Goal: Task Accomplishment & Management: Manage account settings

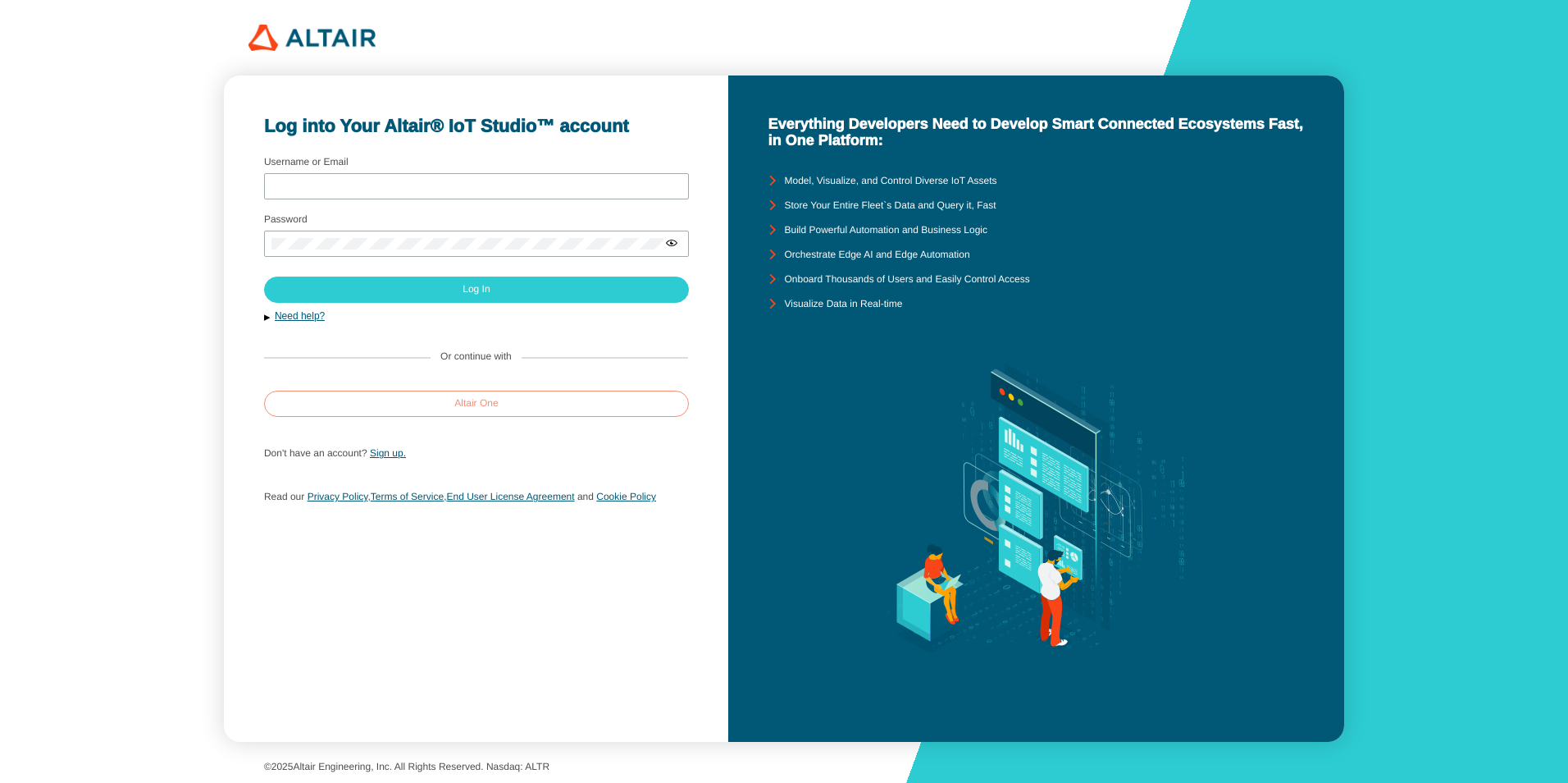
click at [448, 404] on paper-button "Altair One" at bounding box center [476, 403] width 424 height 26
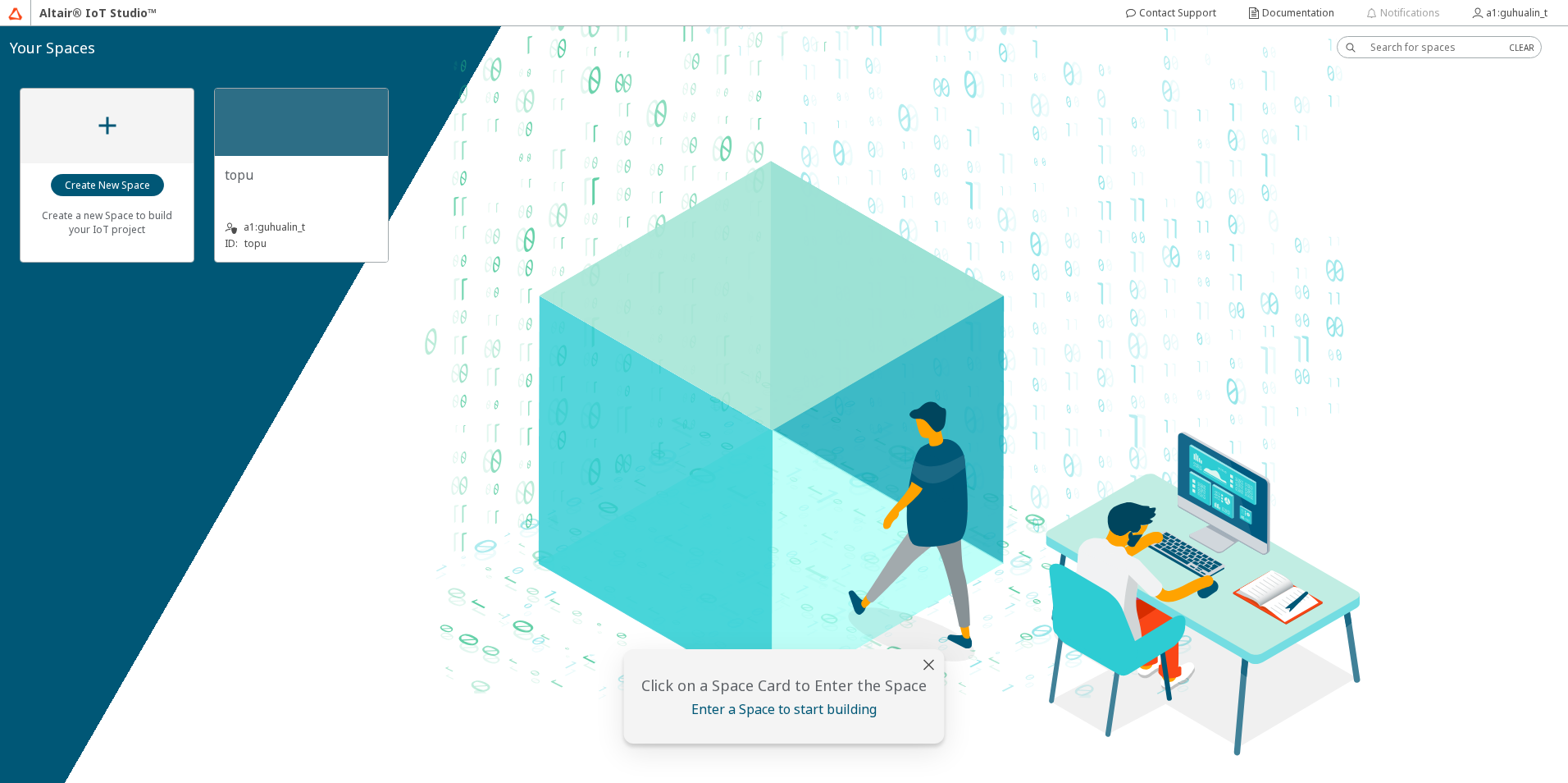
click at [326, 174] on div "topu" at bounding box center [301, 174] width 154 height 18
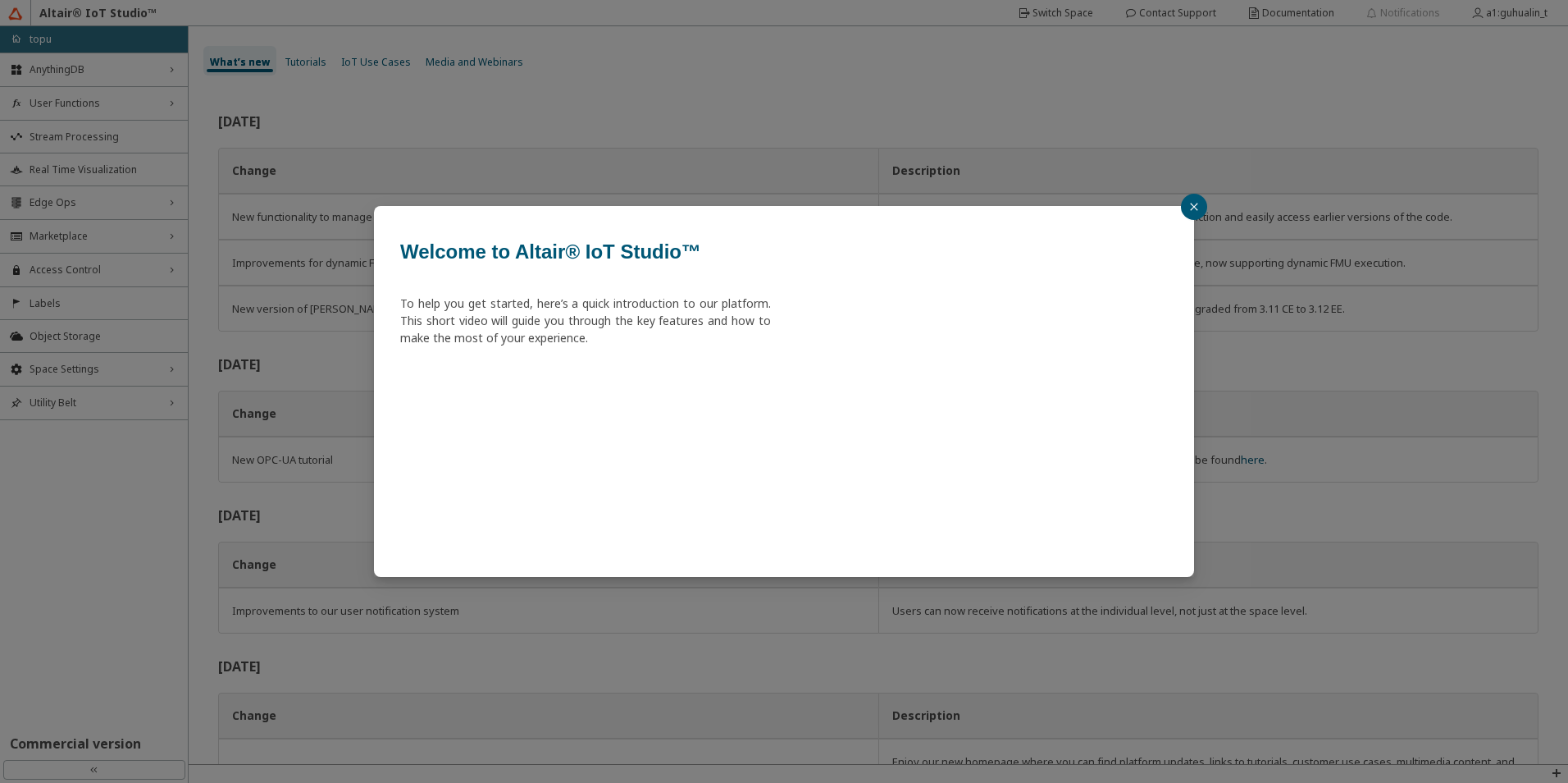
click at [1190, 209] on icon "close" at bounding box center [1194, 207] width 10 height 10
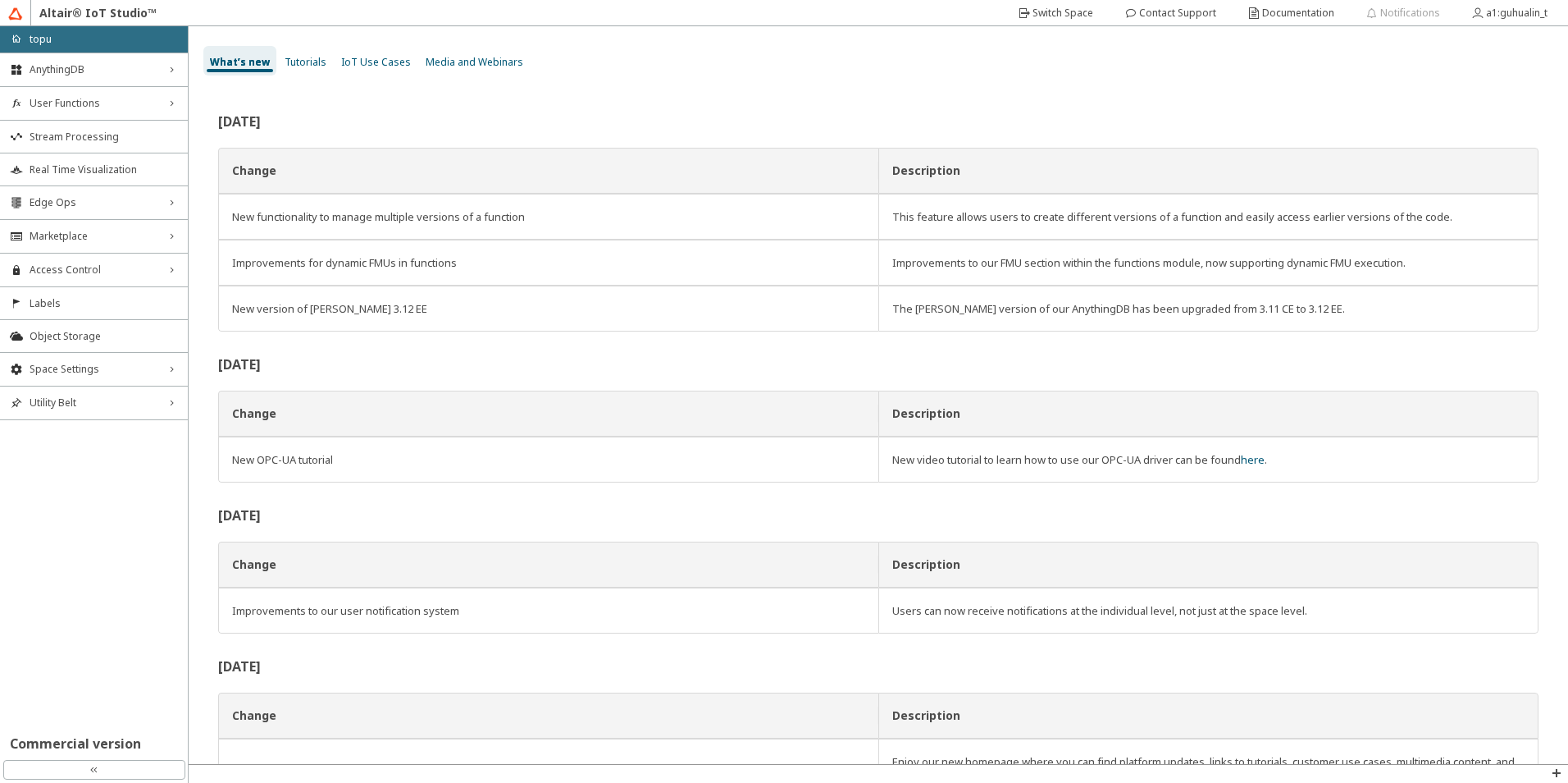
click at [362, 65] on span "IoT Use Cases" at bounding box center [376, 61] width 70 height 14
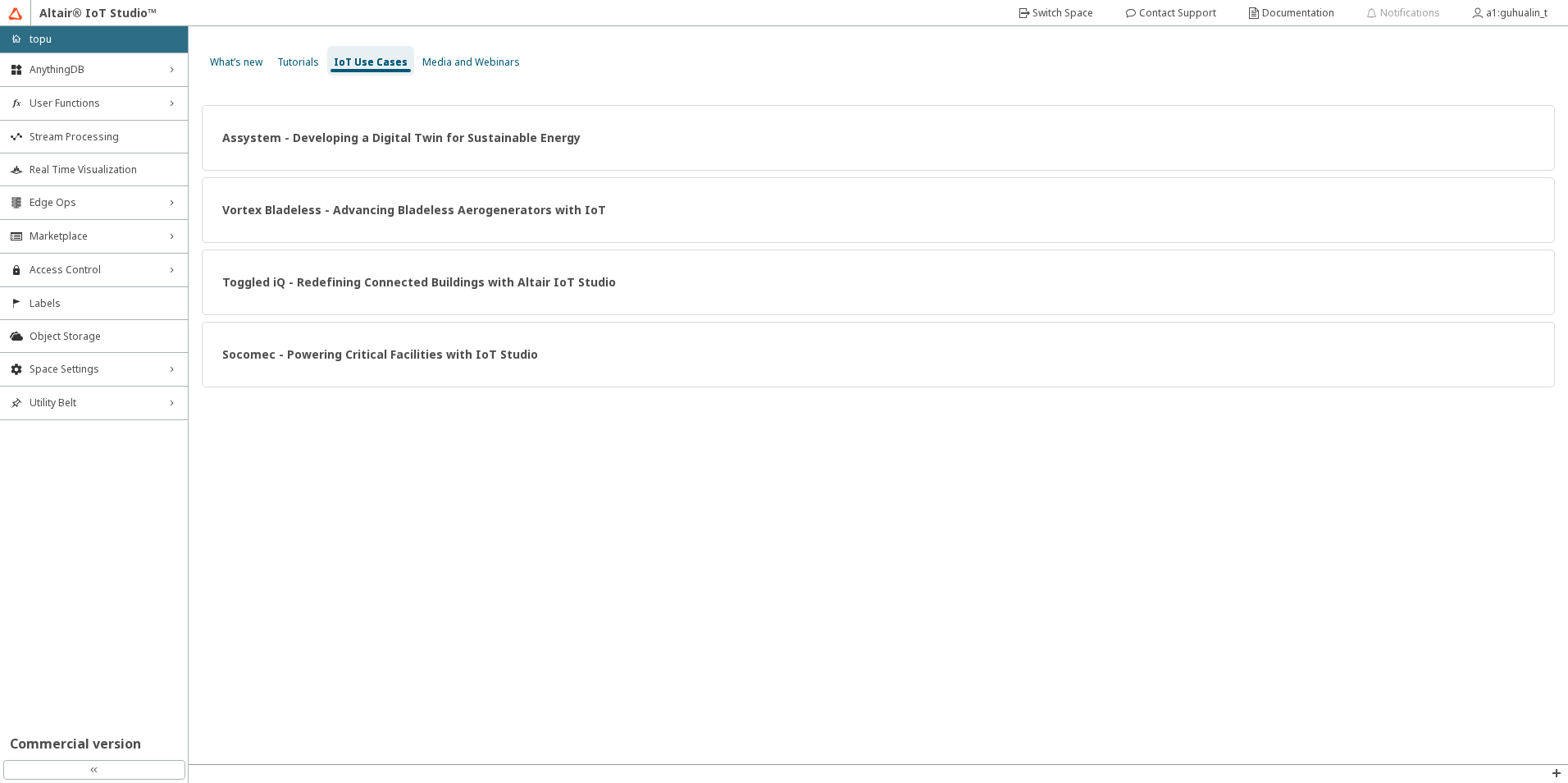
click at [453, 59] on span "Media and Webinars" at bounding box center [471, 61] width 98 height 14
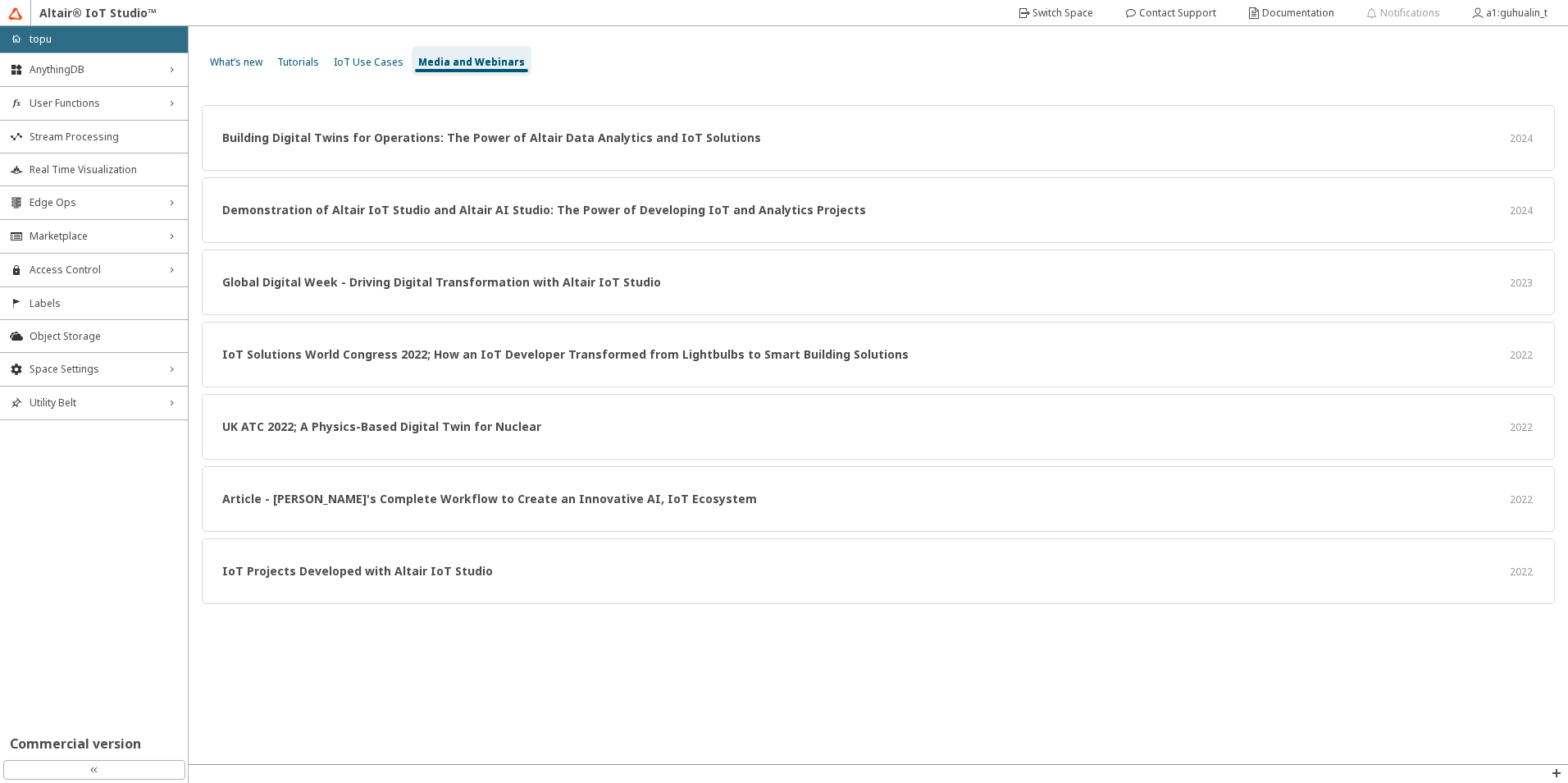
click at [299, 61] on span "Tutorials" at bounding box center [298, 61] width 42 height 14
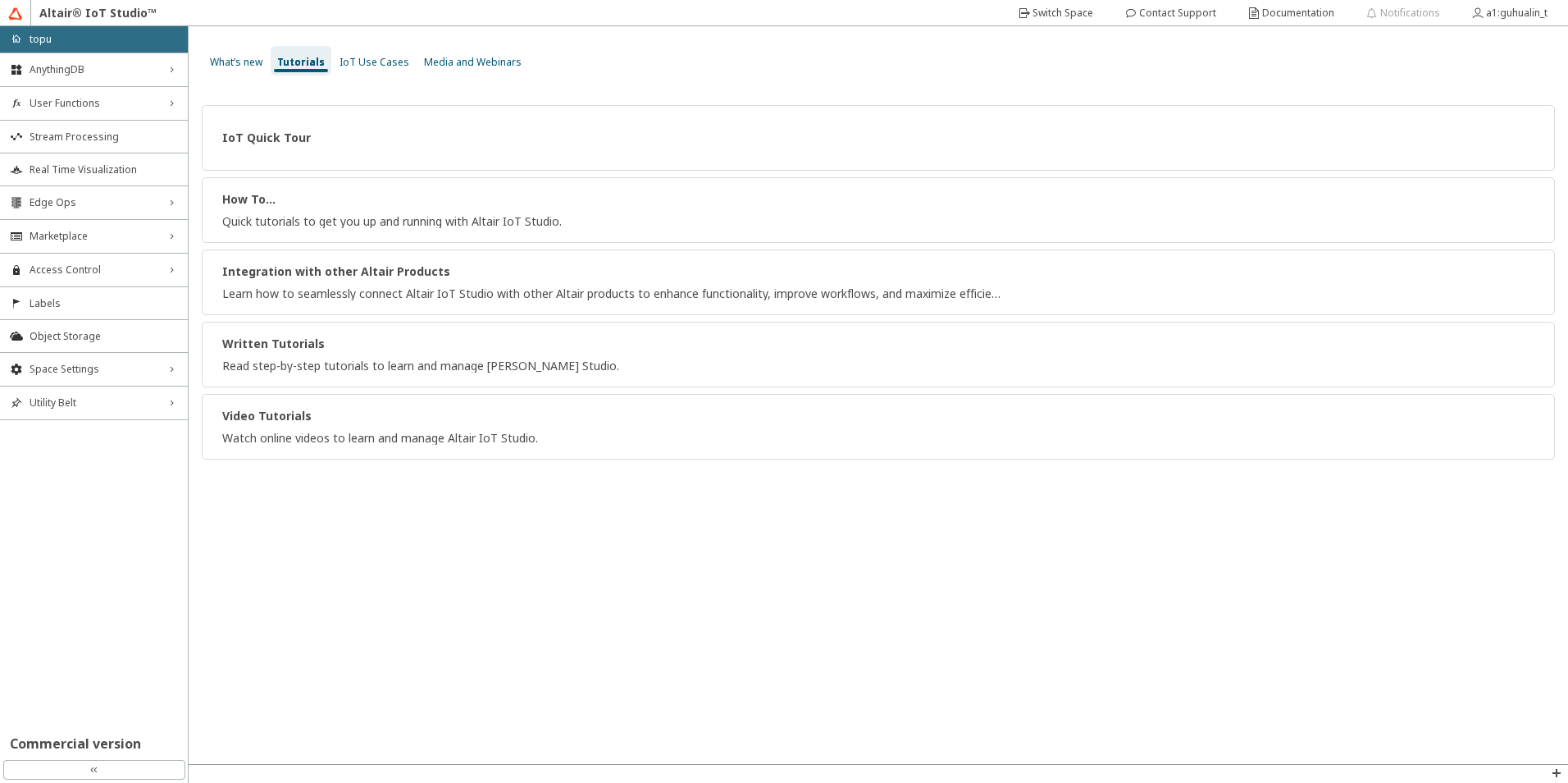
click at [245, 67] on span "What’s new" at bounding box center [236, 61] width 52 height 14
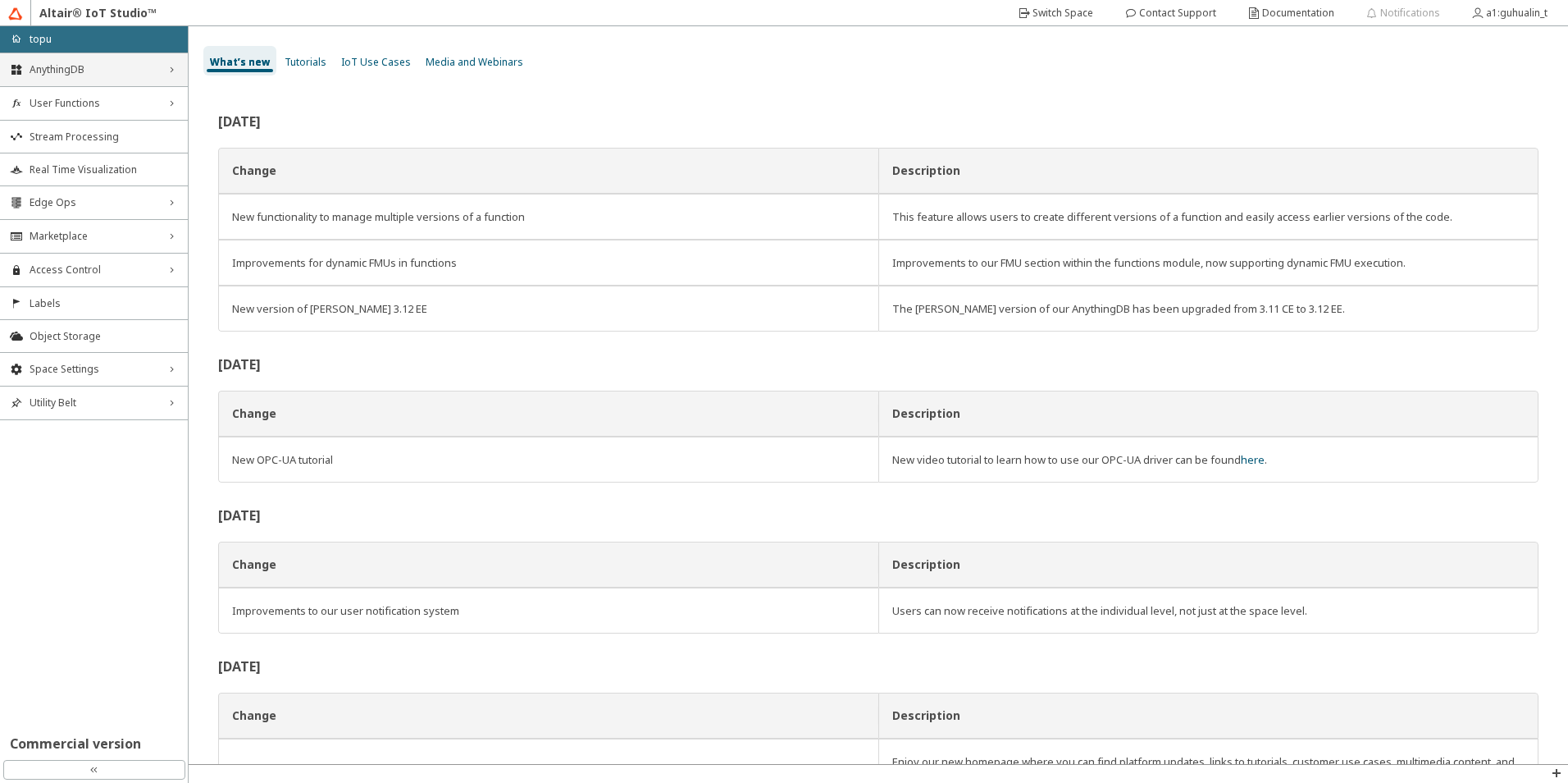
click at [90, 61] on div "AnythingDB right_chevron" at bounding box center [94, 69] width 188 height 33
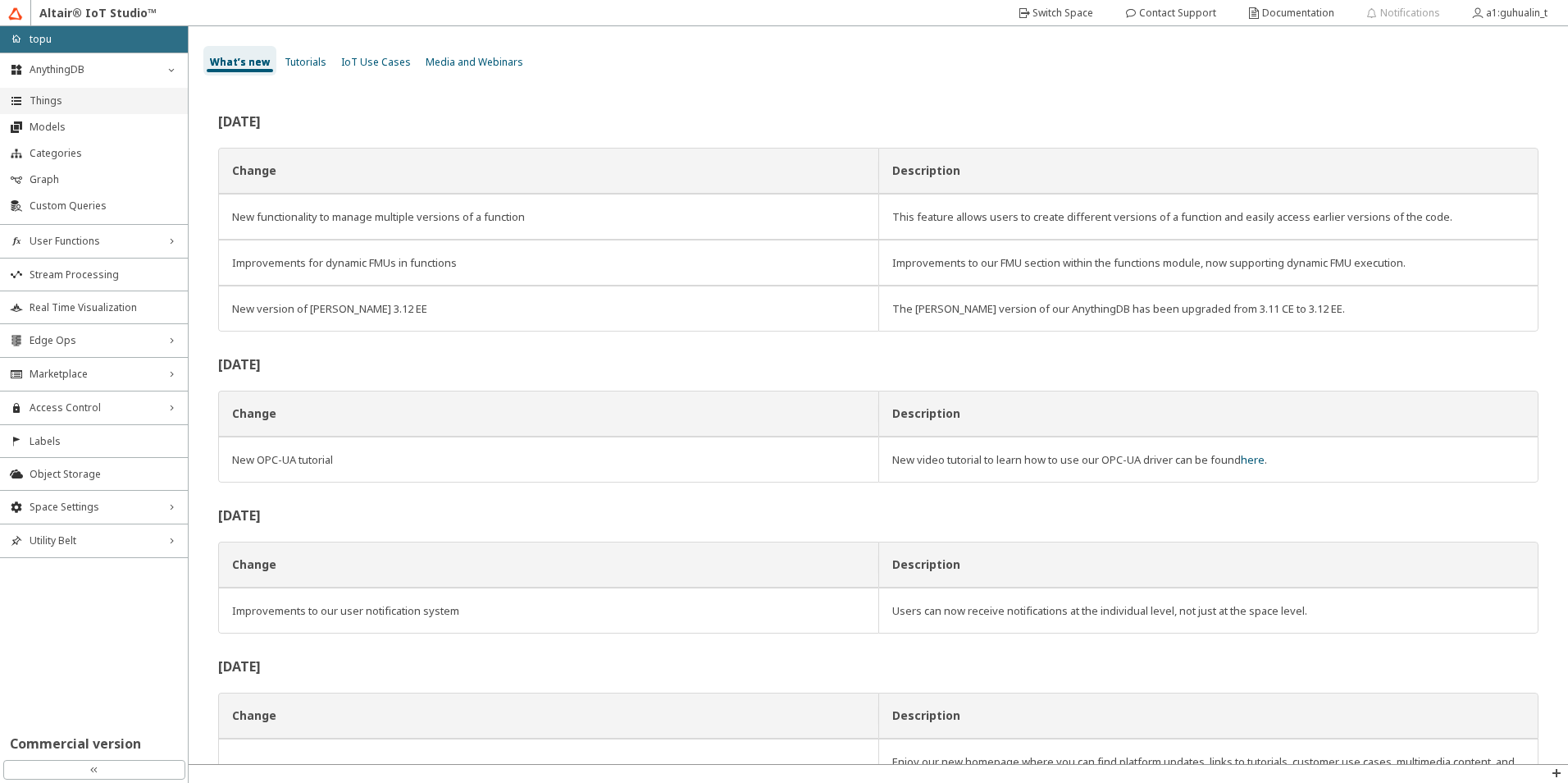
click at [59, 93] on li "Things" at bounding box center [94, 101] width 188 height 26
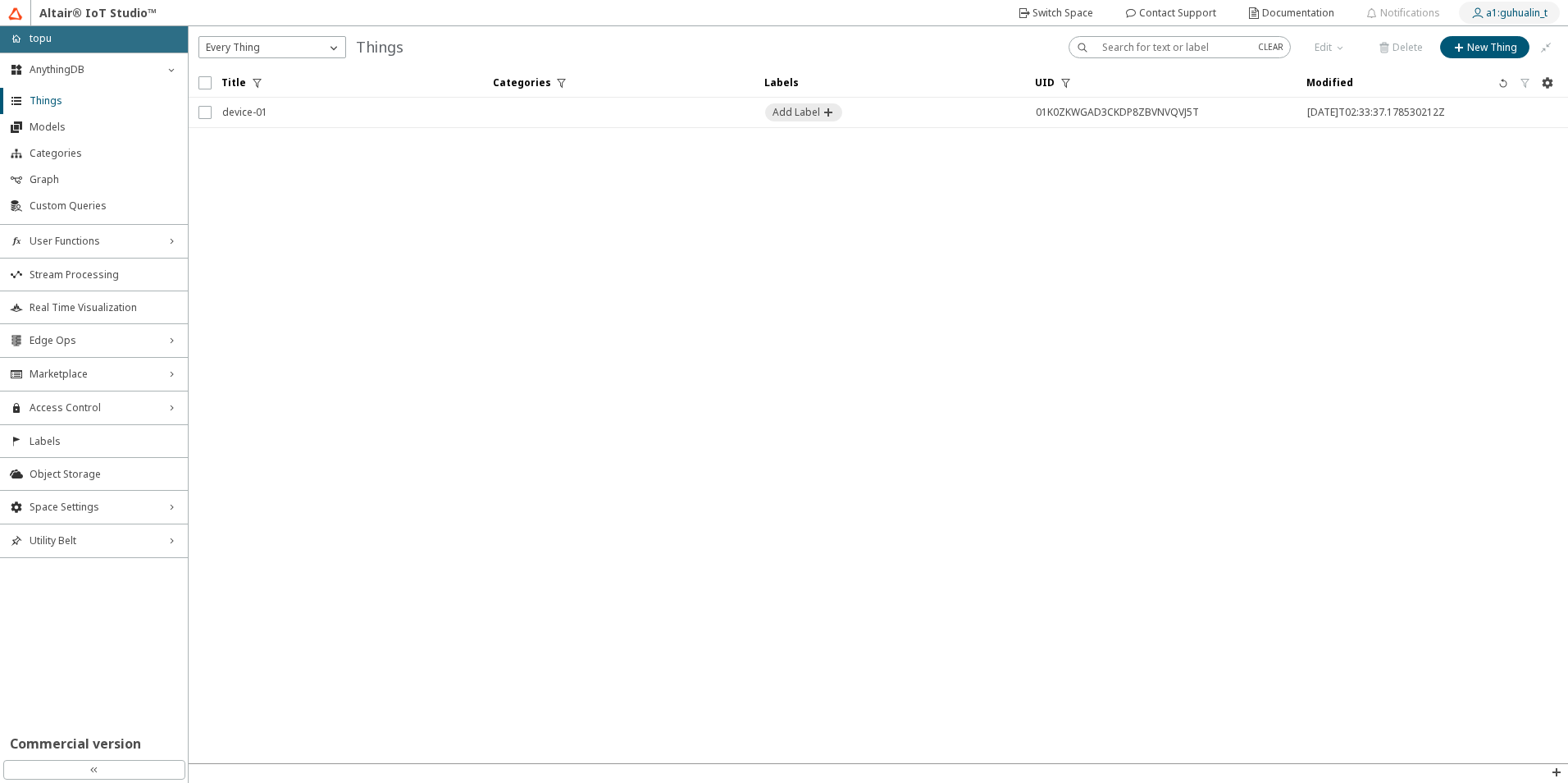
click at [0, 0] on slot "a1:guhualin_t" at bounding box center [0, 0] width 0 height 0
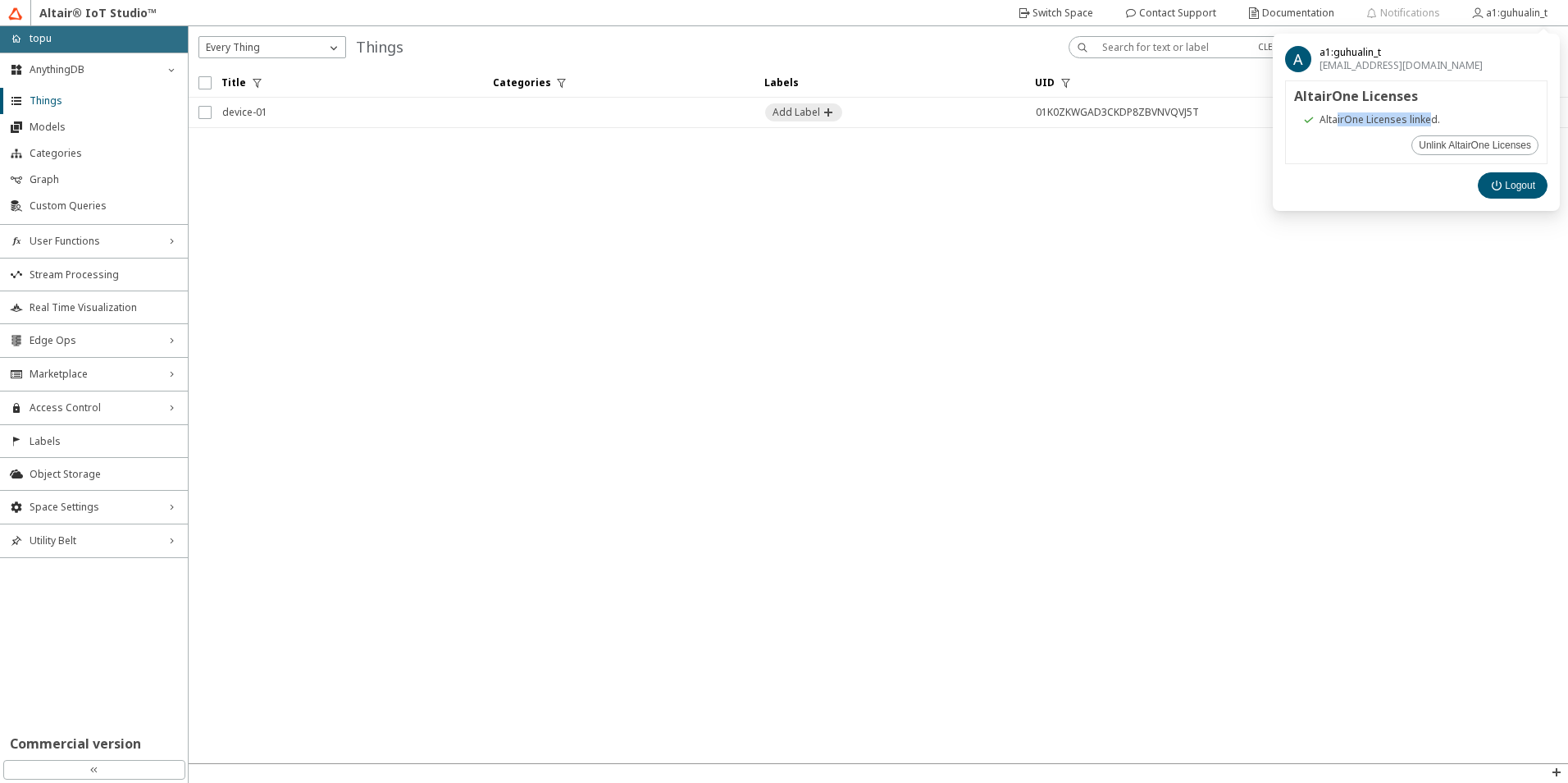
drag, startPoint x: 1337, startPoint y: 116, endPoint x: 1431, endPoint y: 118, distance: 94.0
click at [1431, 118] on span "AltairOne Licenses linked." at bounding box center [1380, 120] width 121 height 13
click at [1347, 276] on iron-scroll-threshold "Title Categories Labels UID" at bounding box center [878, 415] width 1379 height 695
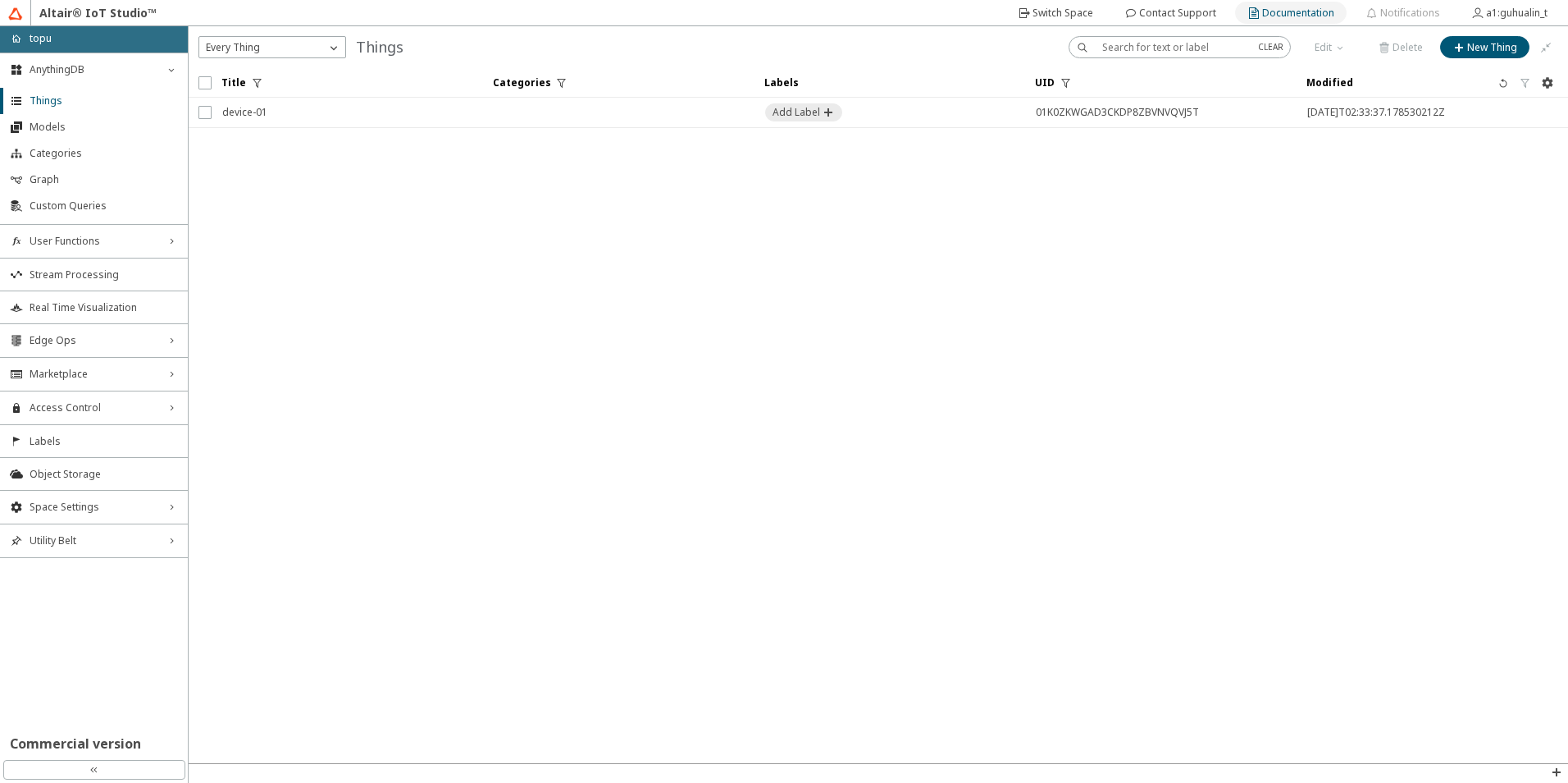
click at [1272, 5] on div "Documentation" at bounding box center [1298, 13] width 73 height 26
click at [97, 237] on span "User Functions" at bounding box center [94, 241] width 128 height 13
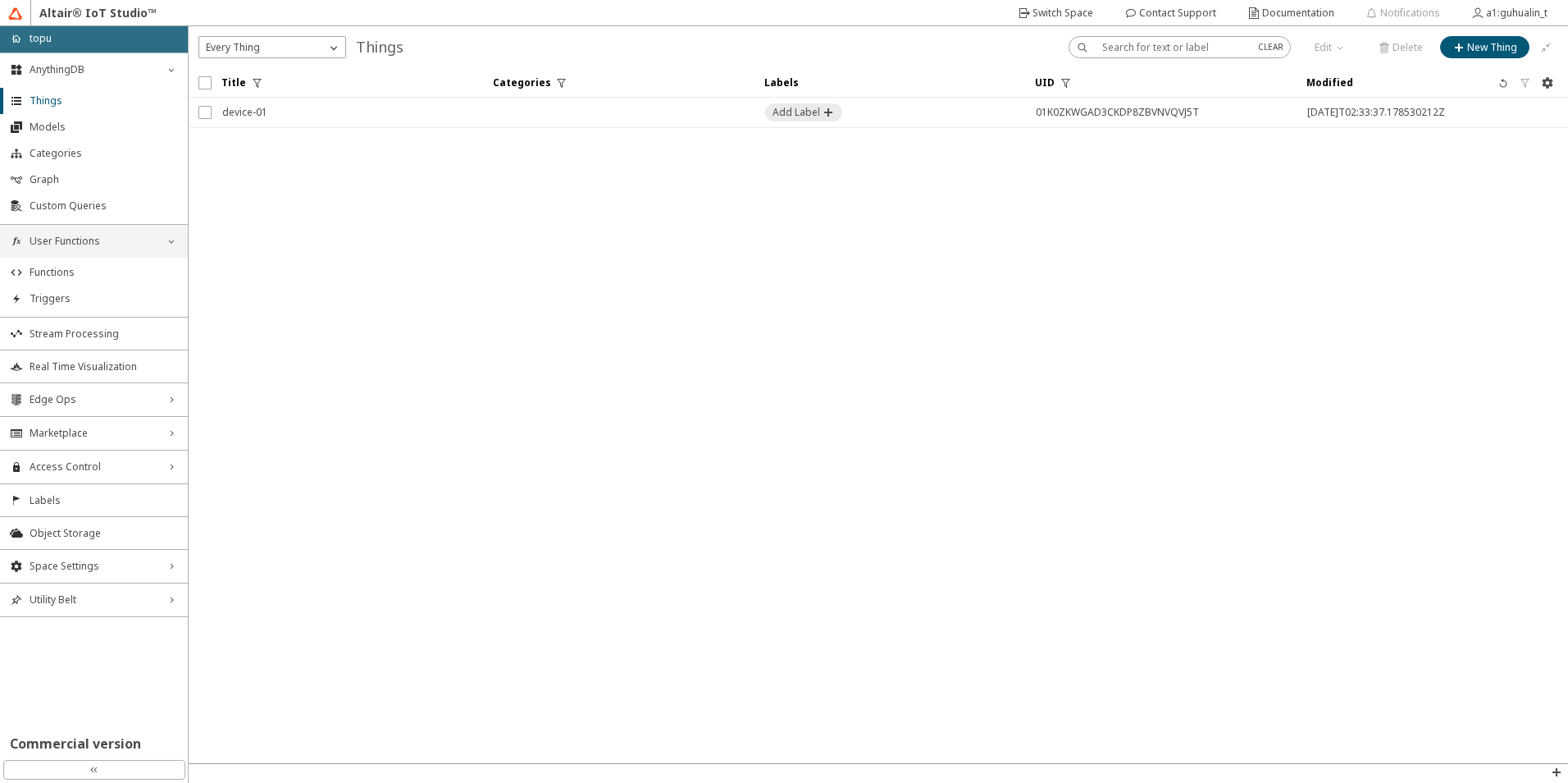
click at [105, 245] on span "User Functions" at bounding box center [94, 241] width 128 height 13
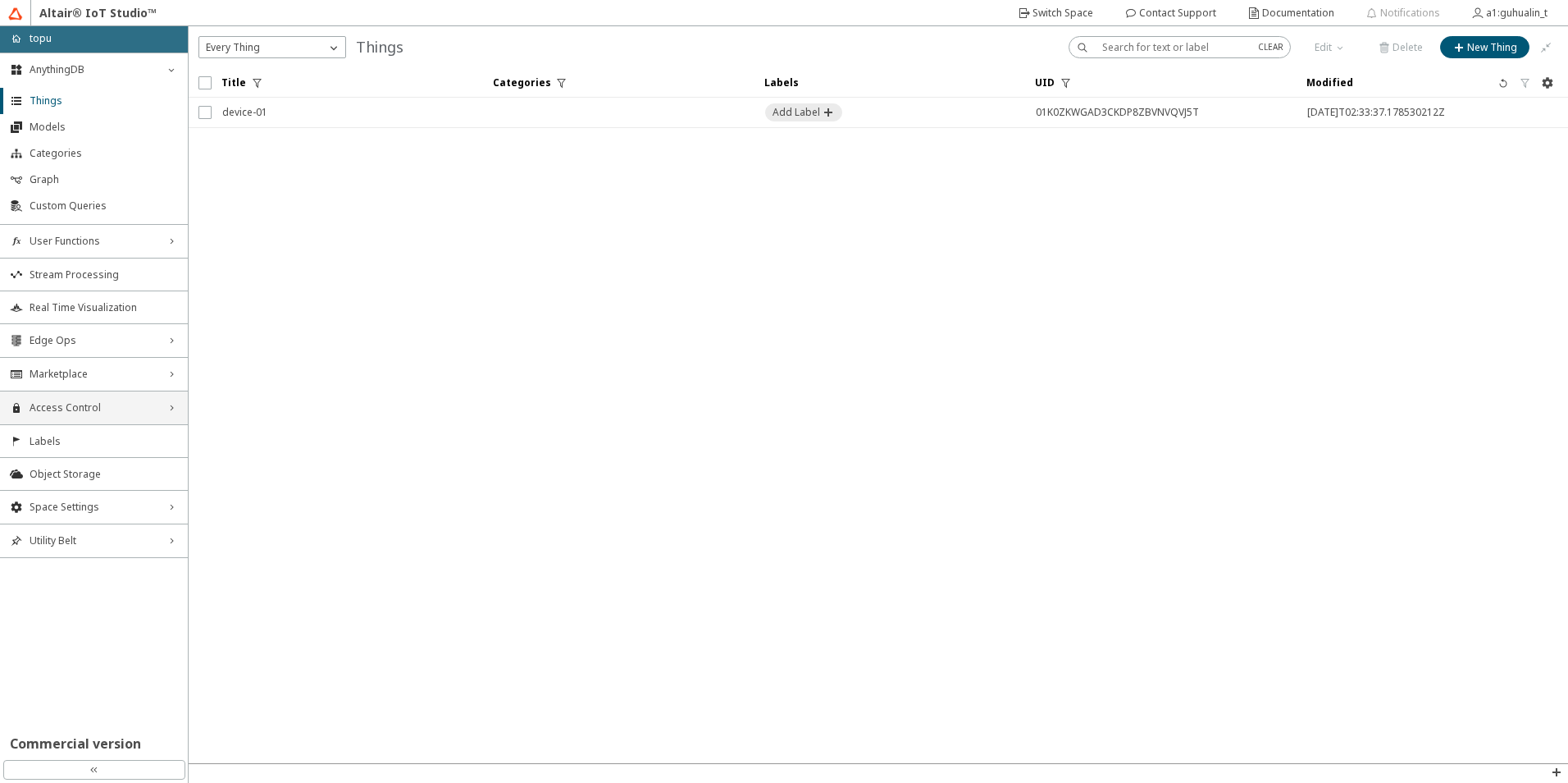
click at [110, 409] on span "Access Control" at bounding box center [94, 408] width 128 height 13
click at [109, 438] on span "Users" at bounding box center [103, 439] width 148 height 13
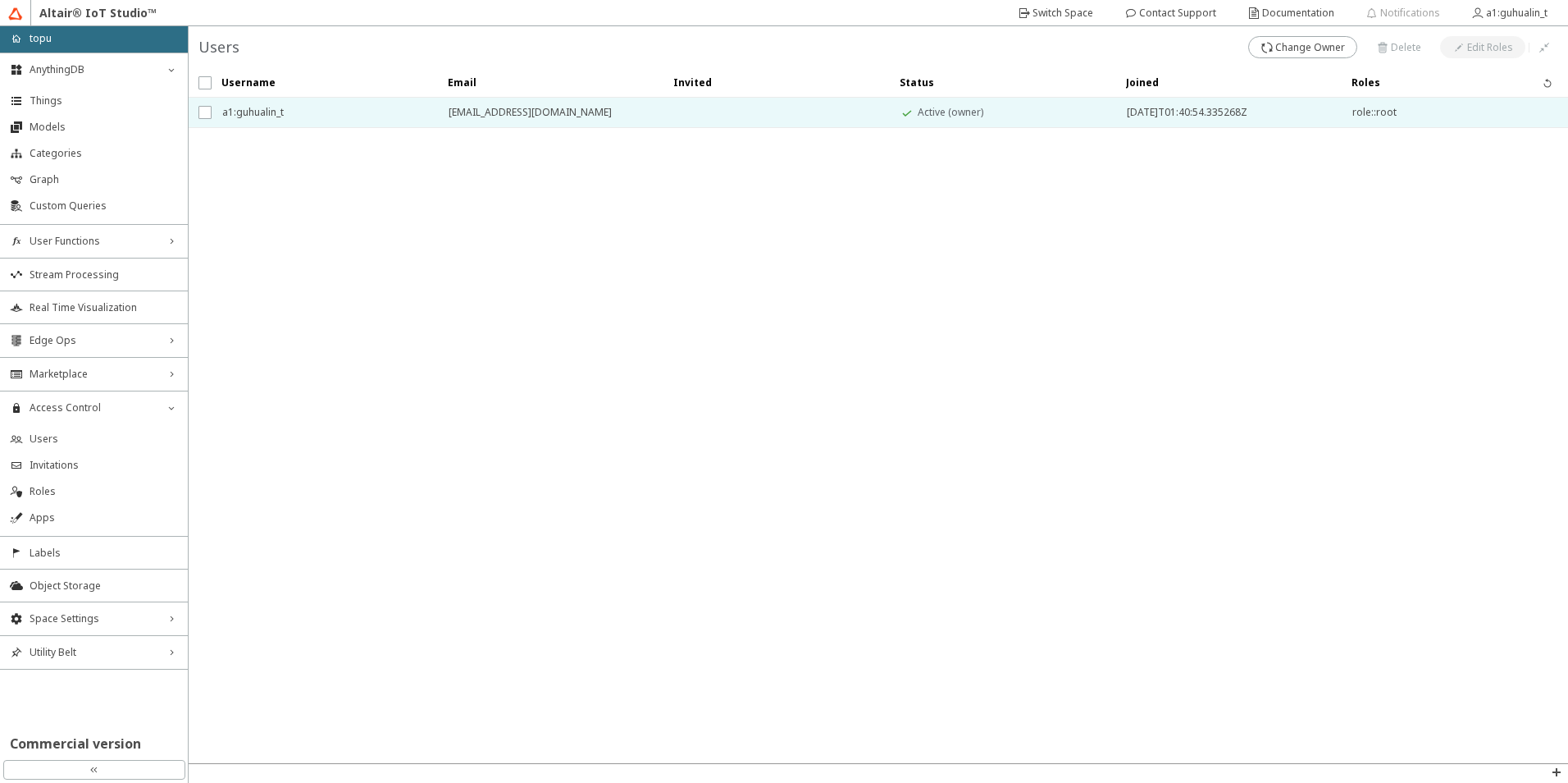
click at [1387, 116] on span "role::root" at bounding box center [1454, 113] width 205 height 30
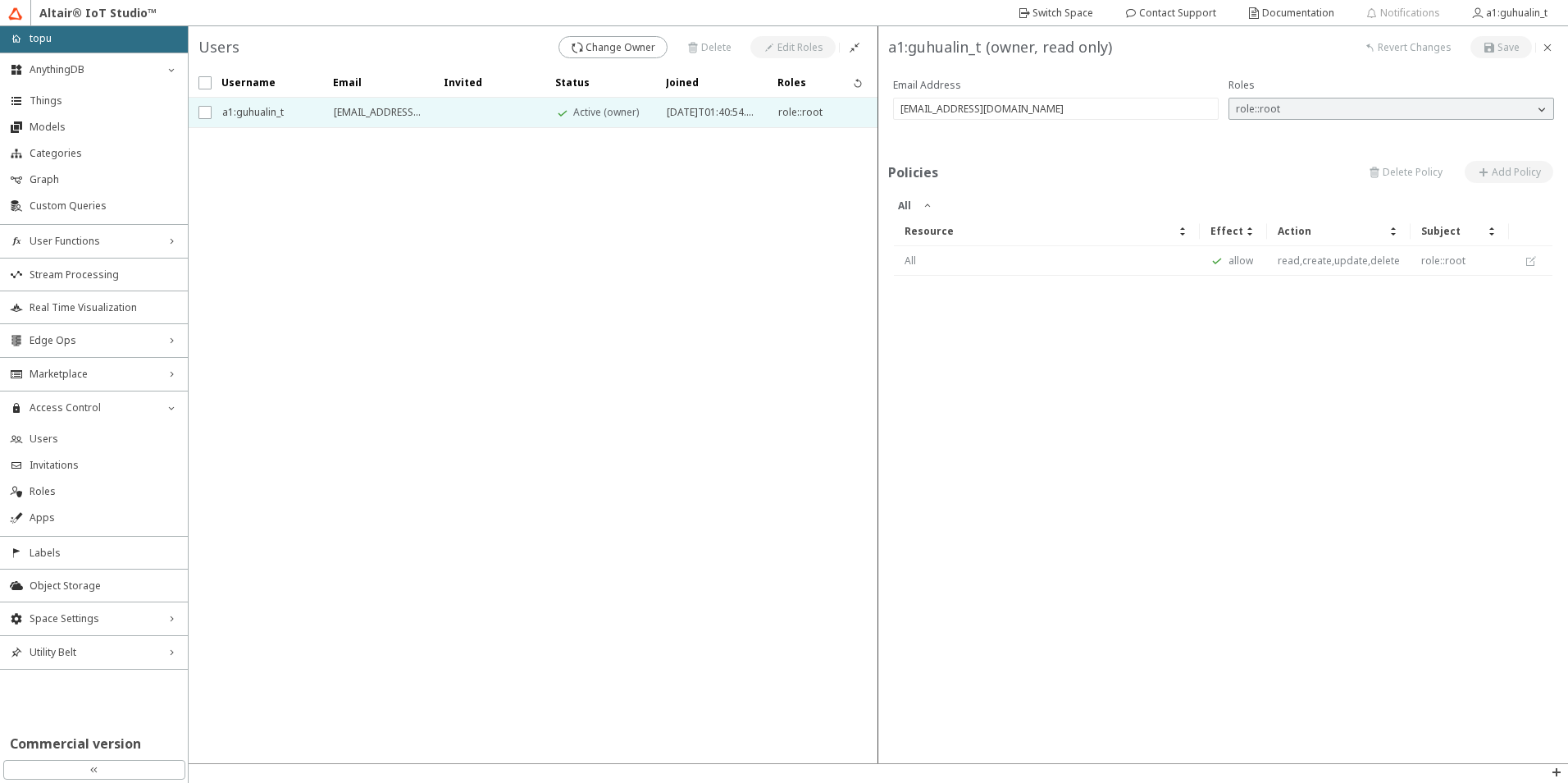
click at [1376, 114] on div "role::root" at bounding box center [1381, 109] width 304 height 17
click at [1539, 111] on iron-icon at bounding box center [1542, 109] width 17 height 17
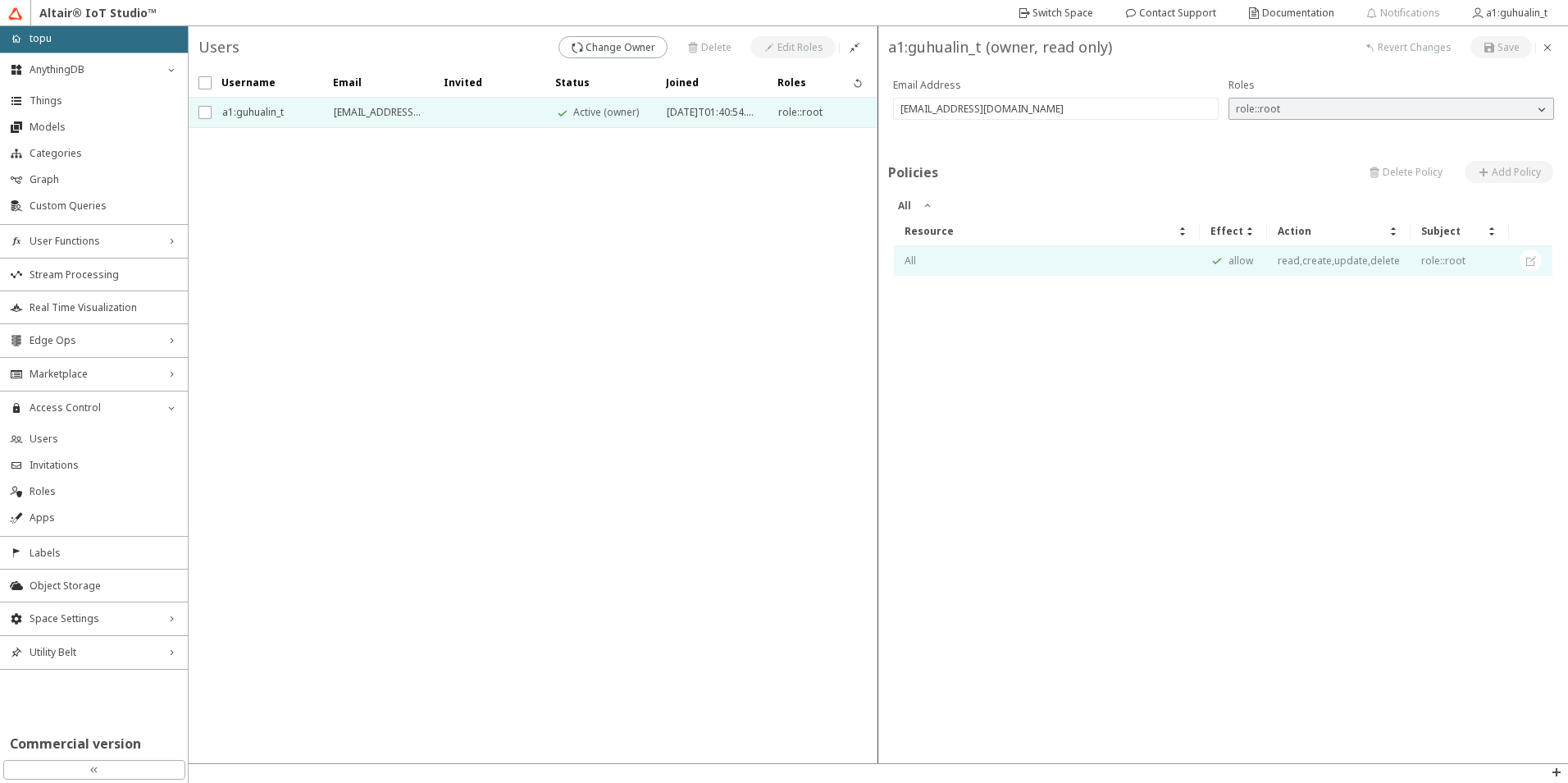
click at [1315, 263] on td "read,create,update,delete" at bounding box center [1338, 261] width 143 height 30
click at [1062, 258] on div "All" at bounding box center [1047, 261] width 285 height 13
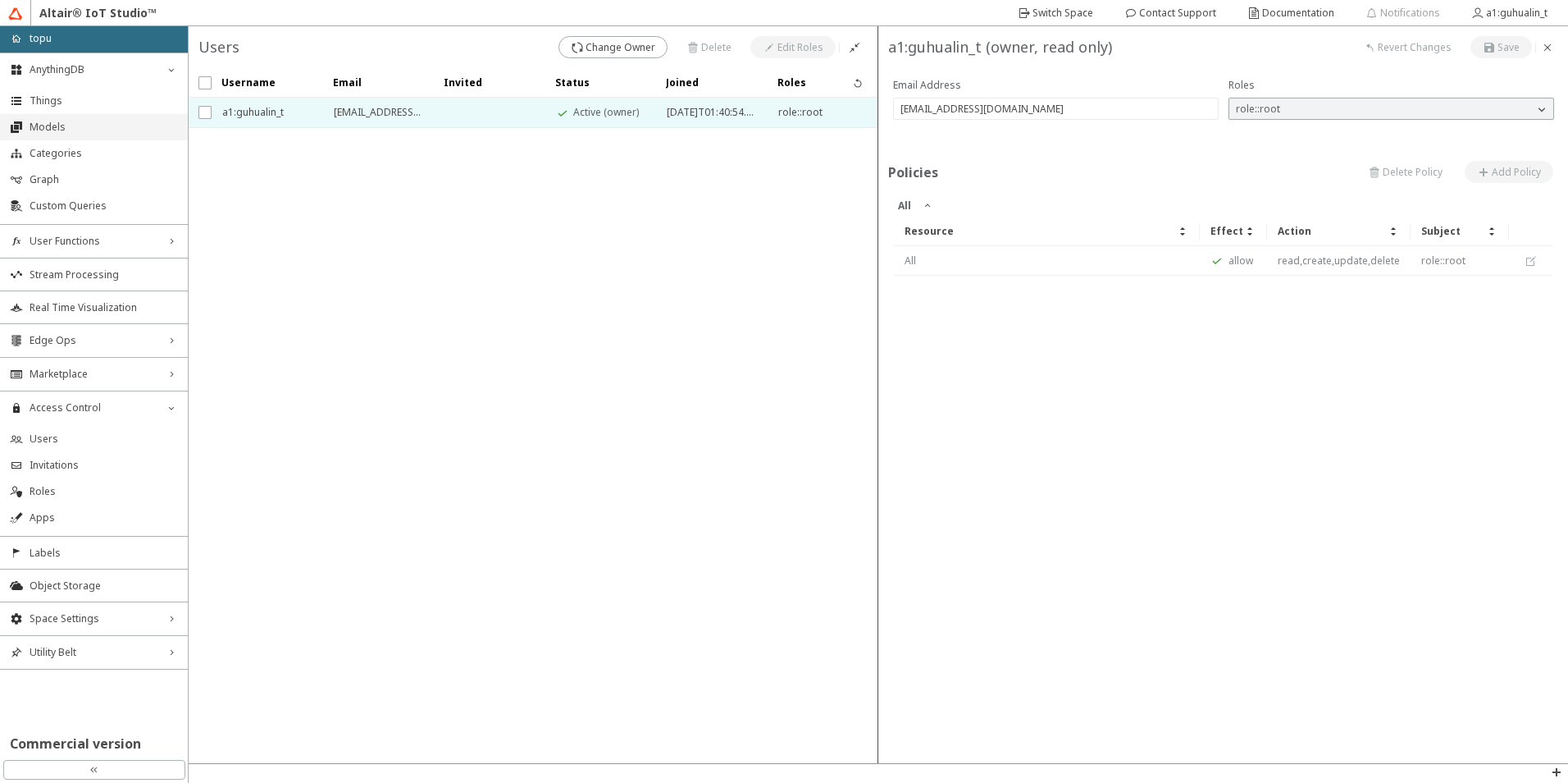
click at [59, 123] on span "Models" at bounding box center [103, 128] width 148 height 13
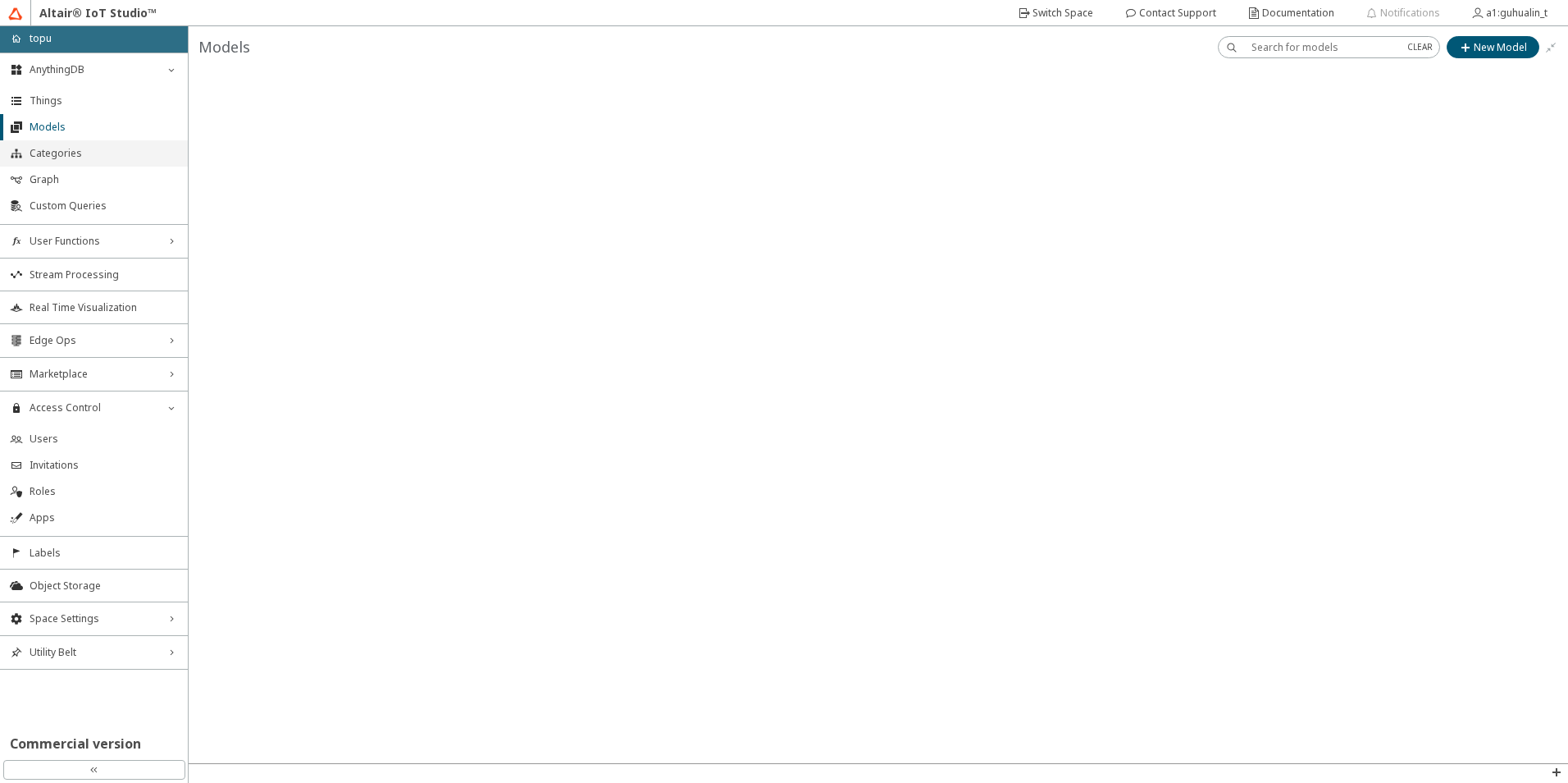
click at [87, 155] on span "Categories" at bounding box center [103, 154] width 148 height 13
click at [0, 0] on slot "New Category" at bounding box center [0, 0] width 0 height 0
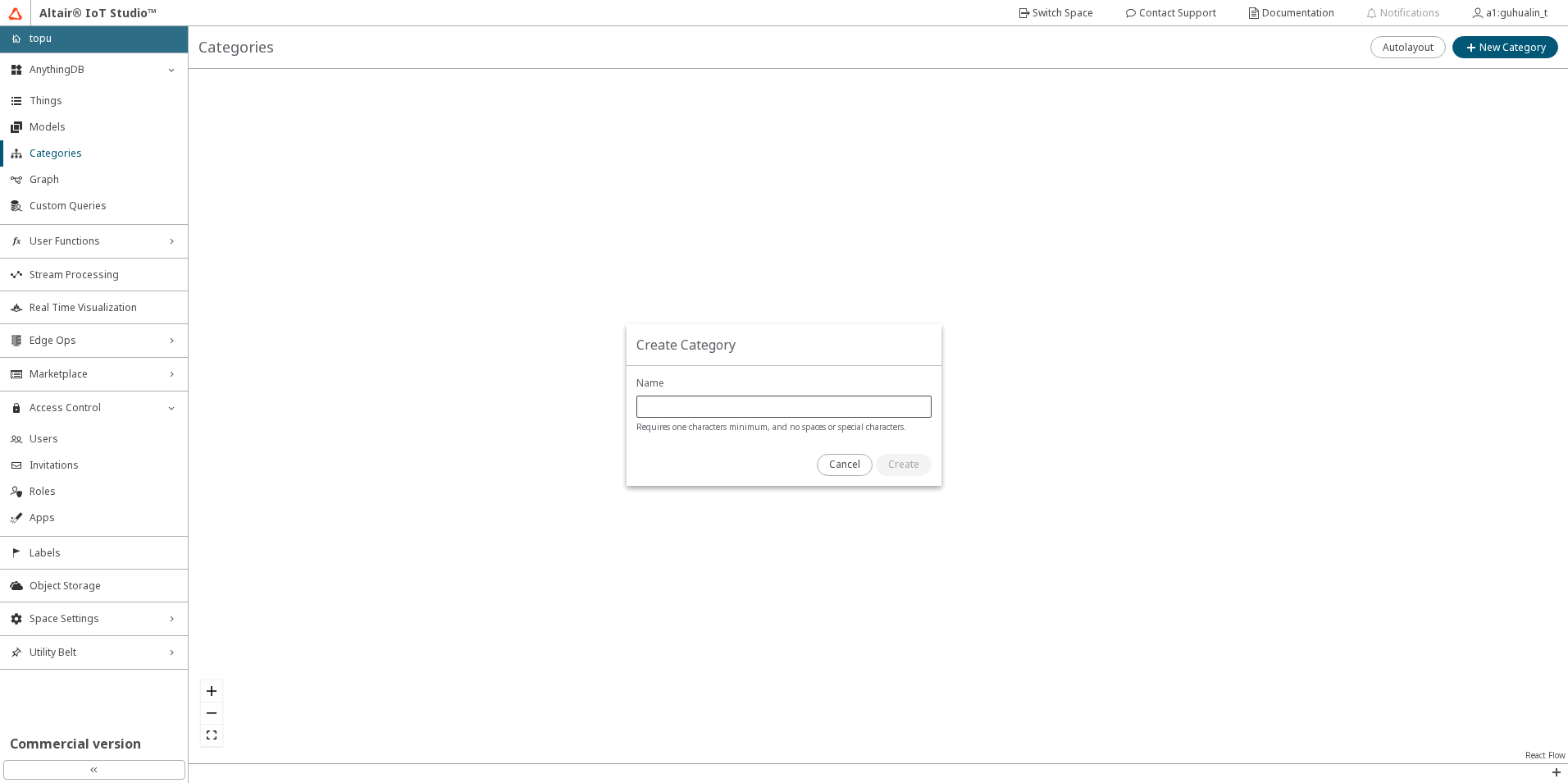
click at [794, 415] on div at bounding box center [784, 407] width 295 height 22
type input "test"
click at [920, 467] on paper-button "Create" at bounding box center [904, 465] width 56 height 22
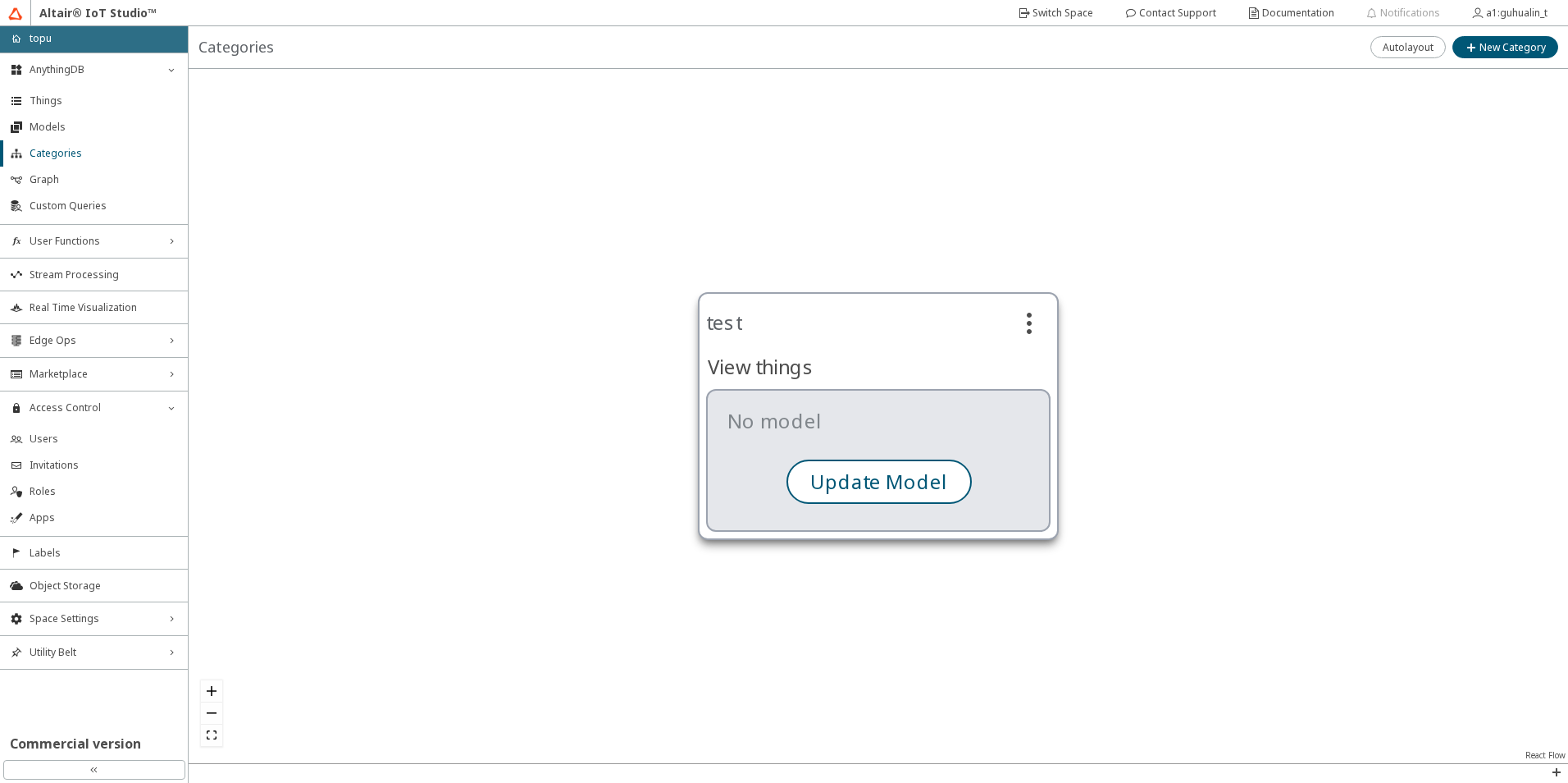
click at [0, 0] on slot "Update Model" at bounding box center [0, 0] width 0 height 0
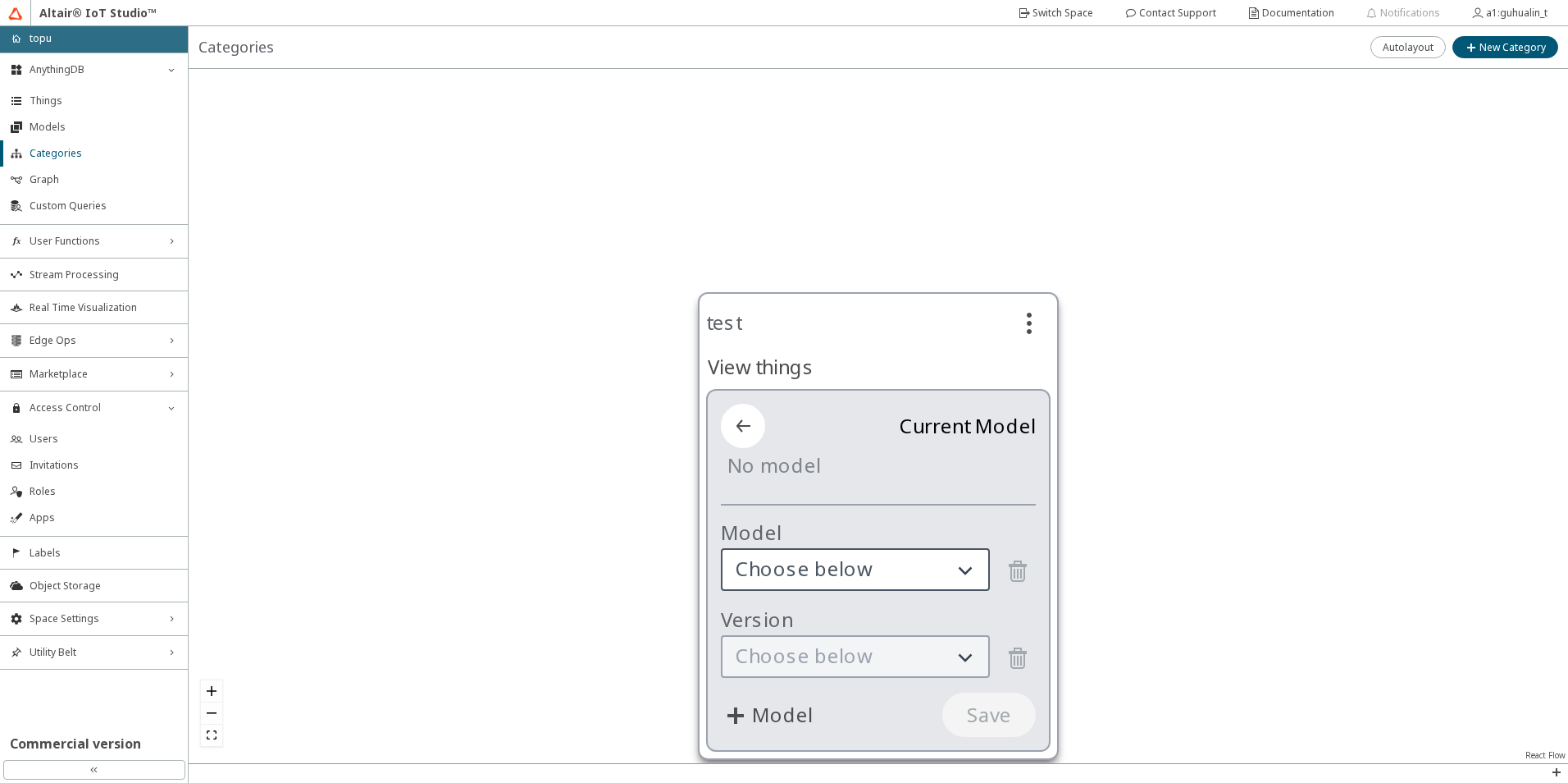
click at [926, 574] on span "Choose below" at bounding box center [840, 569] width 211 height 26
click at [986, 526] on div "Model" at bounding box center [878, 533] width 315 height 30
click at [864, 654] on div "Choose below" at bounding box center [878, 657] width 315 height 45
click at [948, 655] on div "Choose below" at bounding box center [878, 657] width 315 height 45
click at [976, 661] on div "Choose below" at bounding box center [878, 657] width 315 height 45
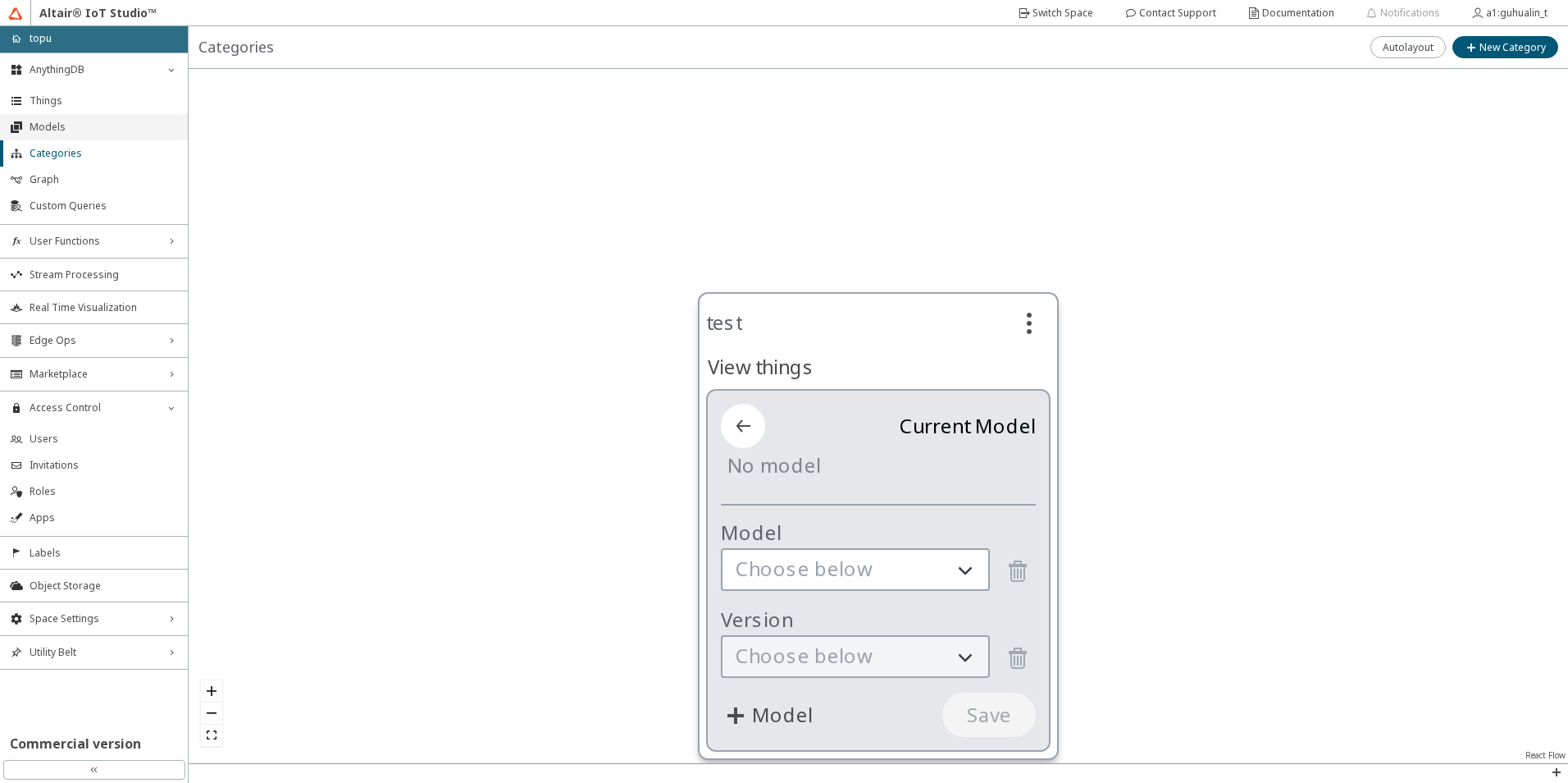
click at [69, 128] on span "Models" at bounding box center [103, 128] width 148 height 13
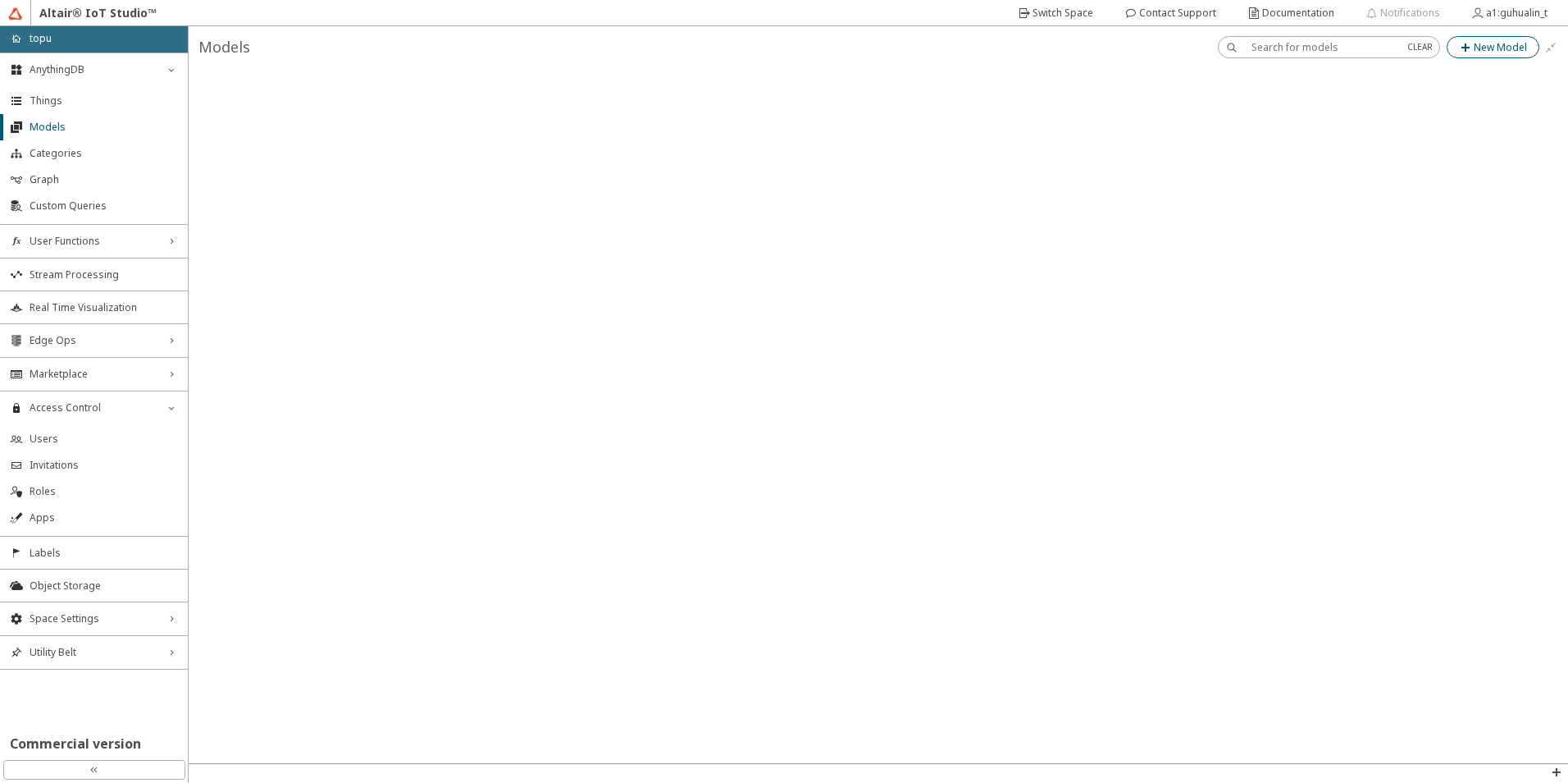
click at [0, 0] on slot "New Model" at bounding box center [0, 0] width 0 height 0
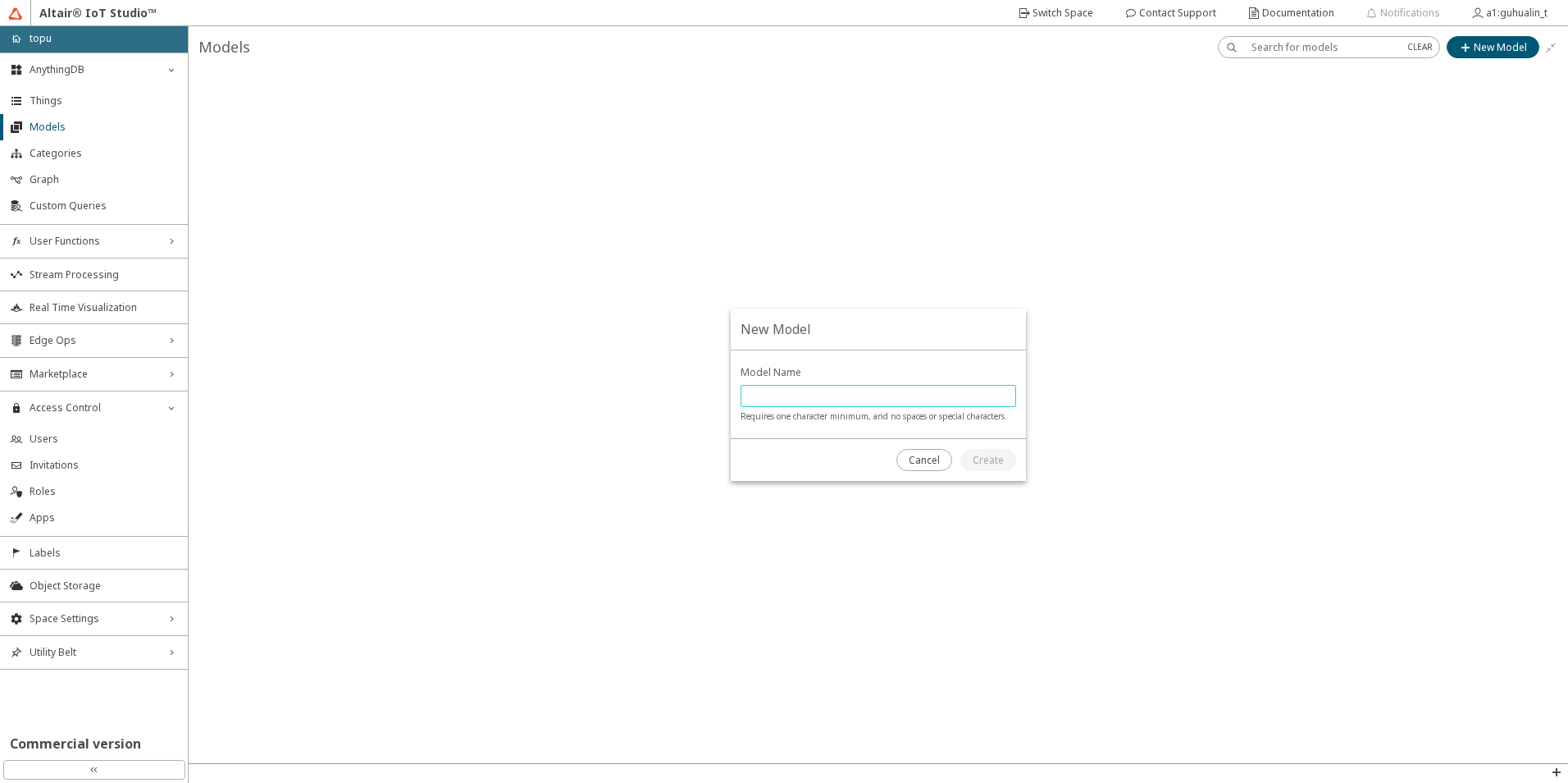
click at [783, 398] on input "text" at bounding box center [878, 396] width 261 height 14
type input "test"
click at [997, 466] on div "Create" at bounding box center [987, 460] width 31 height 15
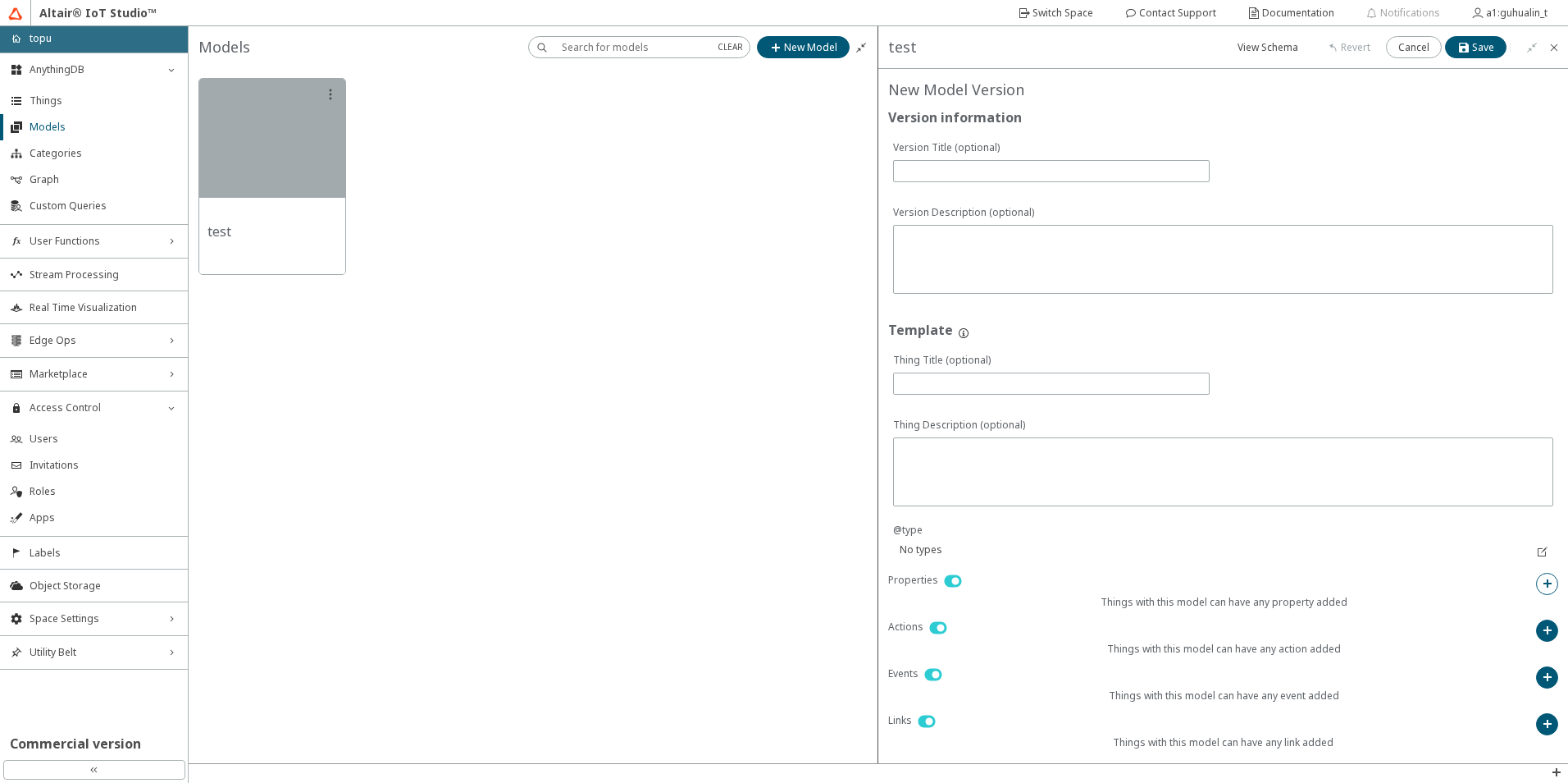
click at [1555, 580] on paper-button at bounding box center [1547, 584] width 22 height 22
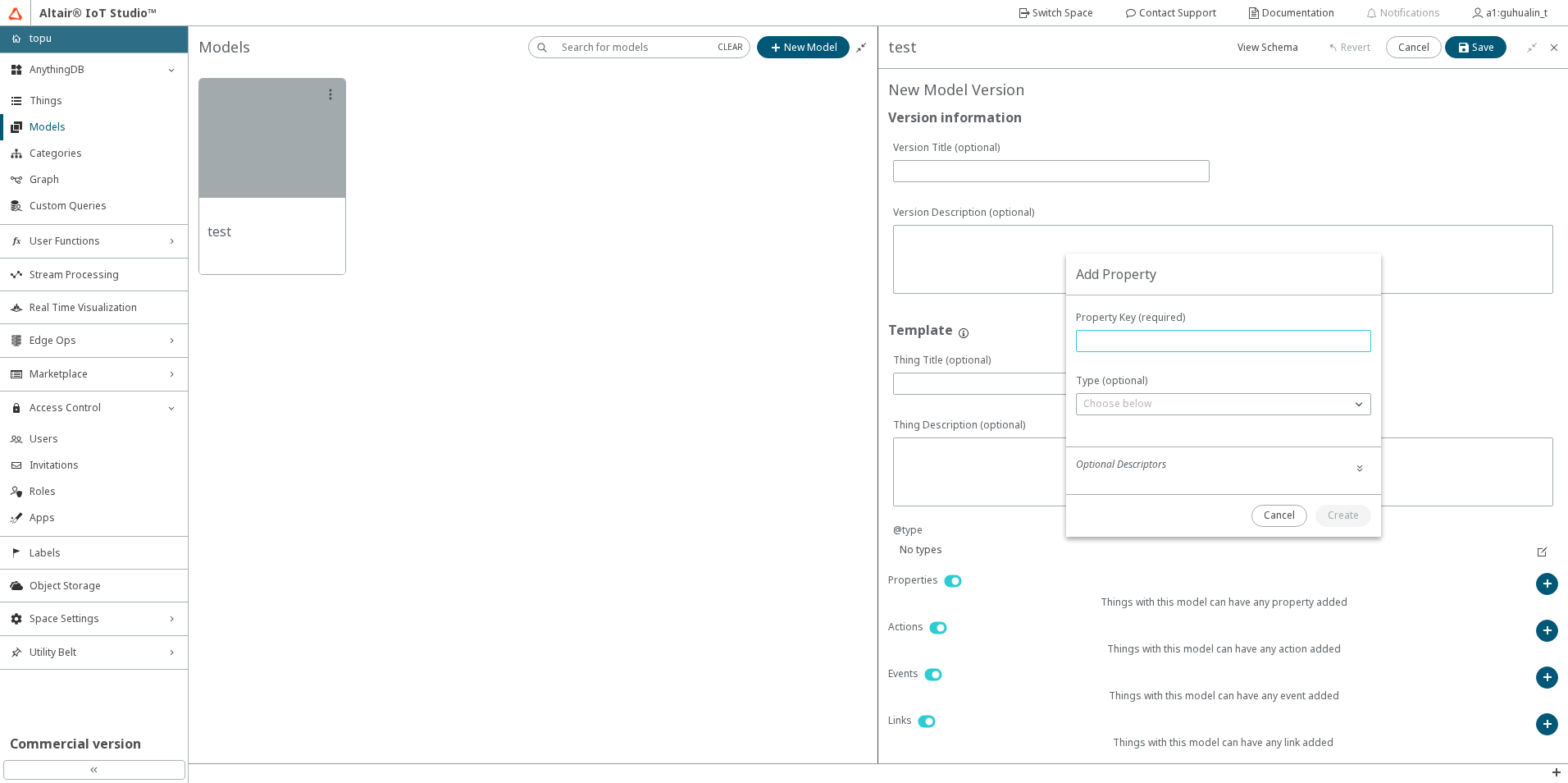
click at [1162, 346] on input "text" at bounding box center [1223, 341] width 280 height 14
click at [1166, 391] on div "Type (optional) Choose below array boolean number integer object string null" at bounding box center [1223, 394] width 295 height 42
click at [1173, 398] on div "Choose below" at bounding box center [1213, 404] width 274 height 17
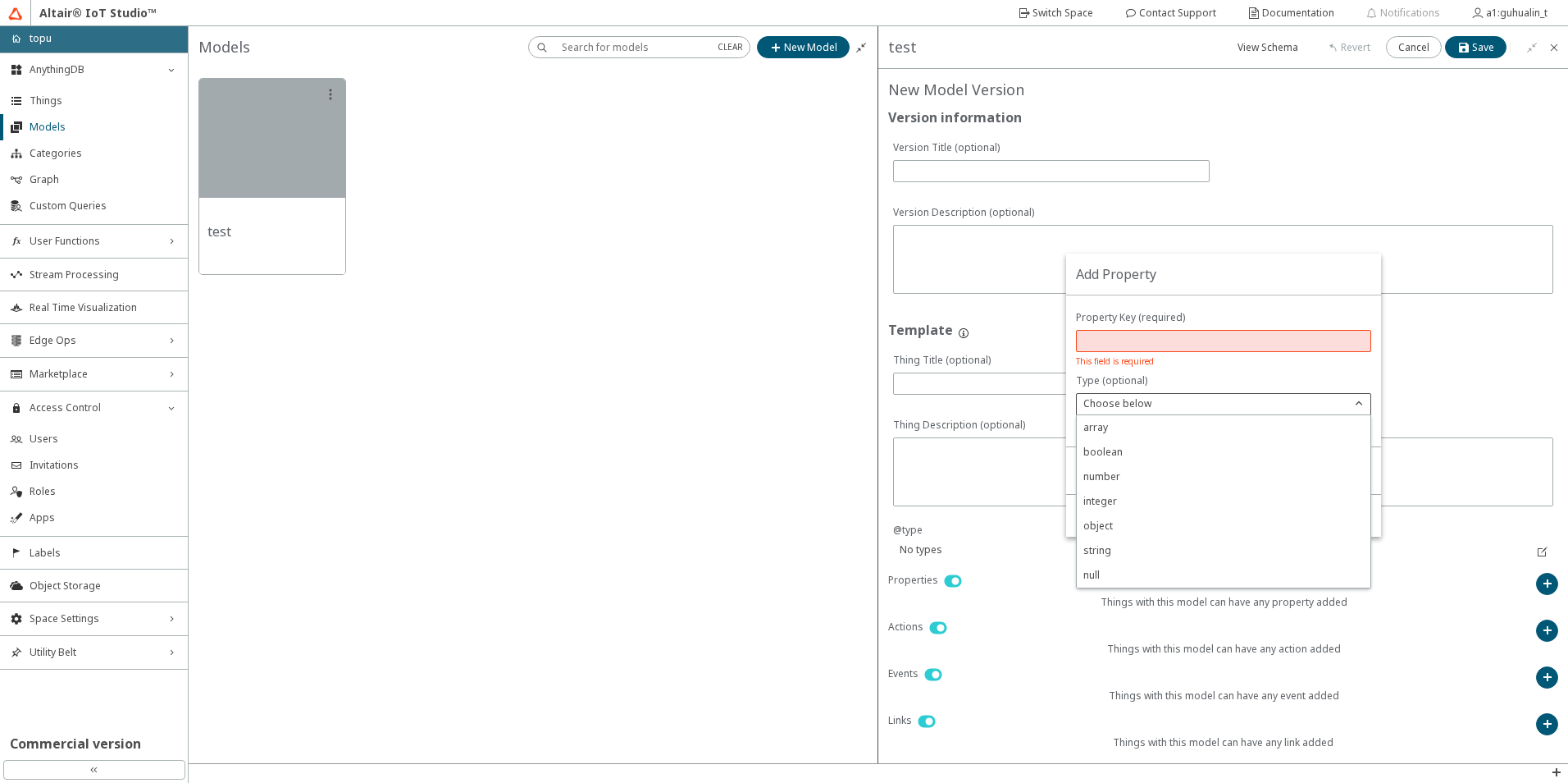
click at [1240, 371] on div at bounding box center [1223, 371] width 315 height 152
click at [1258, 334] on input "text" at bounding box center [1223, 341] width 280 height 14
click at [0, 0] on slot "Cancel" at bounding box center [0, 0] width 0 height 0
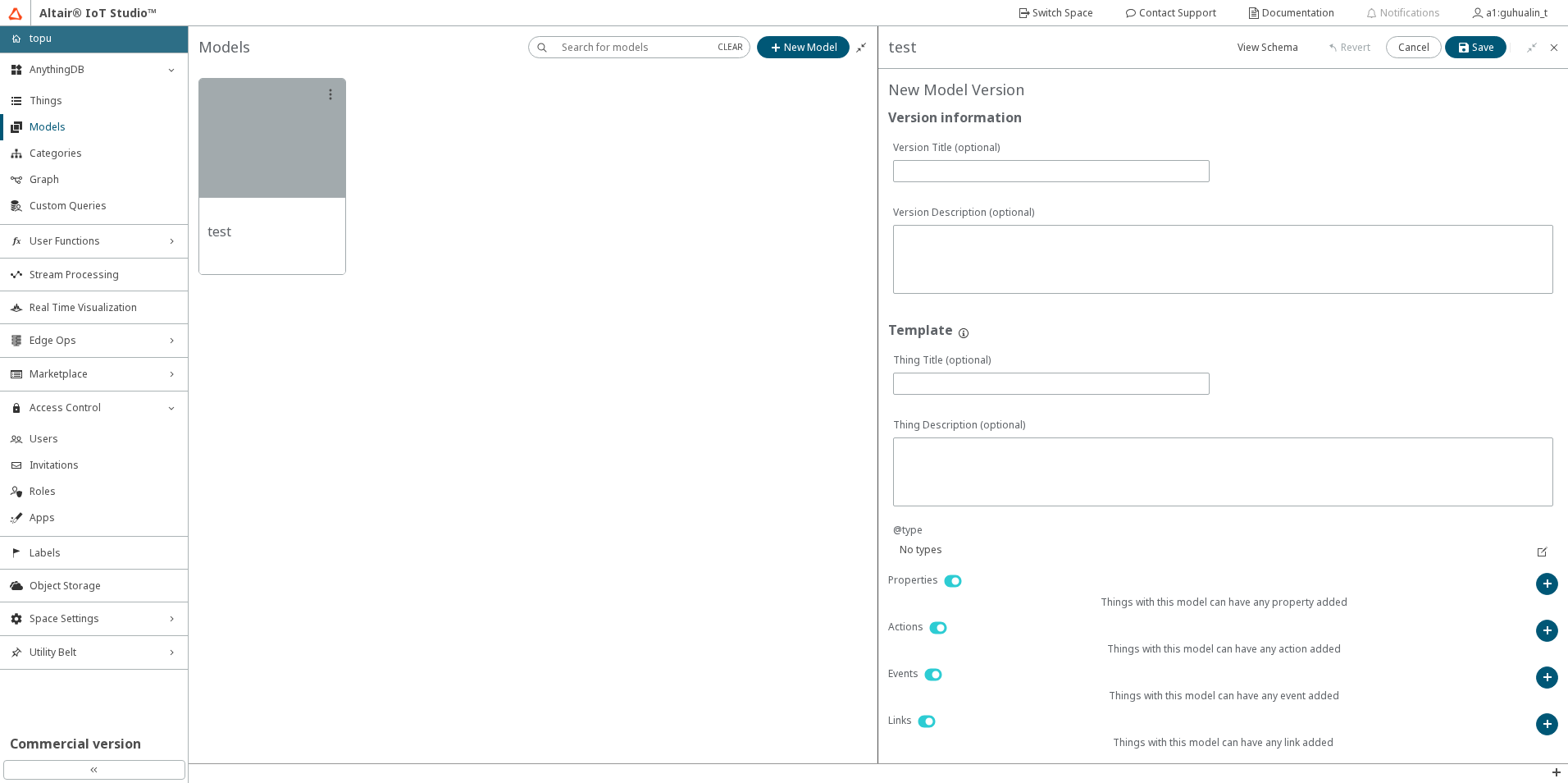
click at [727, 238] on div at bounding box center [533, 176] width 690 height 217
click at [328, 96] on iron-icon at bounding box center [330, 94] width 13 height 13
click at [381, 99] on p "Delete Model" at bounding box center [399, 95] width 76 height 15
click at [0, 0] on slot "Delete" at bounding box center [0, 0] width 0 height 0
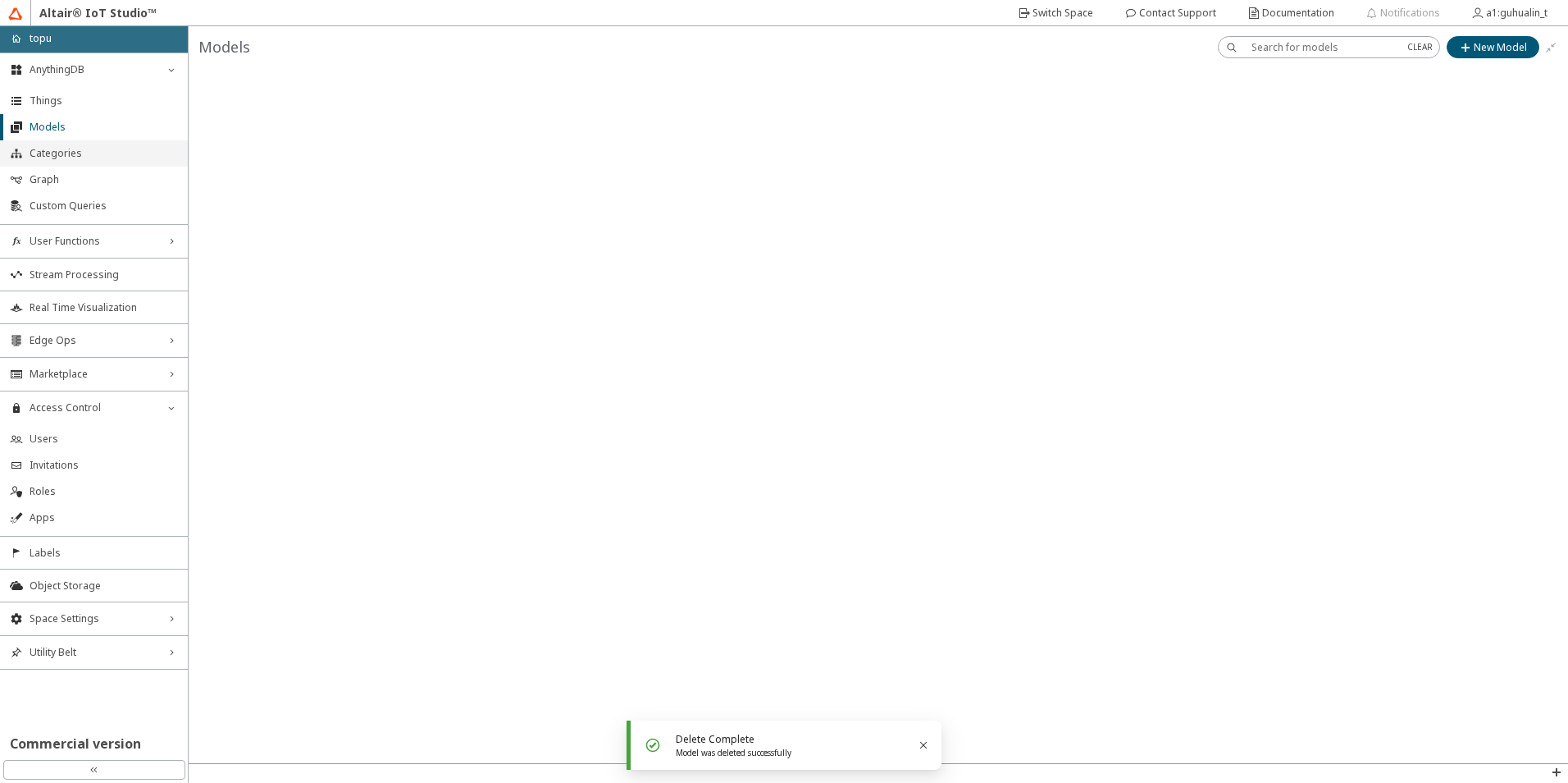
click at [79, 151] on span "Categories" at bounding box center [103, 154] width 148 height 13
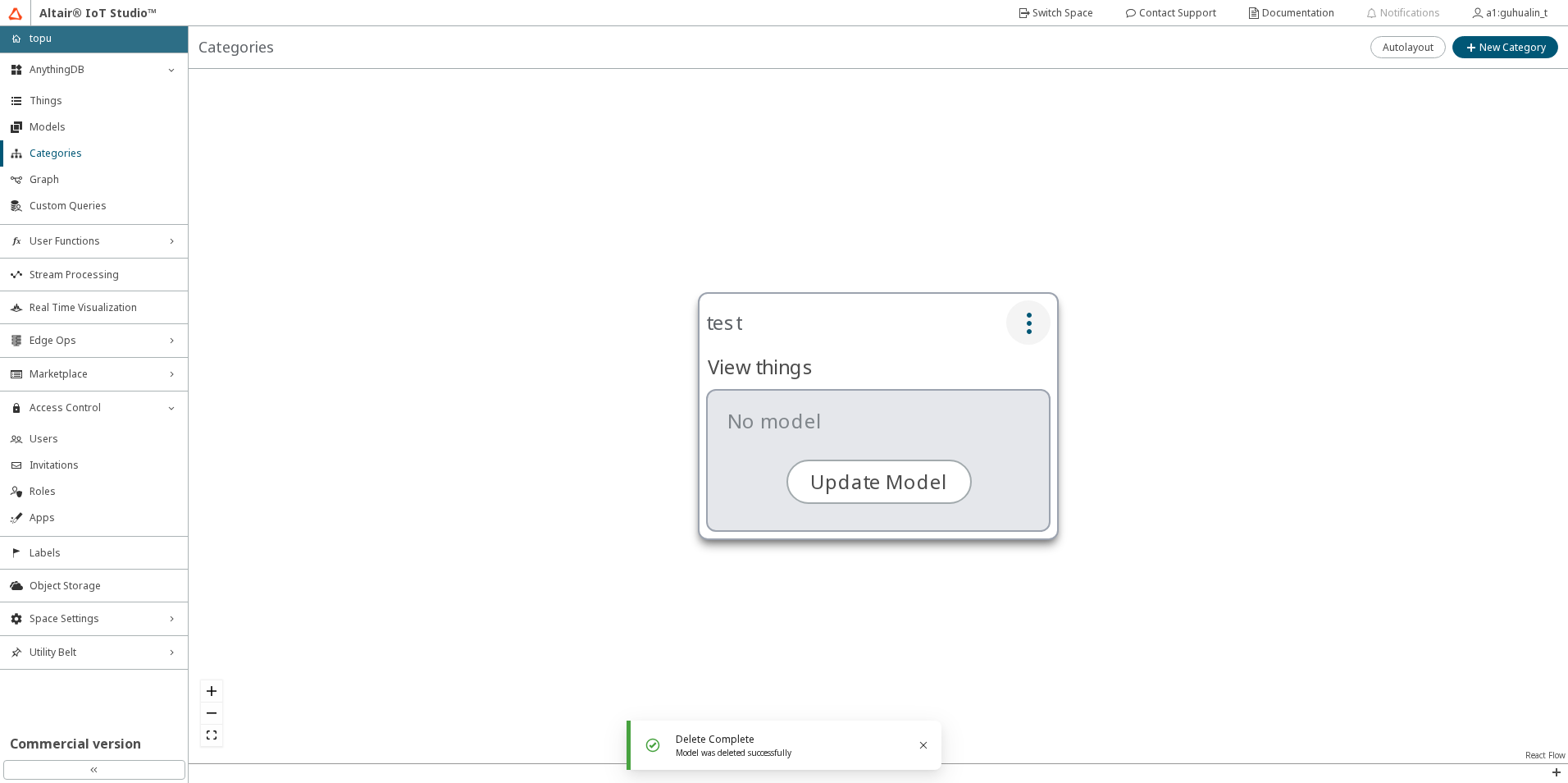
click at [1025, 322] on iron-icon at bounding box center [1028, 322] width 26 height 26
click at [0, 0] on slot "Delete Category" at bounding box center [0, 0] width 0 height 0
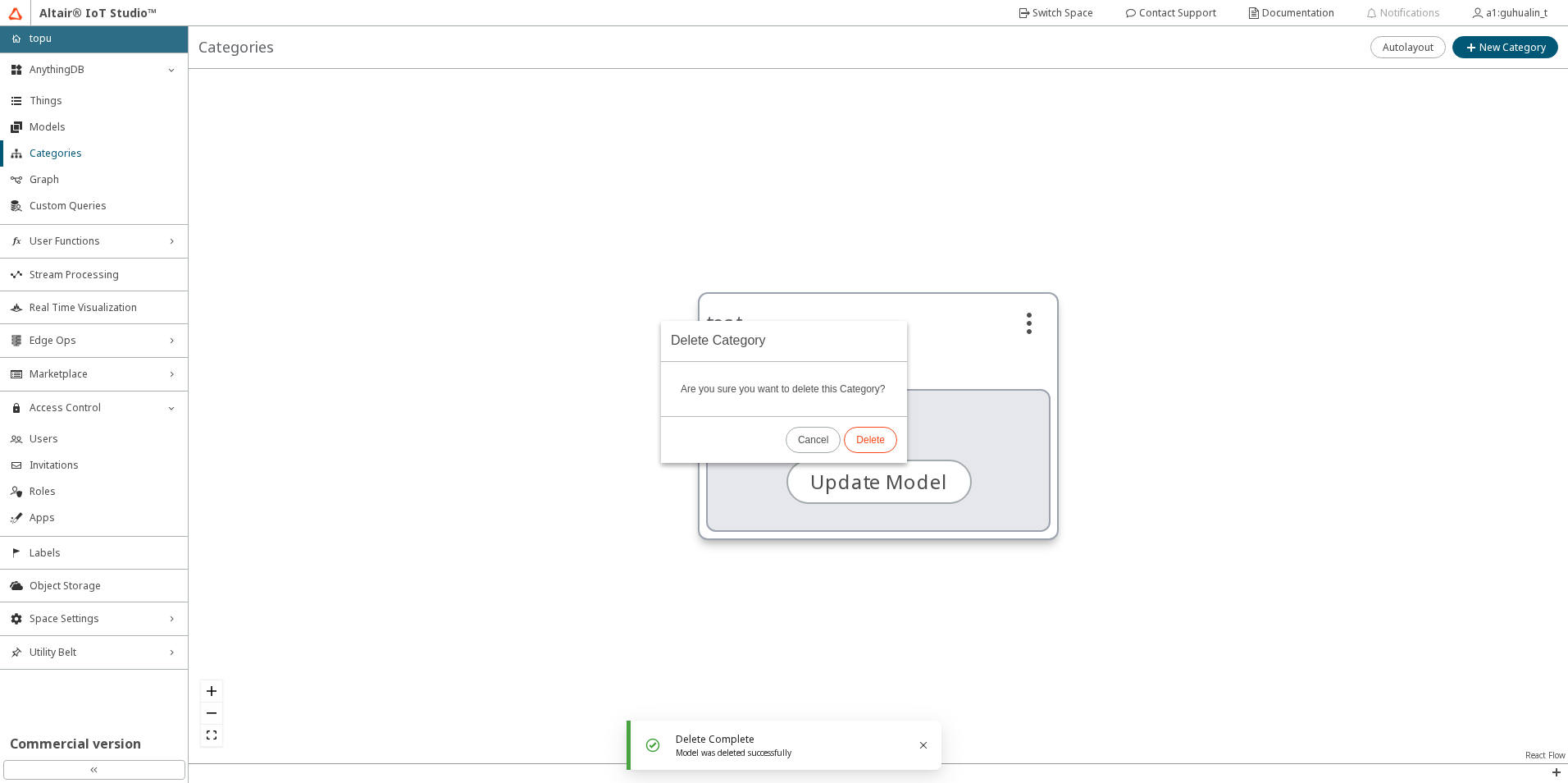
click at [0, 0] on slot "Delete" at bounding box center [0, 0] width 0 height 0
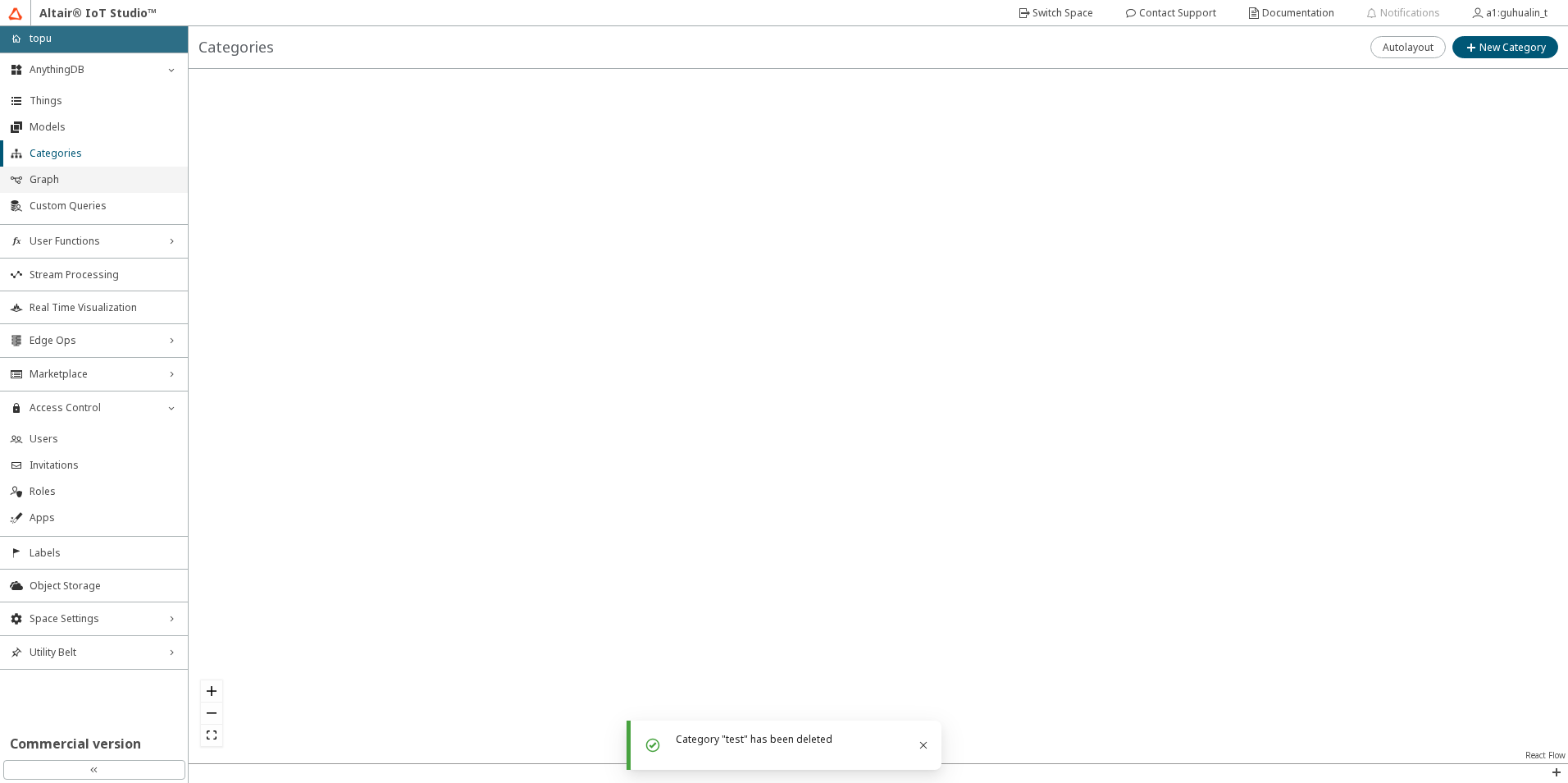
click at [49, 172] on li "Graph" at bounding box center [94, 180] width 188 height 26
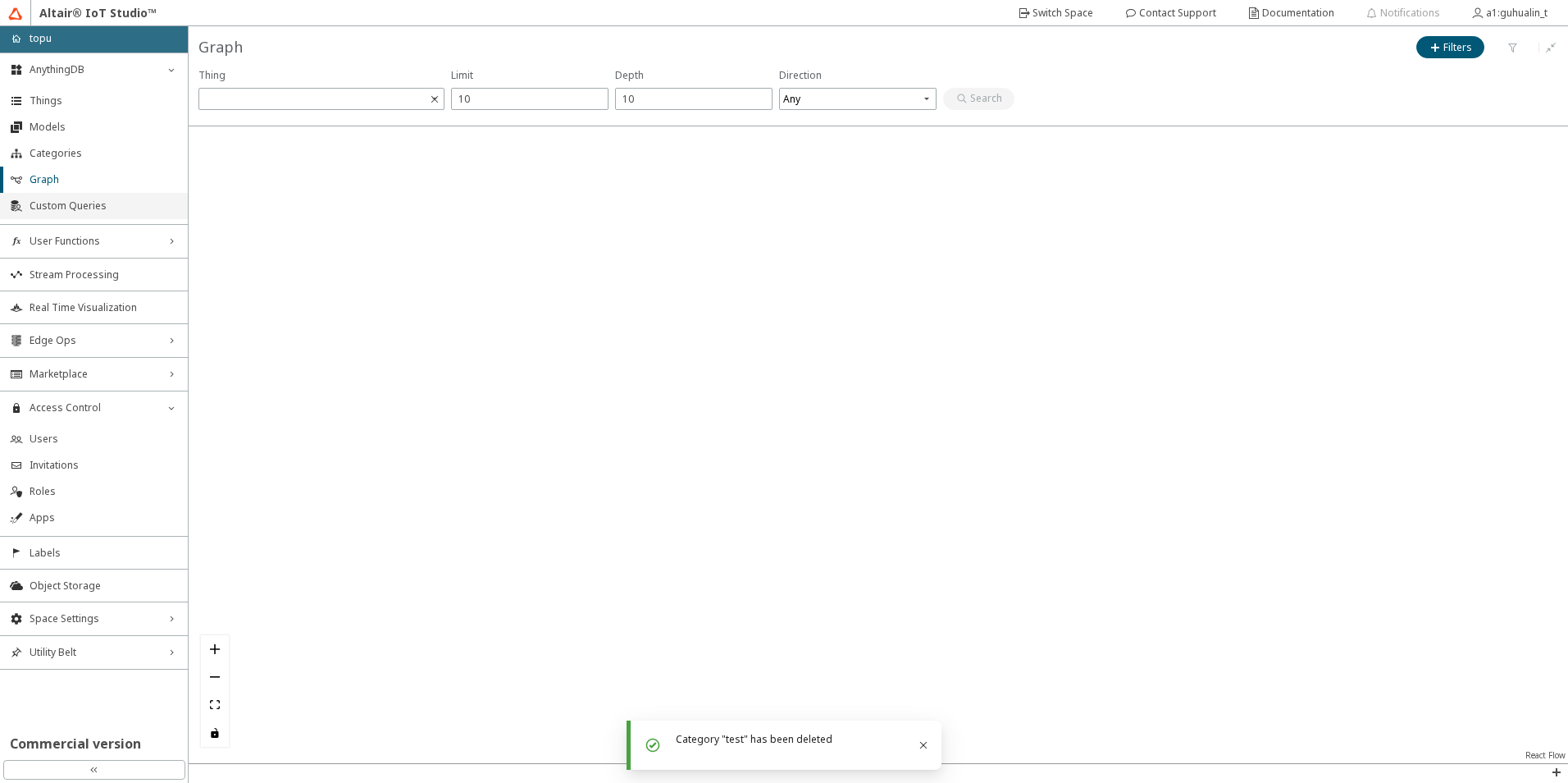
click at [71, 201] on span "Custom Queries" at bounding box center [103, 206] width 148 height 13
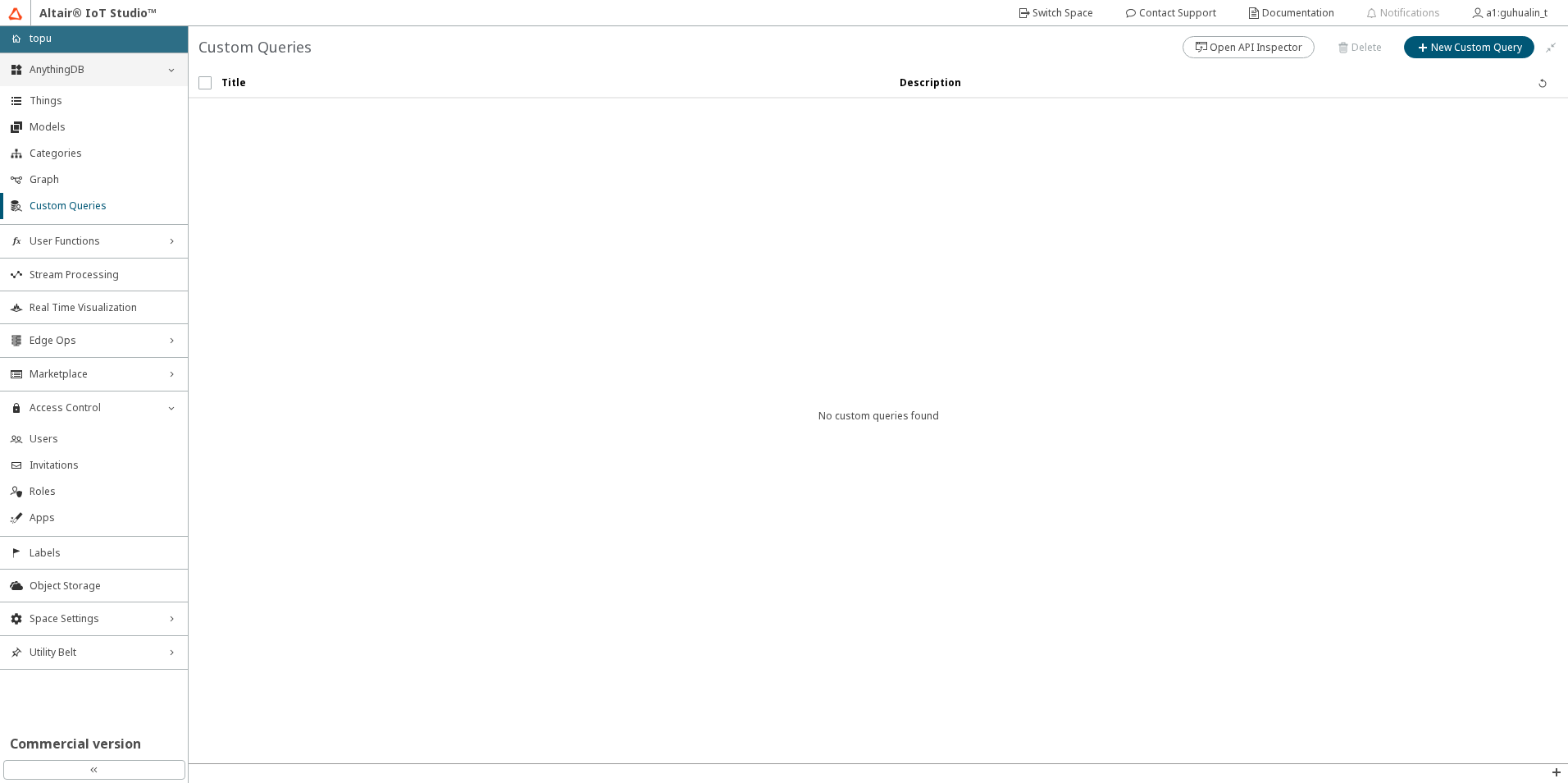
click at [78, 71] on span "AnythingDB" at bounding box center [94, 70] width 128 height 13
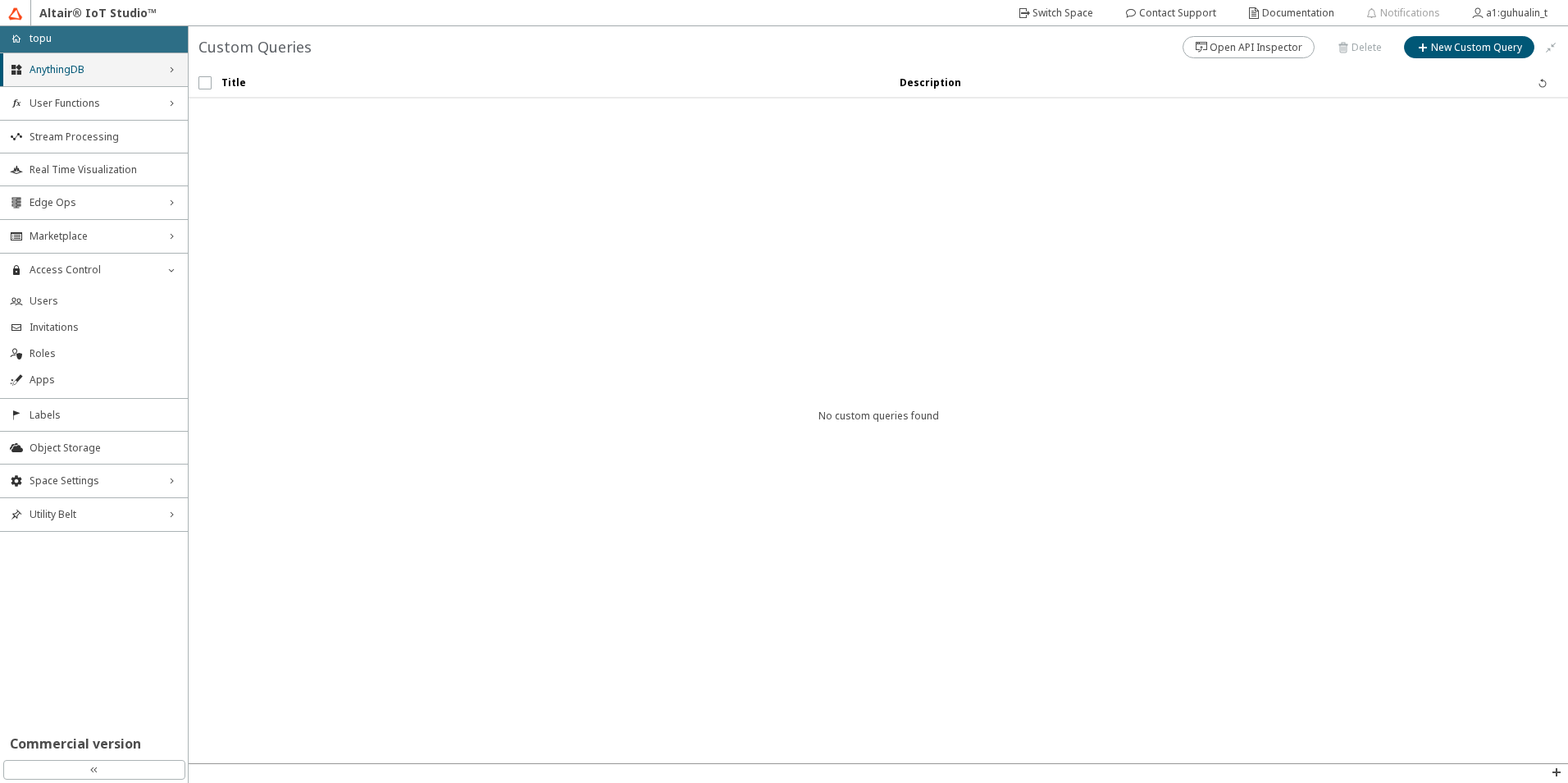
click at [78, 71] on span "AnythingDB" at bounding box center [94, 70] width 128 height 13
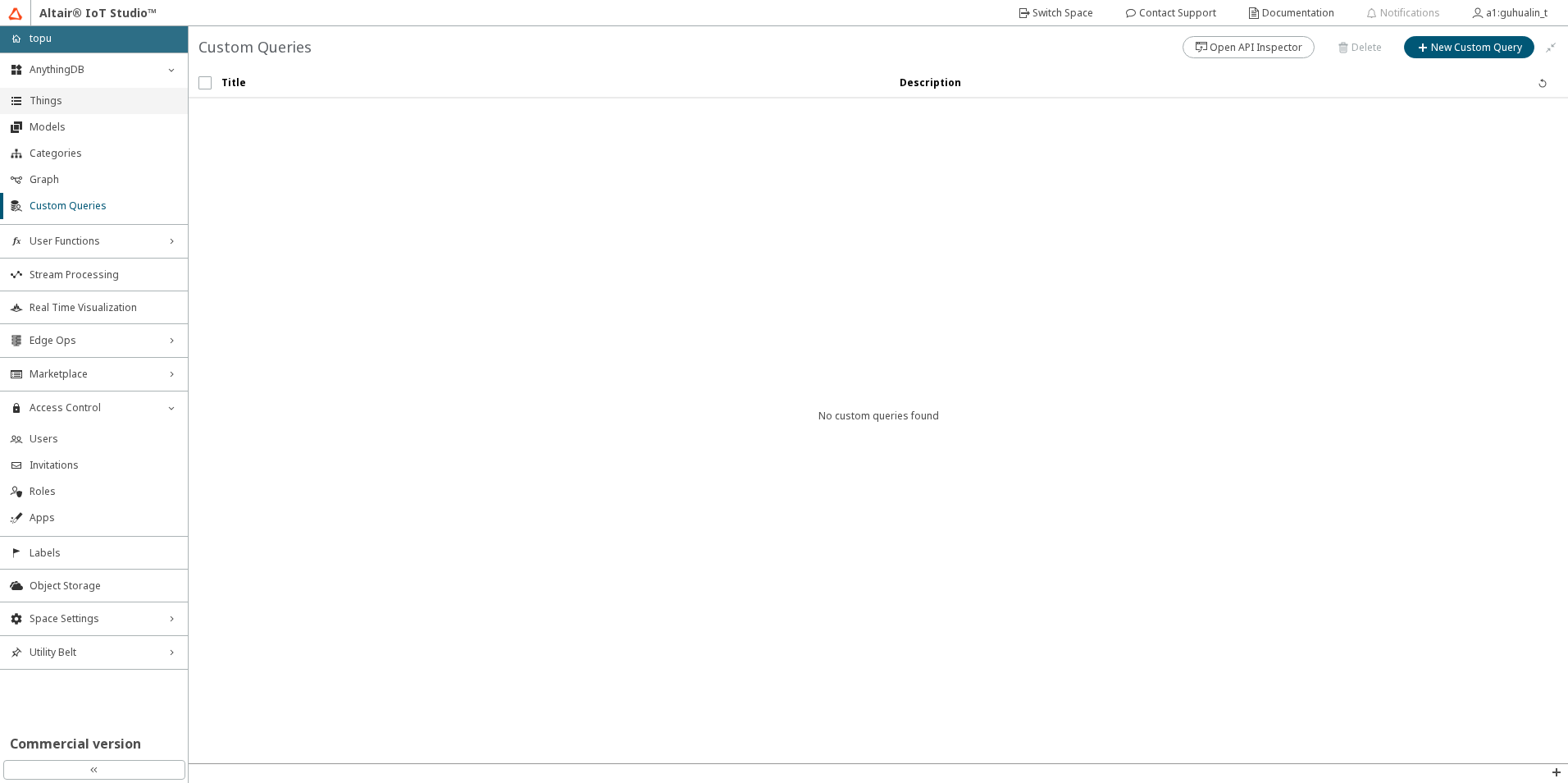
click at [54, 112] on li "Things" at bounding box center [94, 101] width 188 height 26
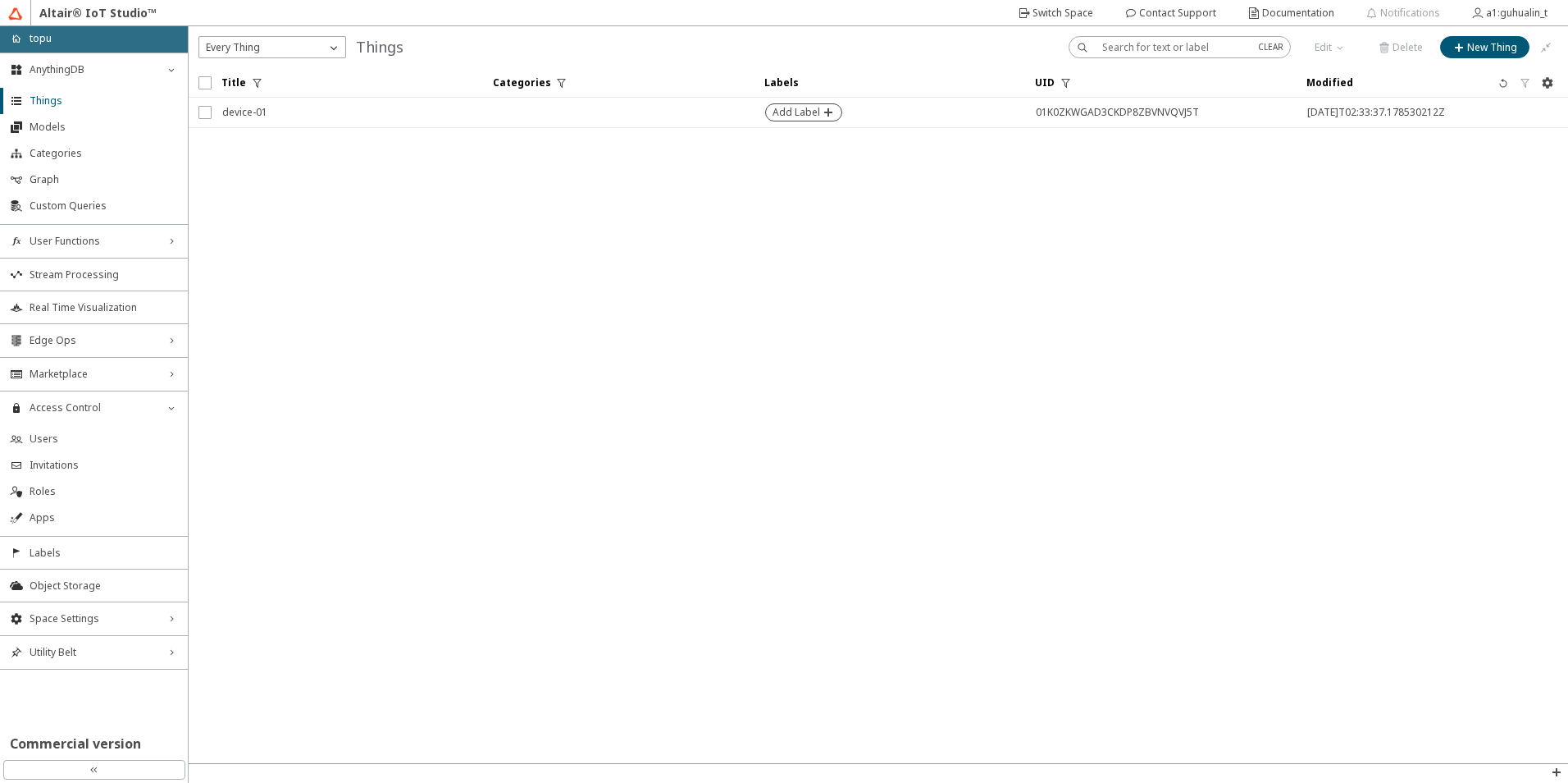
click at [829, 114] on iron-icon at bounding box center [827, 113] width 15 height 13
click at [864, 114] on div at bounding box center [816, 112] width 95 height 14
click at [873, 111] on iron-icon at bounding box center [876, 113] width 17 height 17
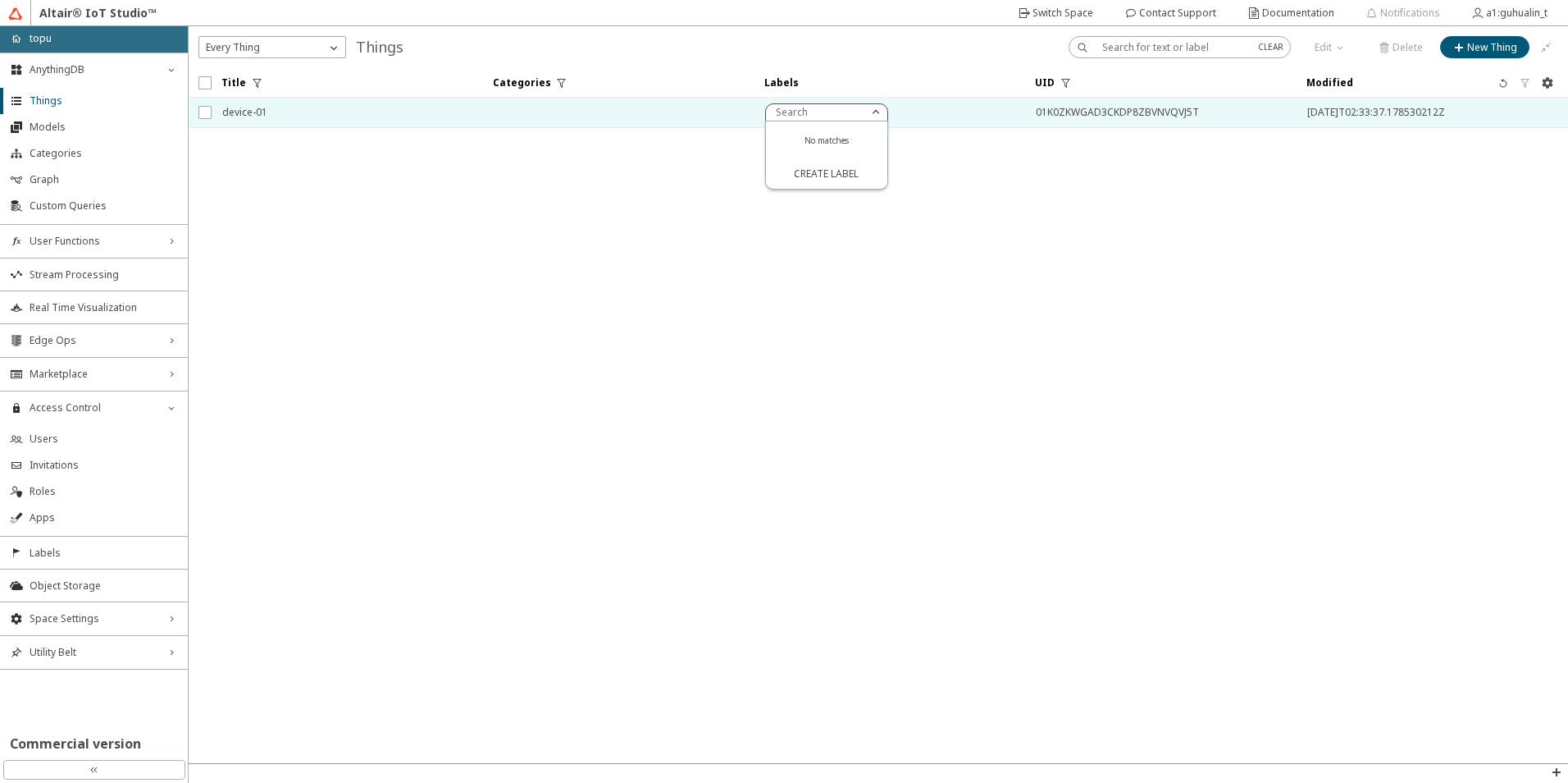
click at [653, 103] on td at bounding box center [619, 113] width 272 height 31
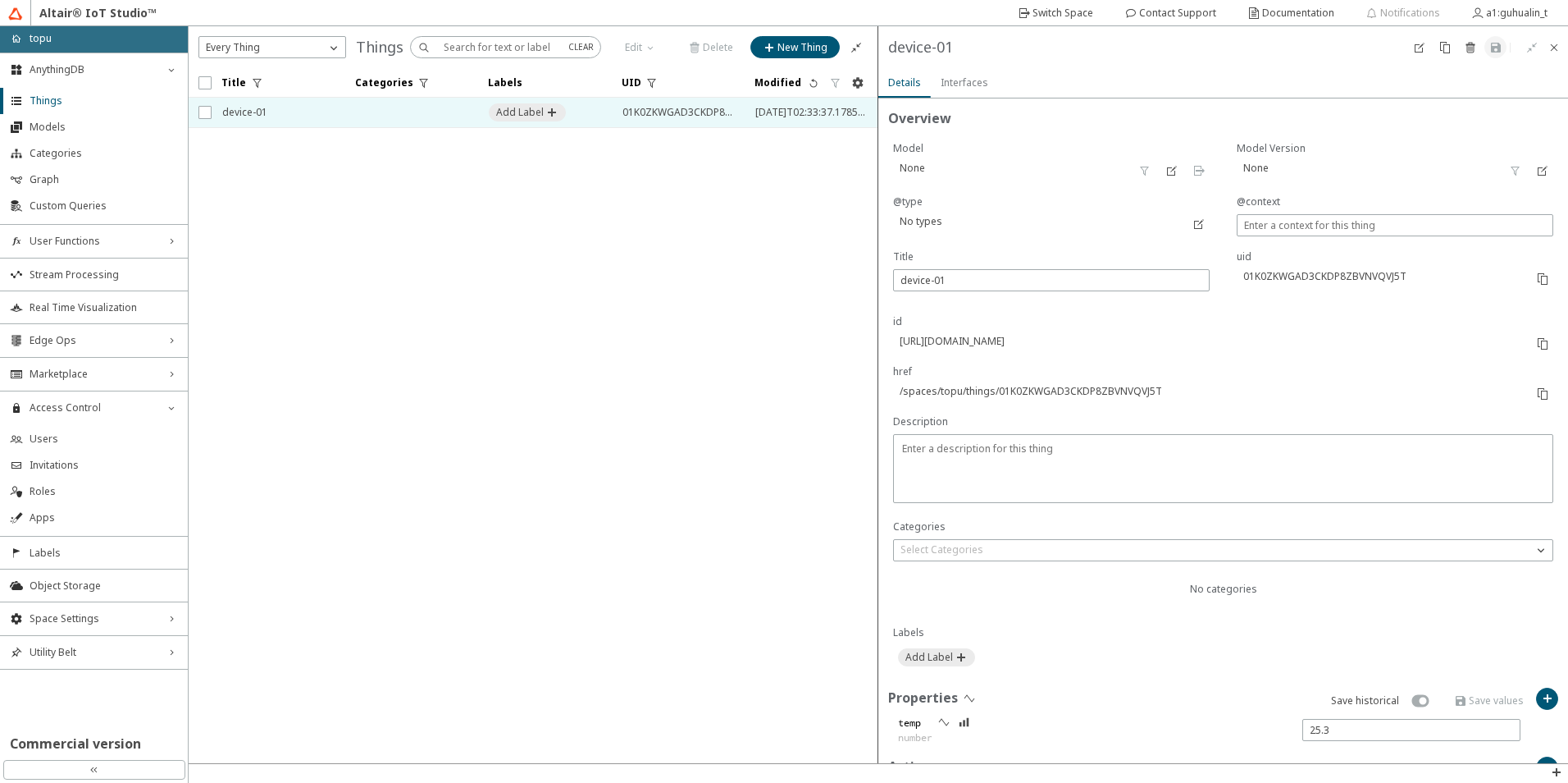
click at [967, 90] on div "Interfaces" at bounding box center [964, 83] width 47 height 30
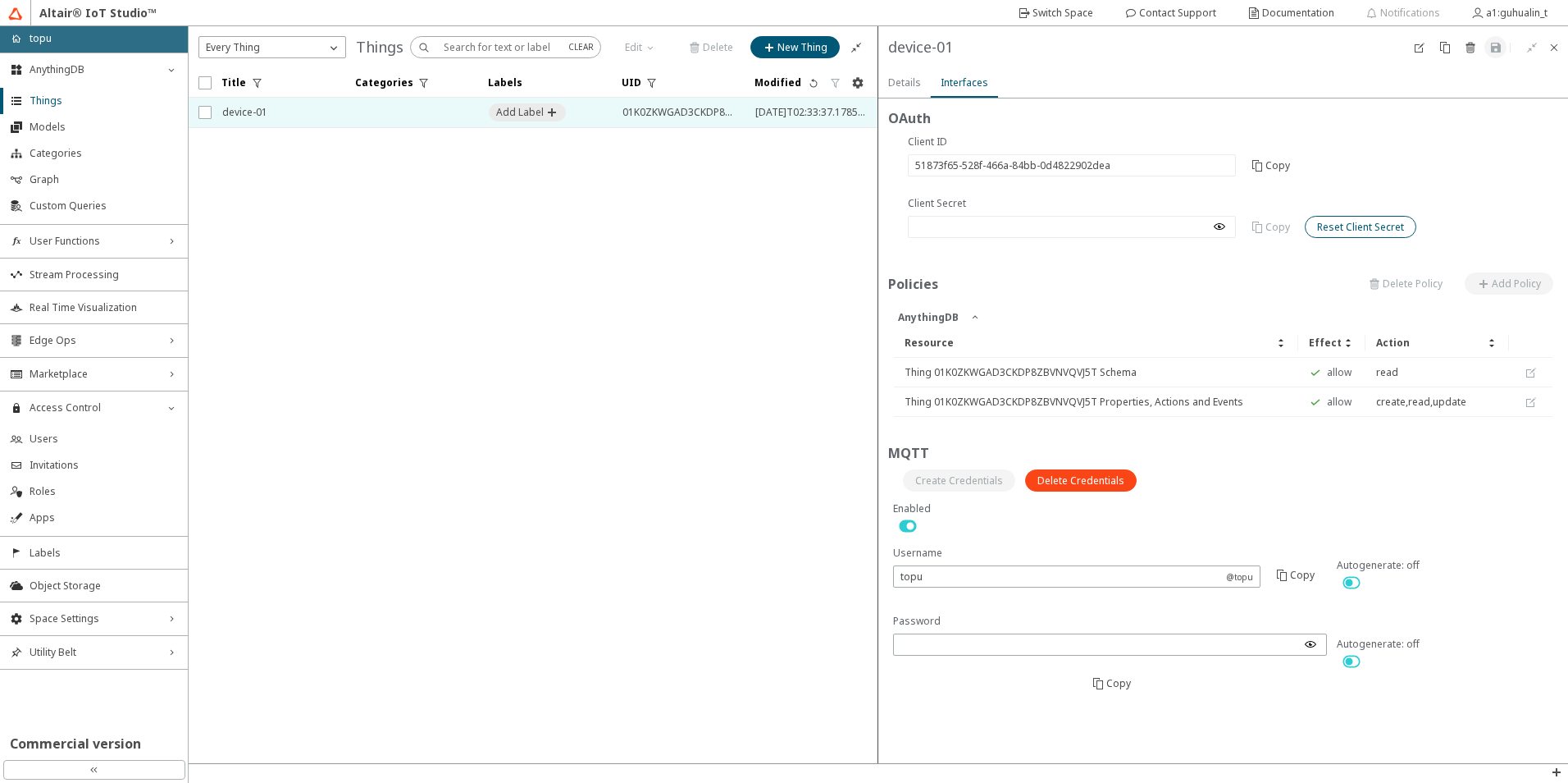
click at [0, 0] on slot "Reset Client Secret" at bounding box center [0, 0] width 0 height 0
click at [0, 0] on slot "Reset" at bounding box center [0, 0] width 0 height 0
click at [1221, 226] on iron-icon at bounding box center [1219, 226] width 13 height 13
click at [0, 0] on slot "Copy" at bounding box center [0, 0] width 0 height 0
click at [0, 0] on slot "Details" at bounding box center [0, 0] width 0 height 0
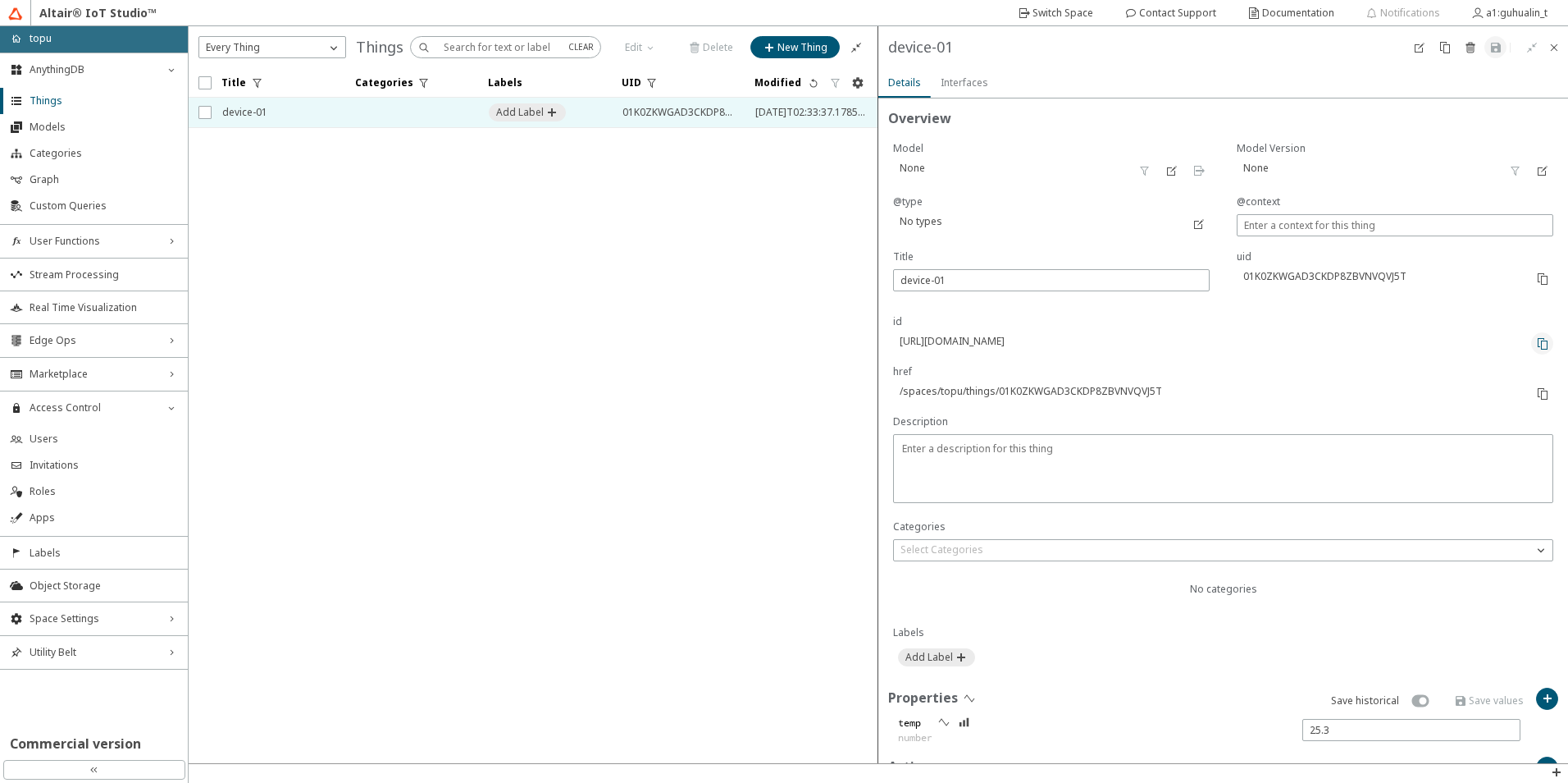
click at [1535, 345] on iron-icon at bounding box center [1542, 344] width 13 height 13
click at [0, 0] on slot "Interfaces" at bounding box center [0, 0] width 0 height 0
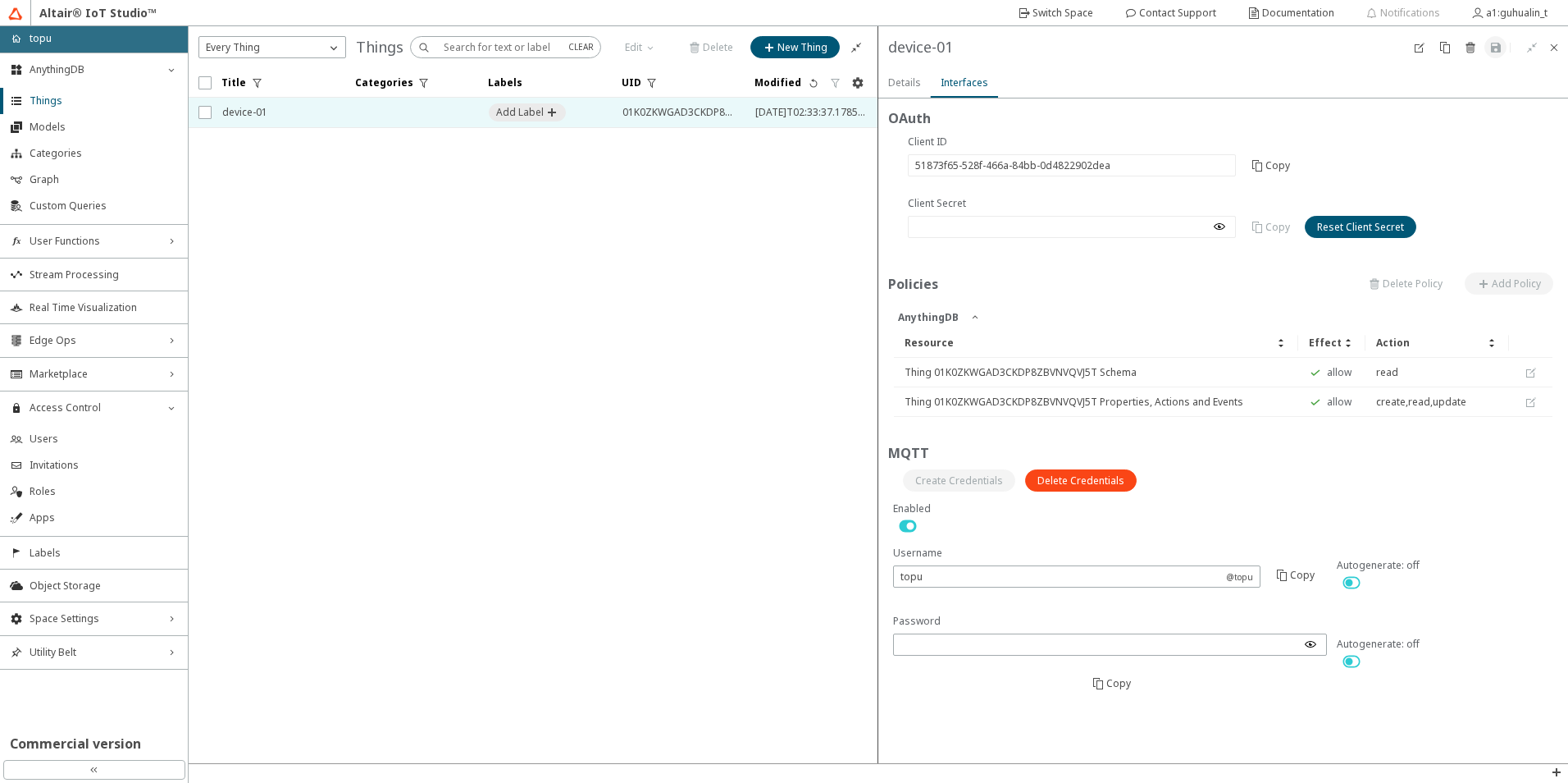
click at [0, 0] on slot "Details" at bounding box center [0, 0] width 0 height 0
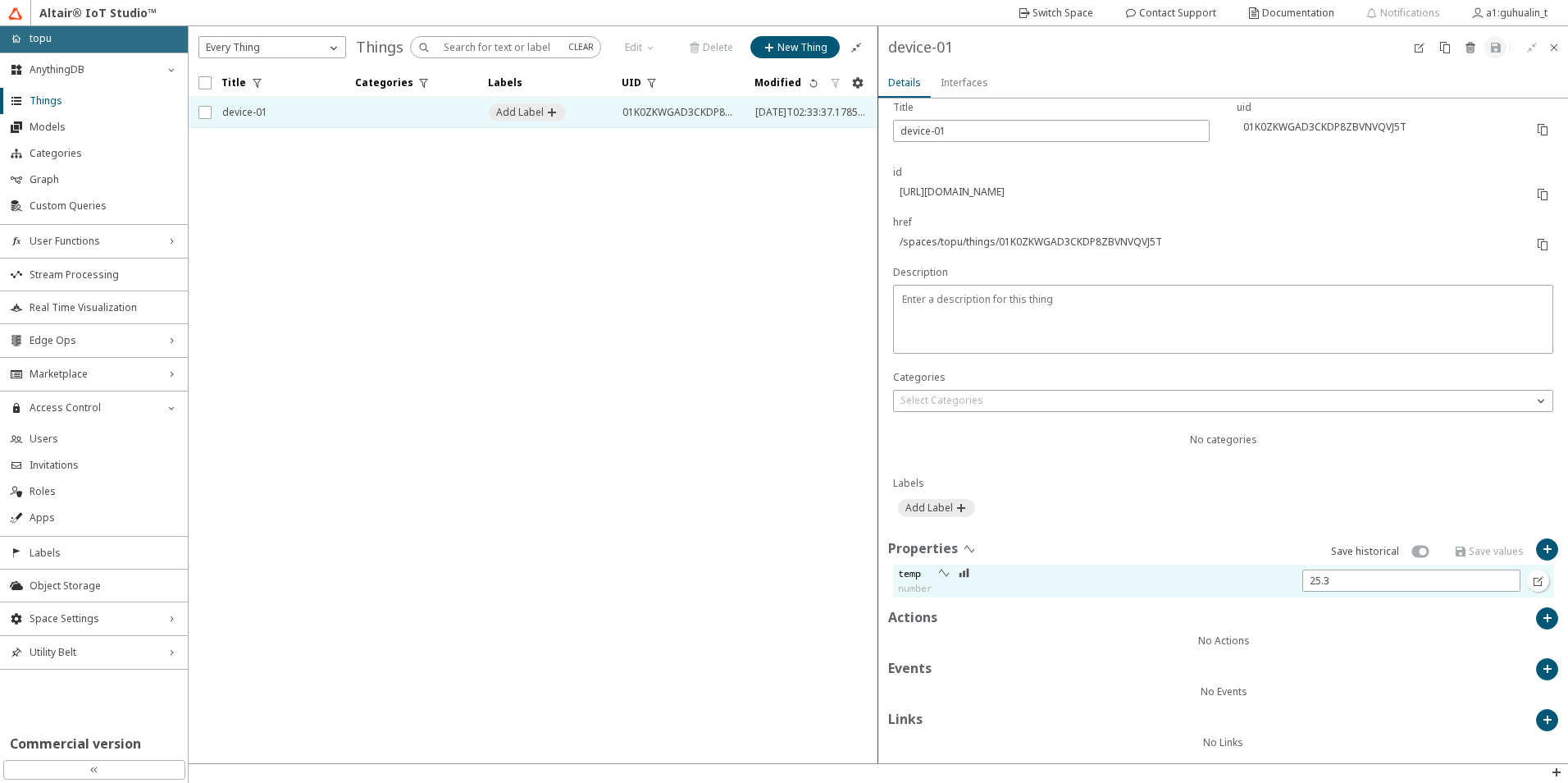
scroll to position [155, 0]
click at [942, 568] on iron-icon at bounding box center [944, 566] width 13 height 13
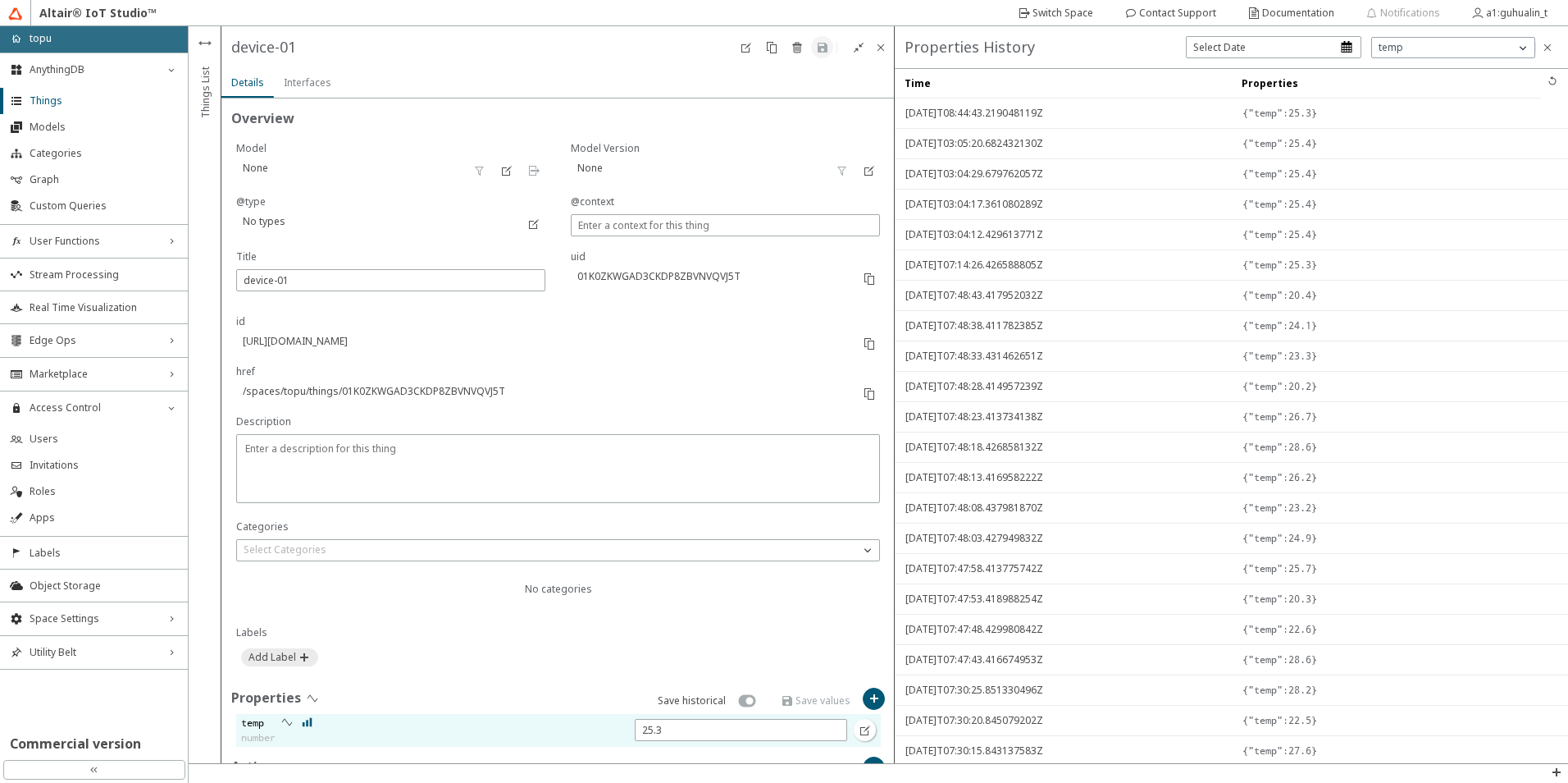
click at [308, 726] on iron-icon at bounding box center [307, 722] width 11 height 13
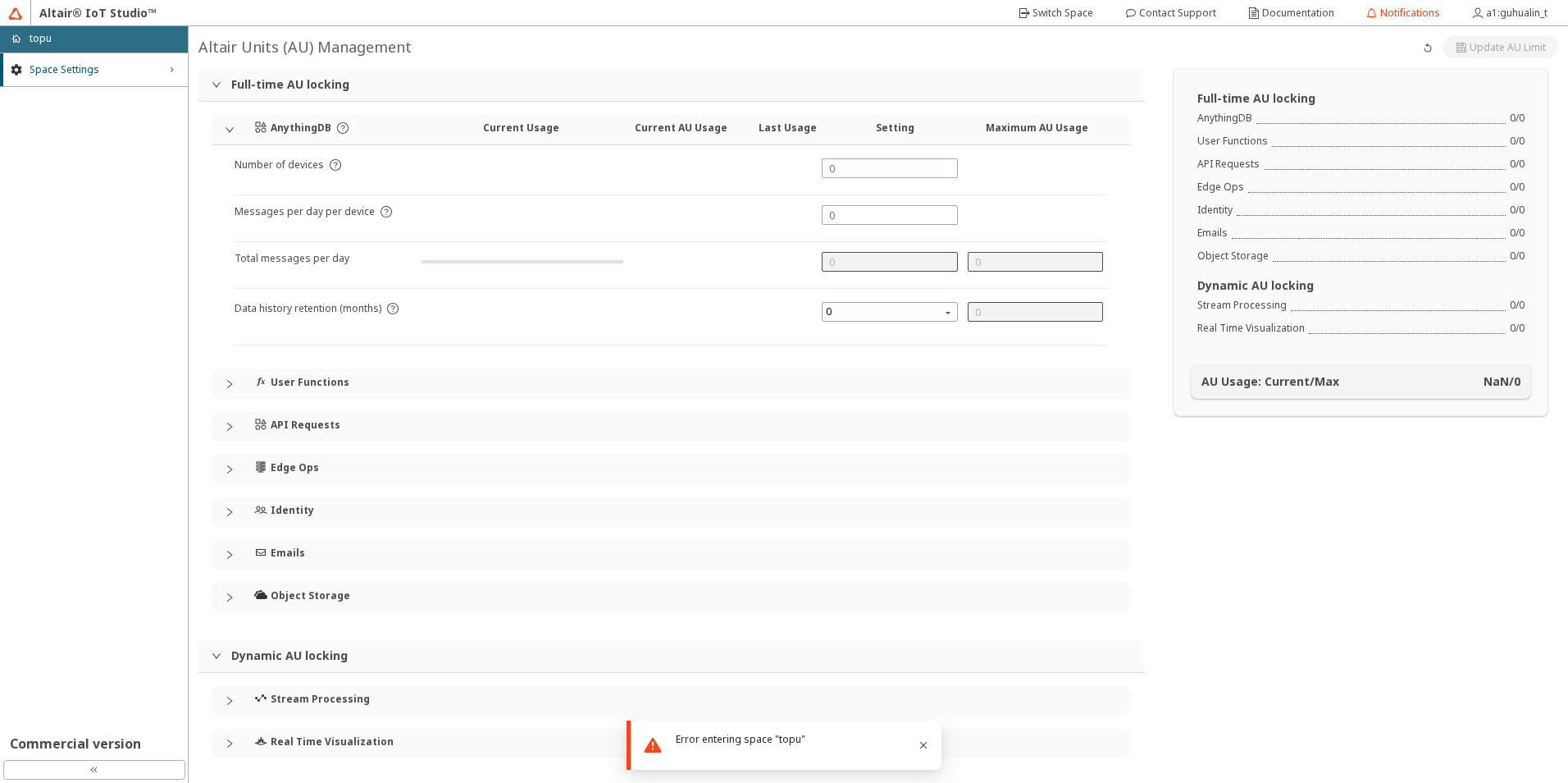
type input "1000"
type input "0"
click at [922, 743] on icon "Close" at bounding box center [923, 745] width 13 height 13
click at [114, 401] on div "Space Settings right_chevron Commercial version" at bounding box center [94, 404] width 188 height 704
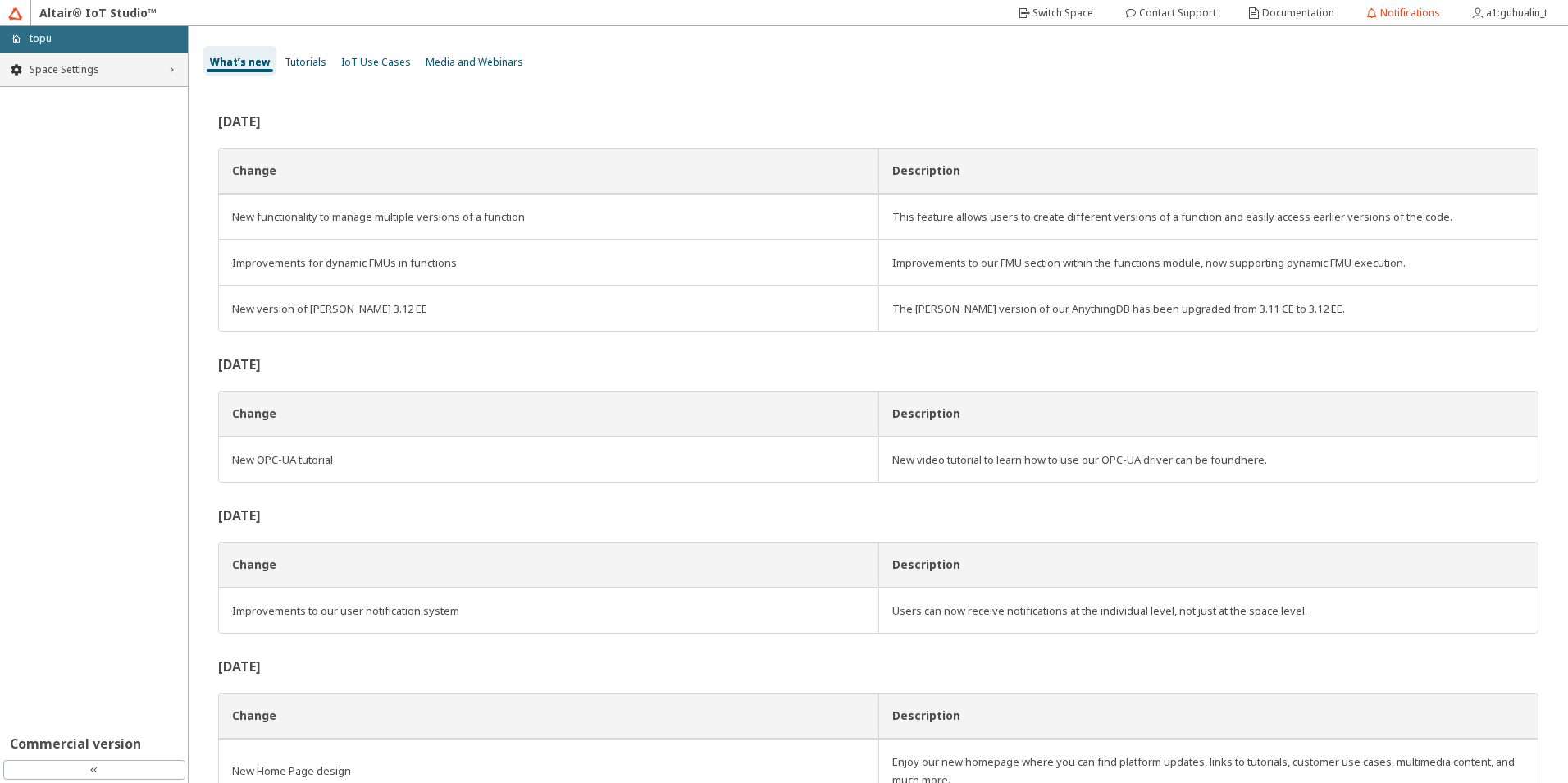
click at [102, 72] on span "Space Settings" at bounding box center [94, 70] width 128 height 13
click at [87, 109] on li "AU Management" at bounding box center [94, 101] width 188 height 26
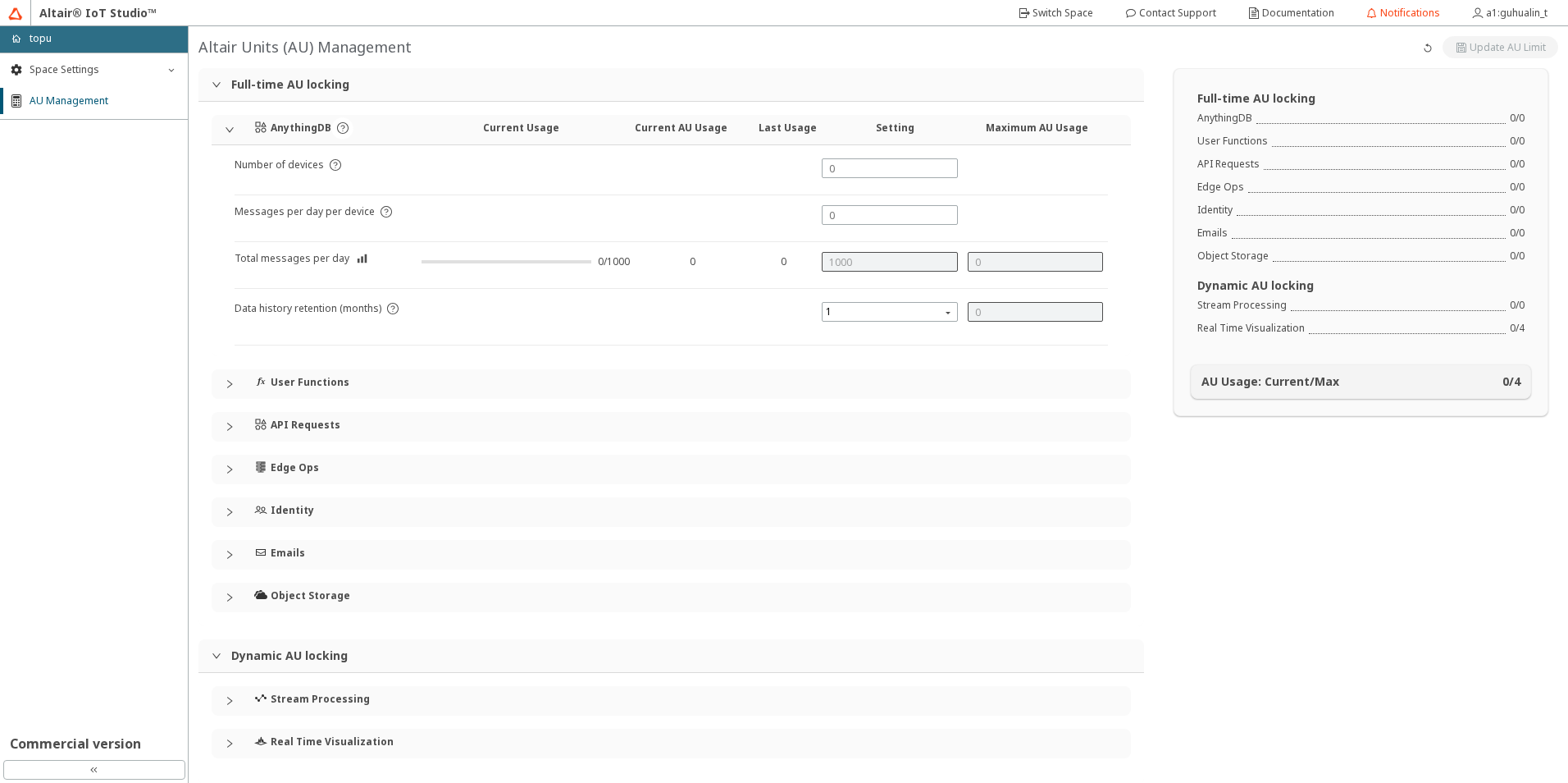
click at [87, 43] on div "home topu" at bounding box center [94, 39] width 188 height 26
click at [0, 0] on slot "Documentation" at bounding box center [0, 0] width 0 height 0
type input "1000"
type input "0"
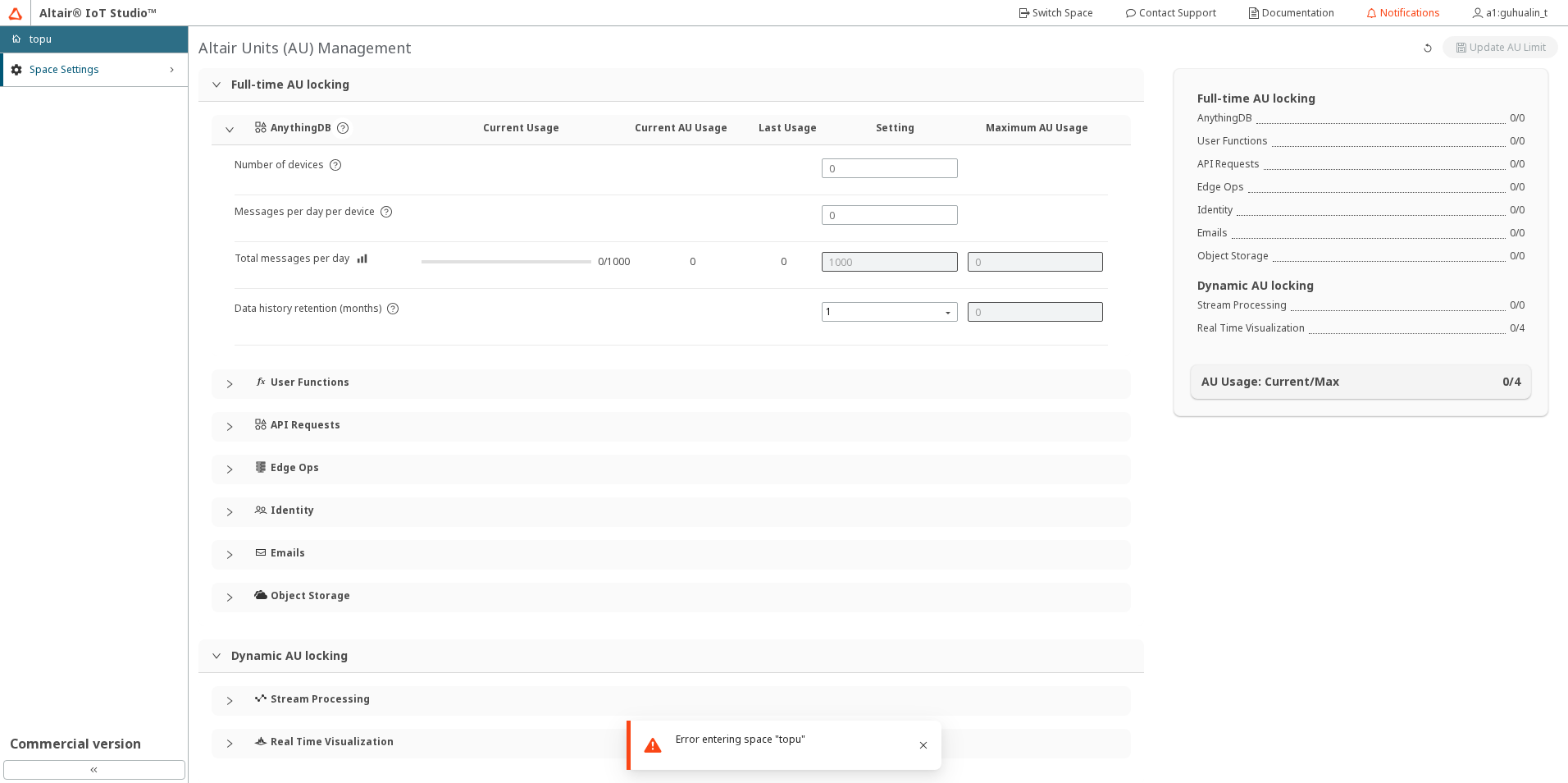
click at [0, 0] on slot "Altair Units (AU) Management" at bounding box center [0, 0] width 0 height 0
drag, startPoint x: 245, startPoint y: 57, endPoint x: 395, endPoint y: 55, distance: 150.0
click at [0, 0] on slot "Altair Units (AU) Management" at bounding box center [0, 0] width 0 height 0
click at [521, 128] on h4 "Current Usage" at bounding box center [520, 128] width 178 height 13
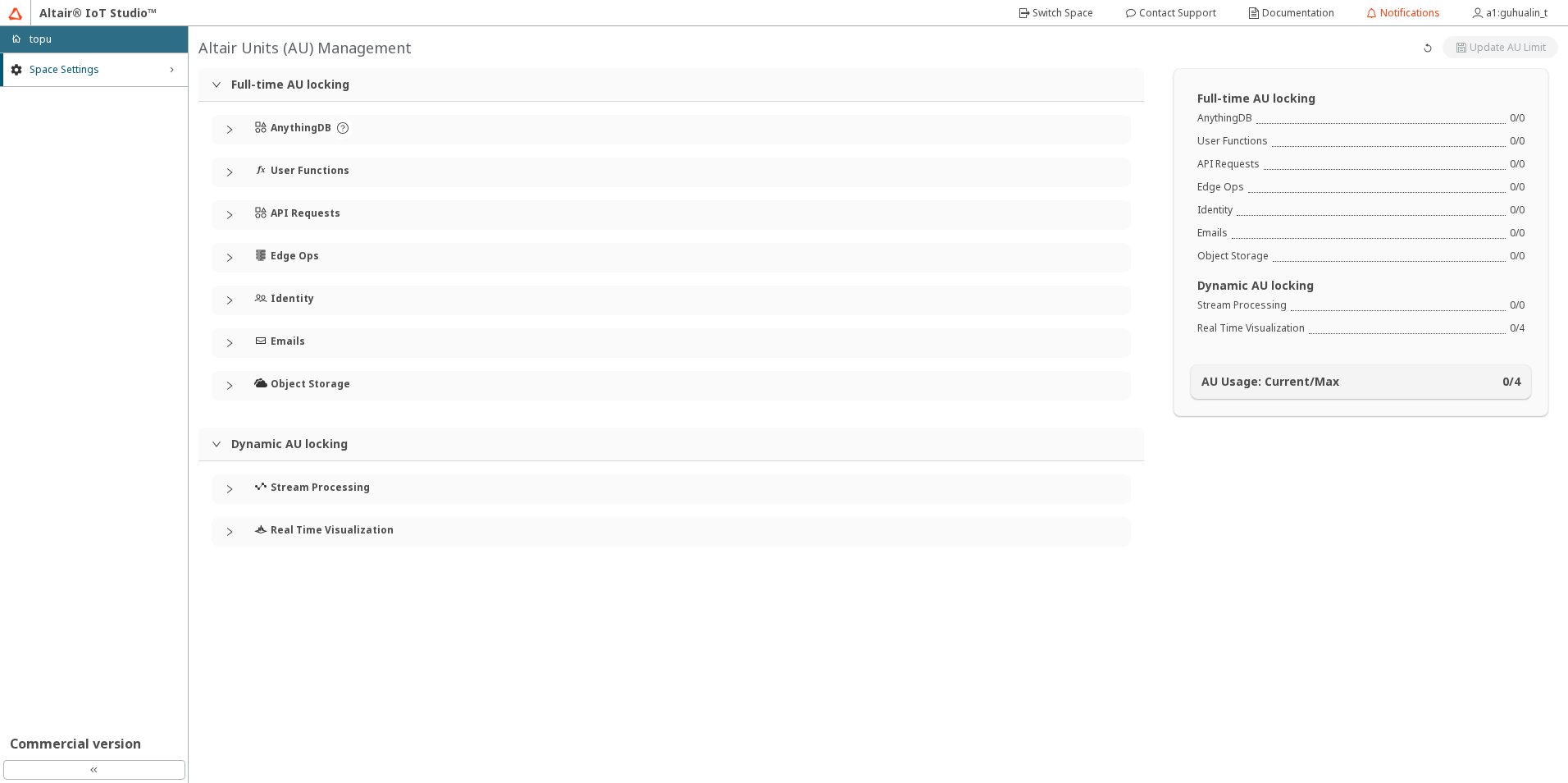
click at [286, 125] on h4 "AnythingDB" at bounding box center [301, 128] width 60 height 13
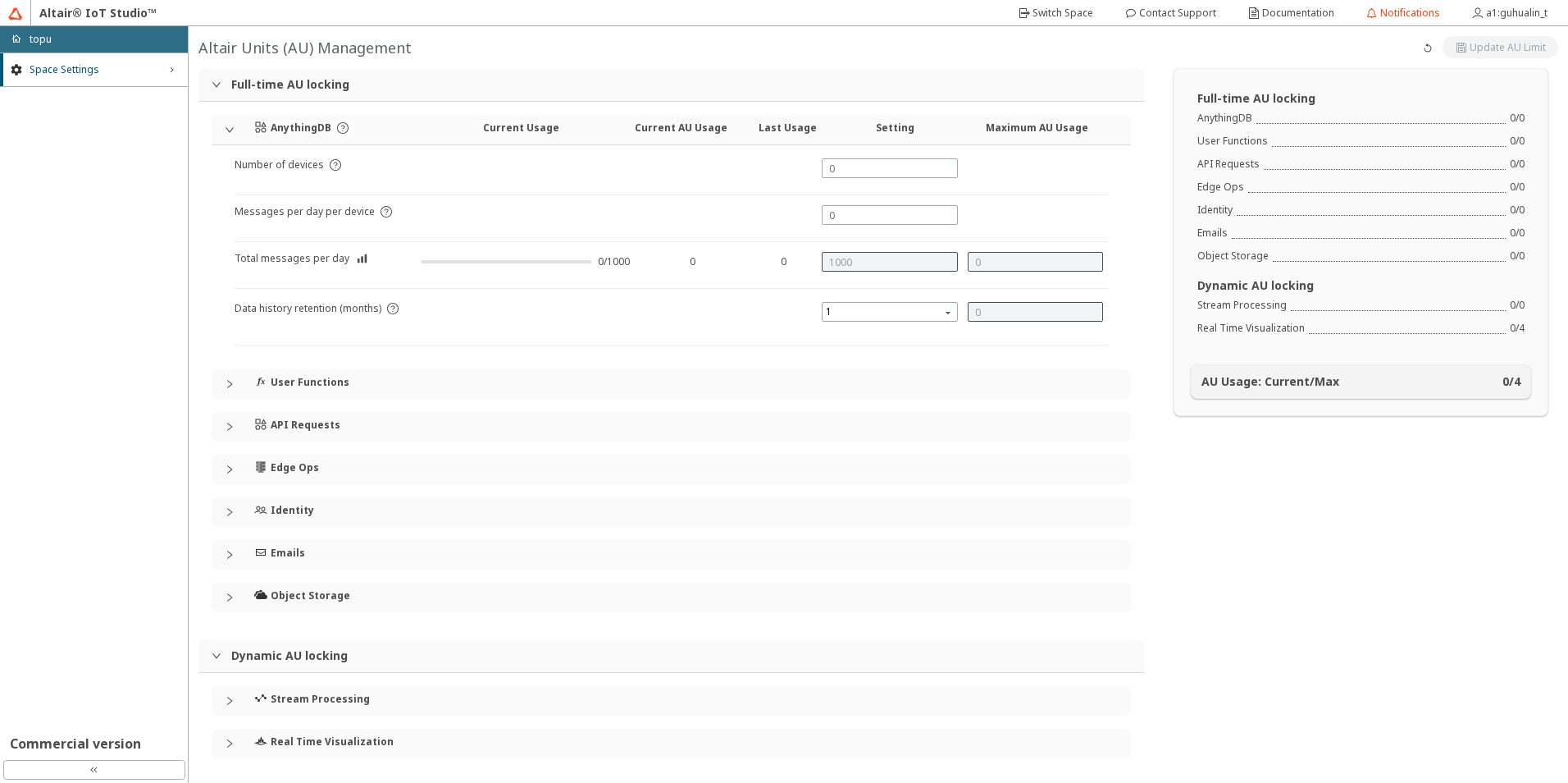
click at [270, 164] on article "Number of devices" at bounding box center [279, 176] width 89 height 36
click at [506, 261] on div at bounding box center [506, 262] width 169 height 4
click at [1224, 121] on div "AnythingDB" at bounding box center [1224, 118] width 55 height 13
click at [1534, 128] on div "Full-time AU locking AnythingDB 0 / 0 User Functions 0 / 0 API Requests 0 / 0 E…" at bounding box center [1360, 242] width 373 height 346
click at [1479, 383] on div "AU Usage: Current/Max 0 / 4" at bounding box center [1360, 382] width 319 height 13
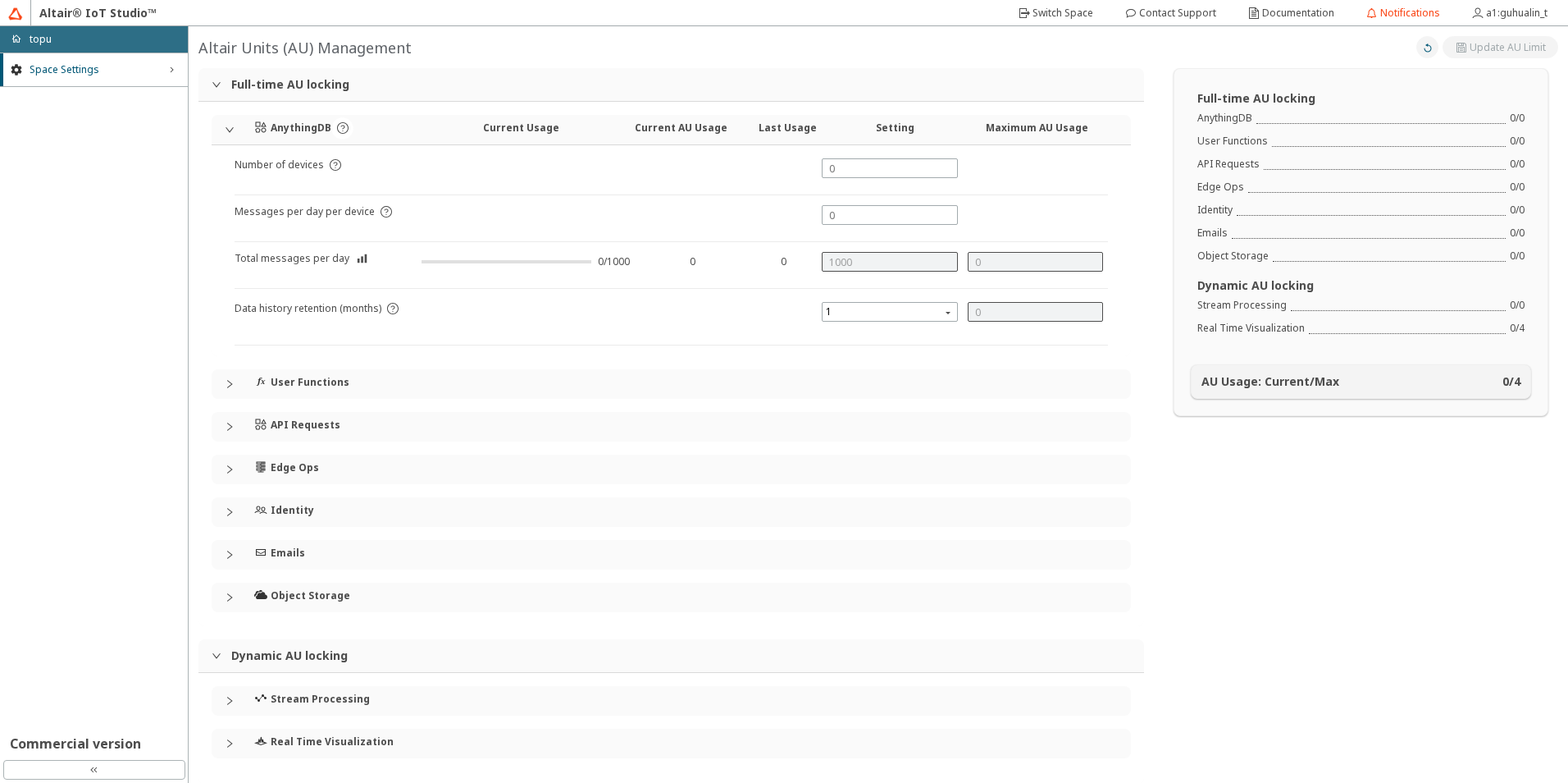
click at [1422, 46] on iron-icon at bounding box center [1427, 47] width 13 height 13
click at [1421, 46] on iron-icon at bounding box center [1427, 47] width 13 height 13
click at [435, 265] on div at bounding box center [506, 262] width 169 height 13
click at [358, 260] on iron-icon at bounding box center [362, 259] width 11 height 13
click at [869, 222] on input "text" at bounding box center [890, 215] width 121 height 14
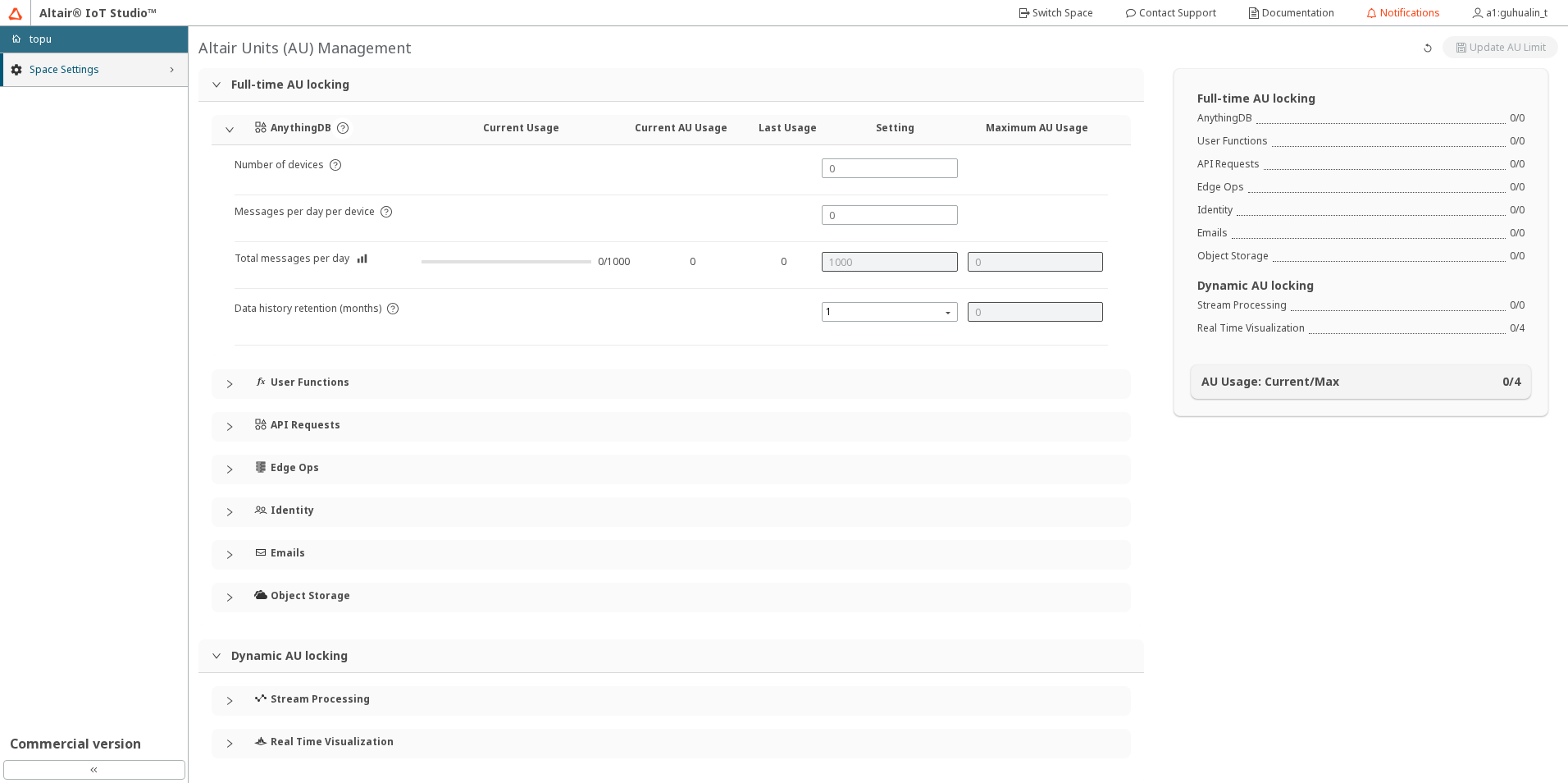
click at [87, 69] on span "Space Settings" at bounding box center [94, 70] width 128 height 13
click at [92, 101] on span "AU Management" at bounding box center [103, 101] width 148 height 13
click at [47, 27] on div "home topu" at bounding box center [94, 39] width 188 height 26
click at [46, 45] on p "topu" at bounding box center [41, 38] width 22 height 14
click at [45, 35] on p "topu" at bounding box center [41, 38] width 22 height 14
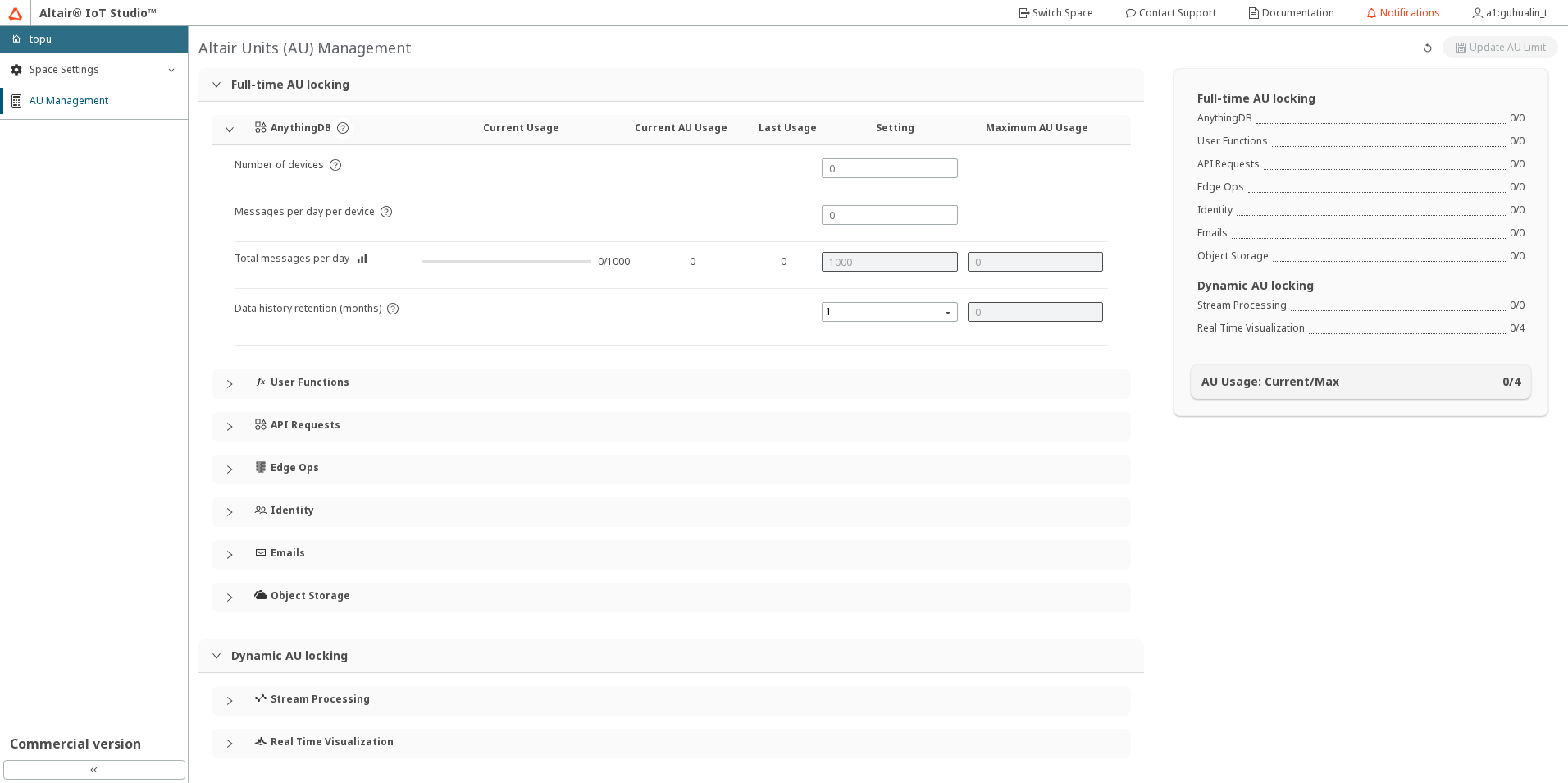
click at [66, 9] on div "Altair® IoT Studio™" at bounding box center [98, 13] width 134 height 26
click at [150, 18] on div "Altair® IoT Studio™" at bounding box center [98, 13] width 134 height 26
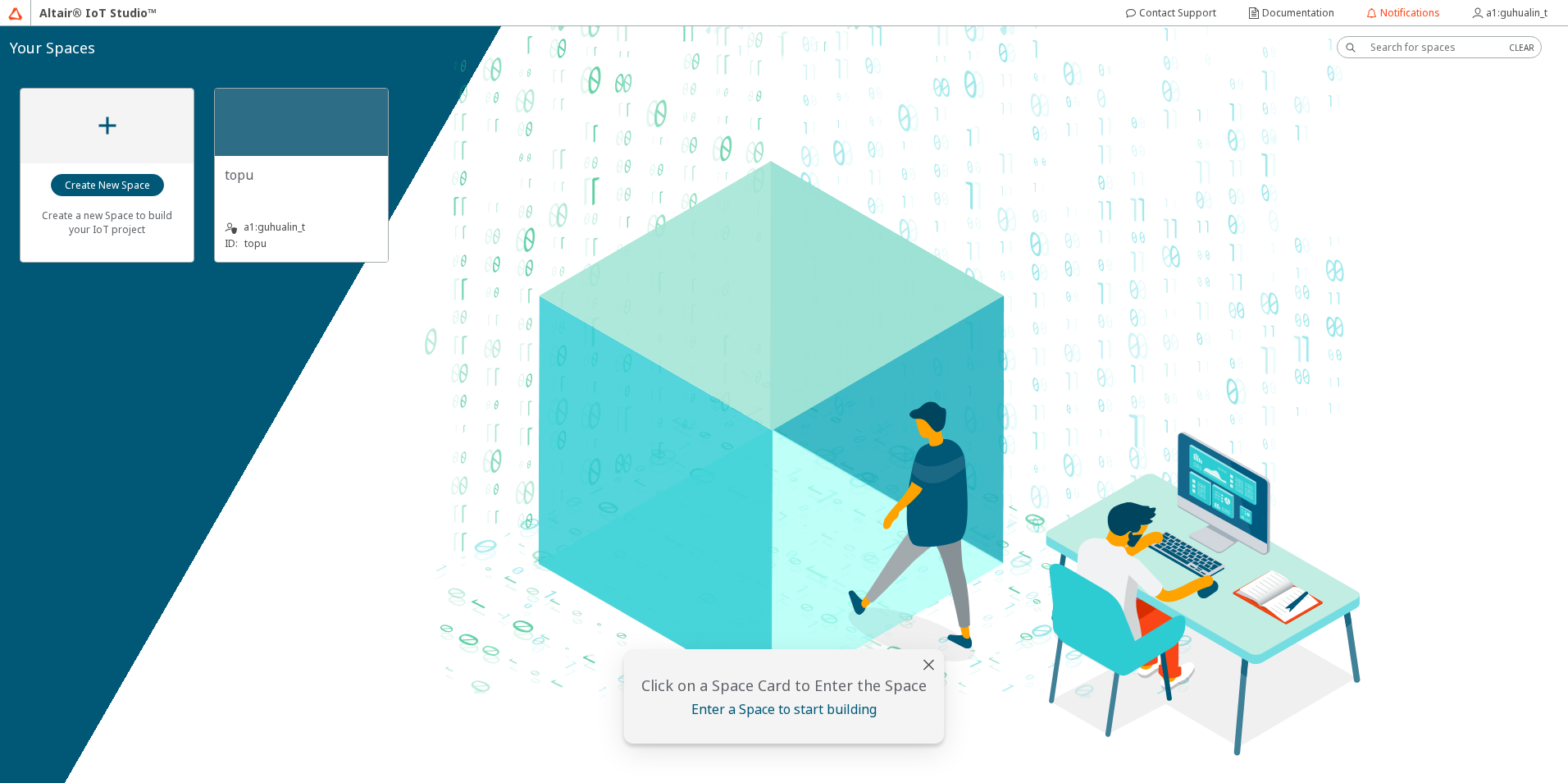
click at [576, 249] on div "Create a new Space to build your IoT project topu a1:guhualin_t ID: topu" at bounding box center [784, 175] width 1568 height 214
click at [311, 159] on div "topu a1:guhualin_t ID: topu" at bounding box center [302, 209] width 173 height 106
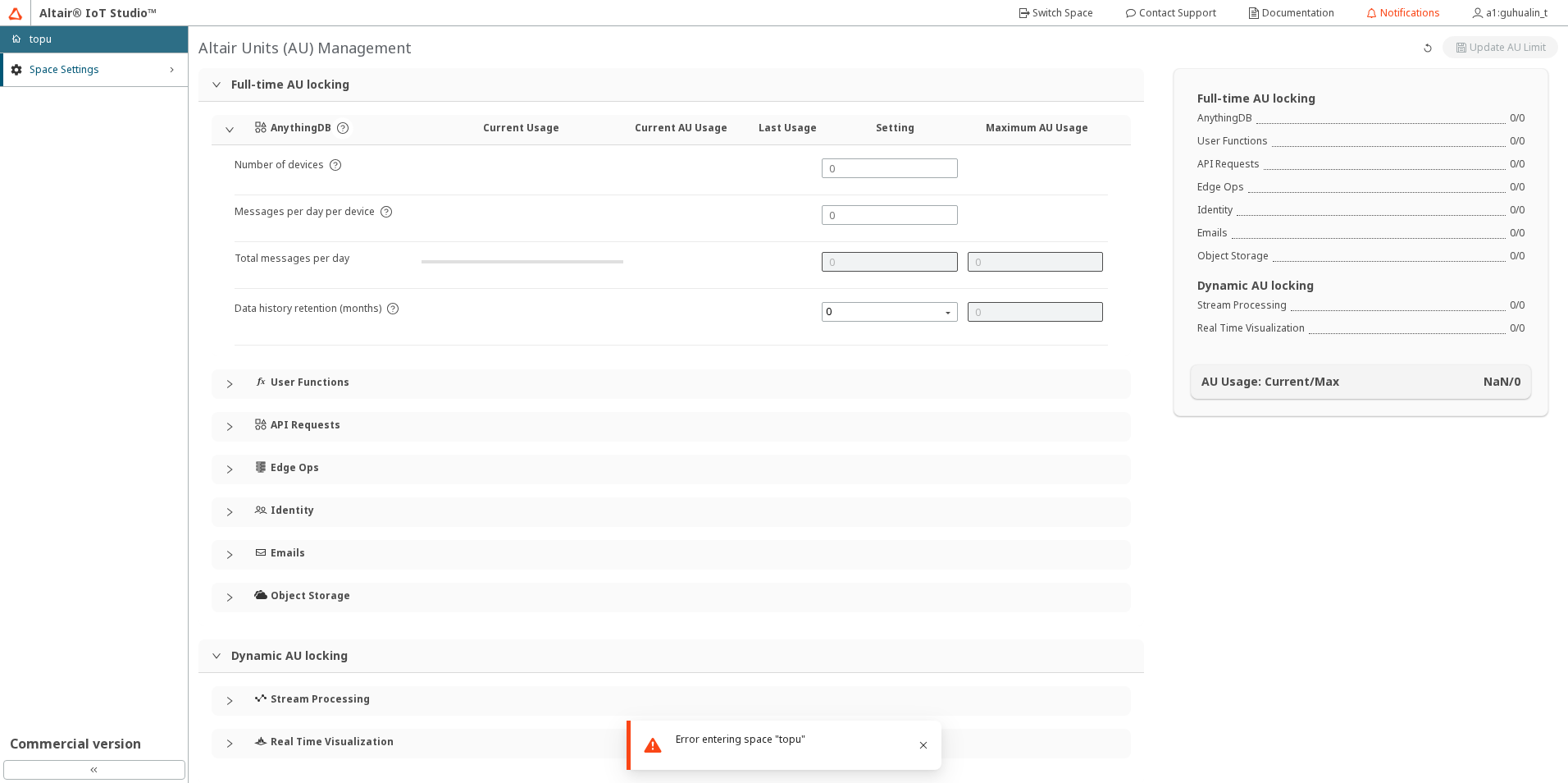
type input "1000"
type input "0"
click at [51, 771] on div "double_left_chevron" at bounding box center [95, 769] width 182 height 20
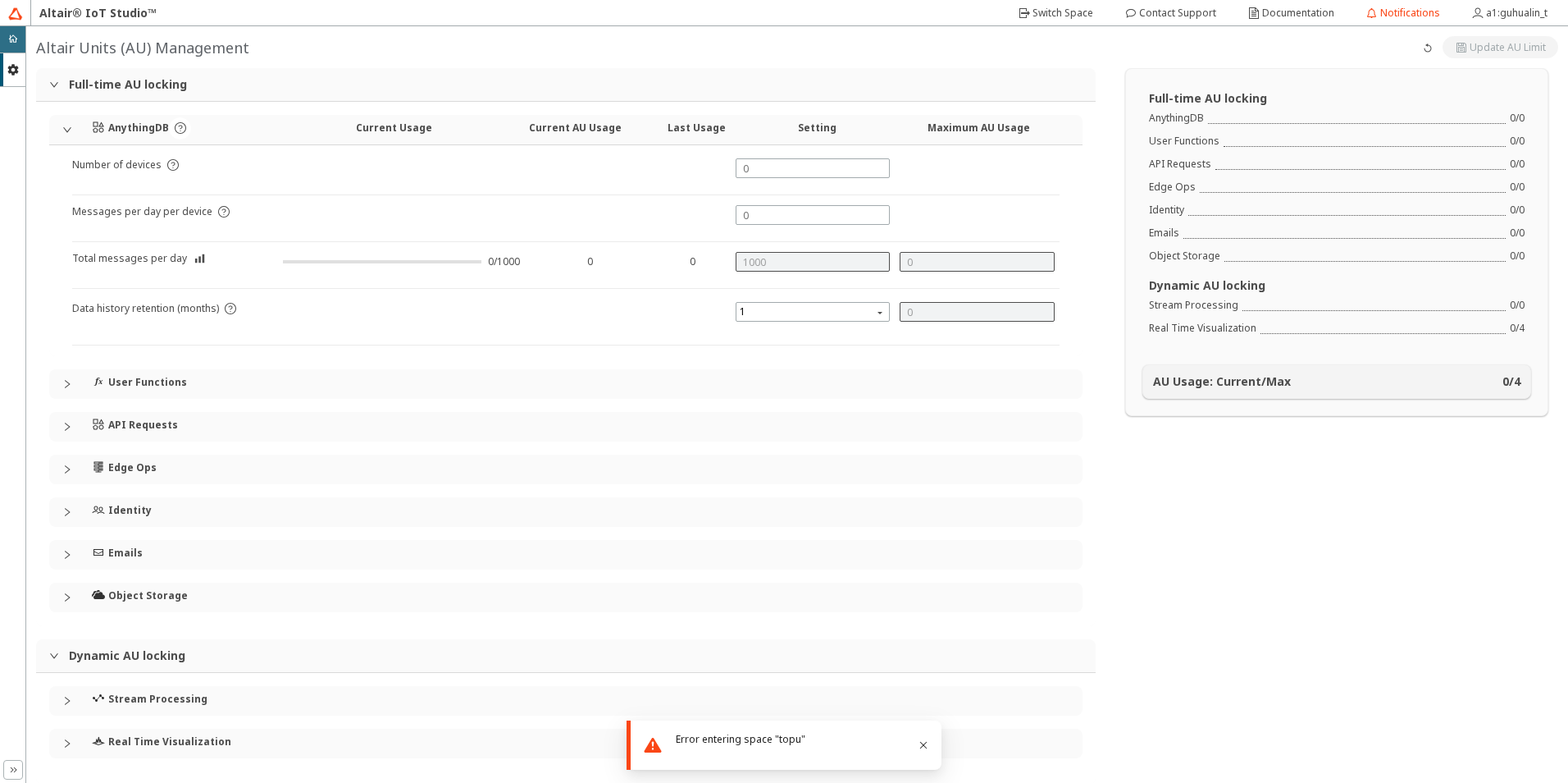
click at [15, 778] on div "double_right_chevron" at bounding box center [13, 769] width 20 height 20
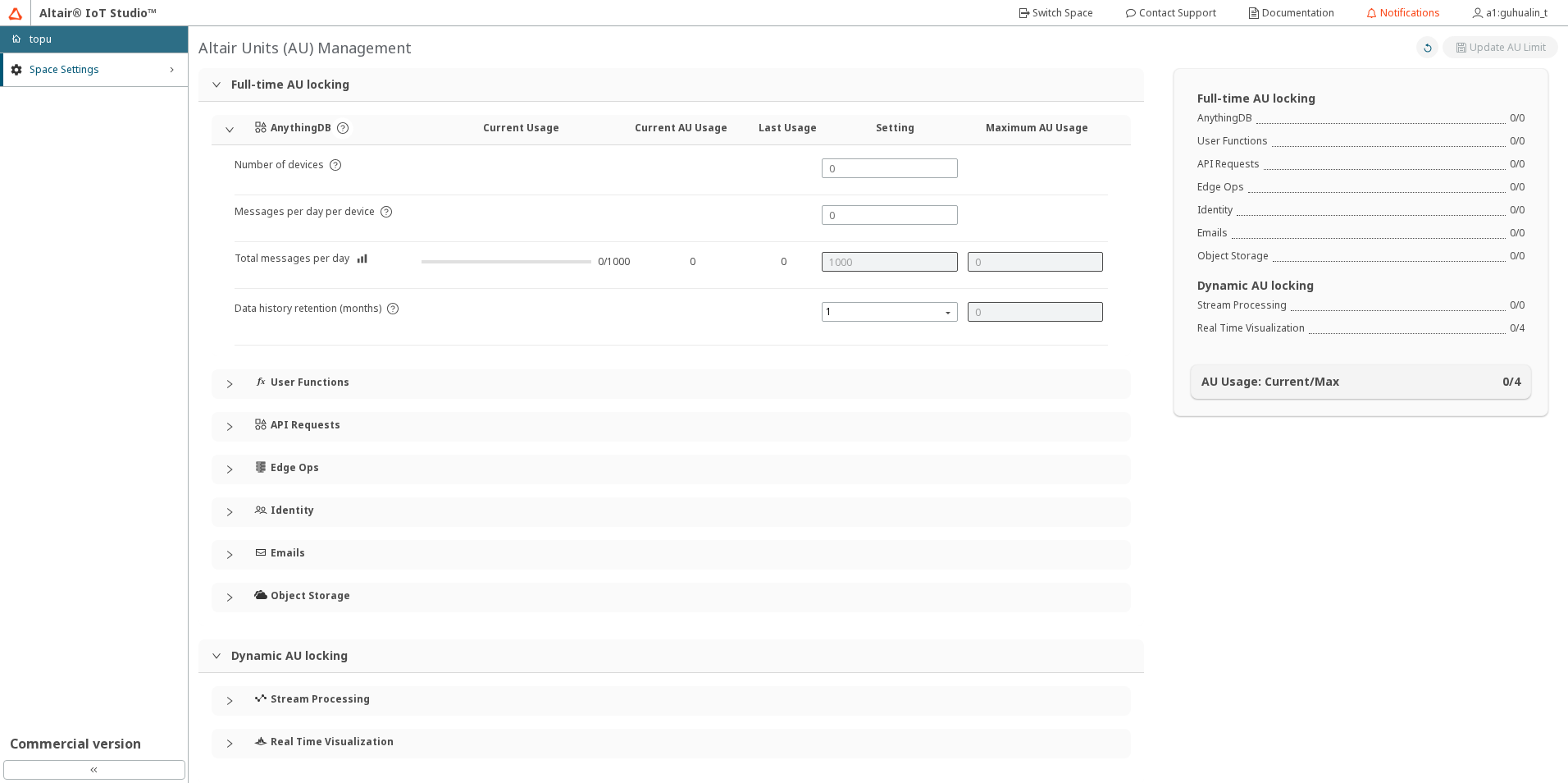
click at [1425, 47] on paper-button at bounding box center [1427, 47] width 22 height 22
click at [0, 0] on slot "Switch Space" at bounding box center [0, 0] width 0 height 0
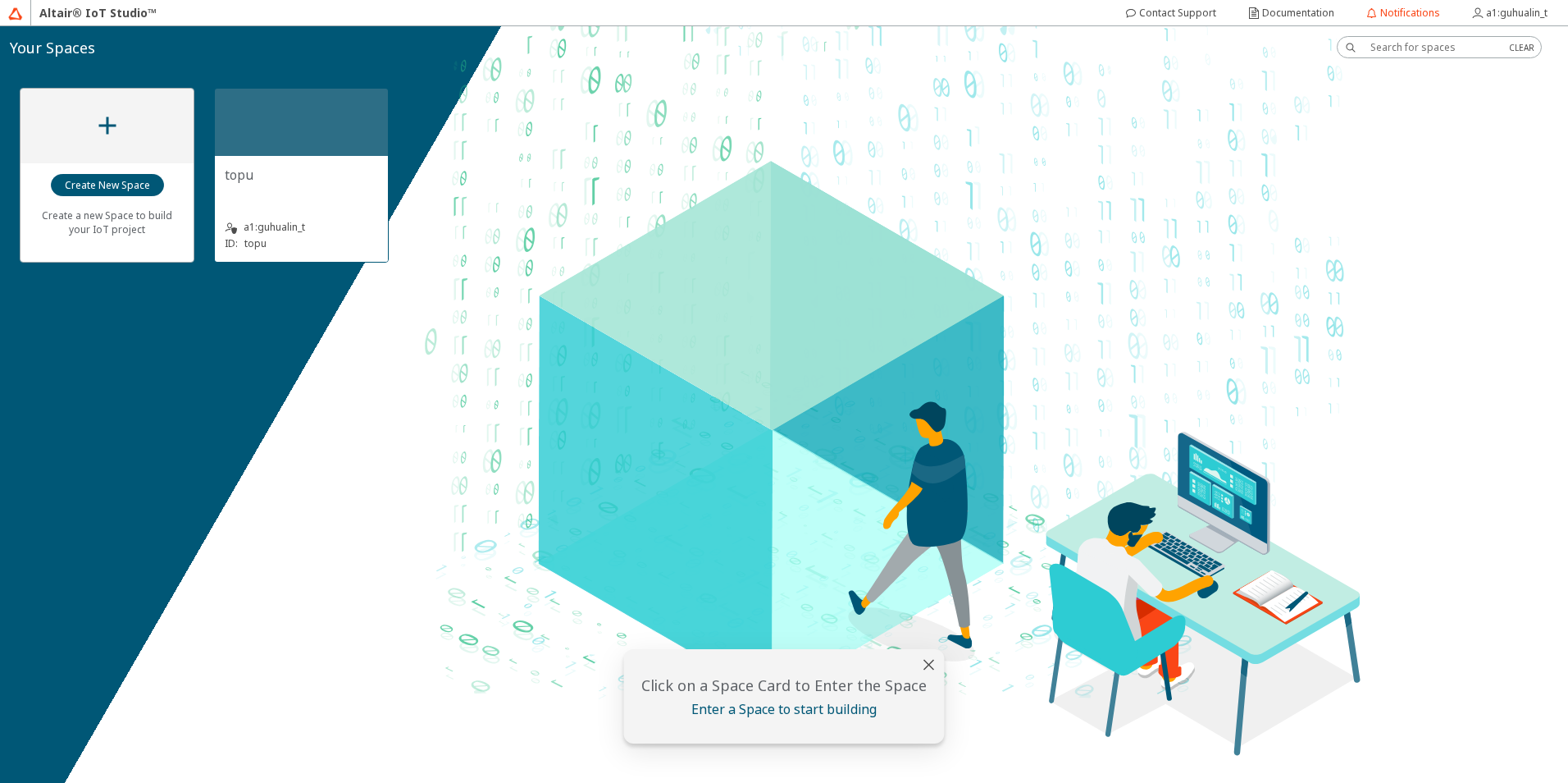
click at [319, 128] on div at bounding box center [302, 122] width 173 height 67
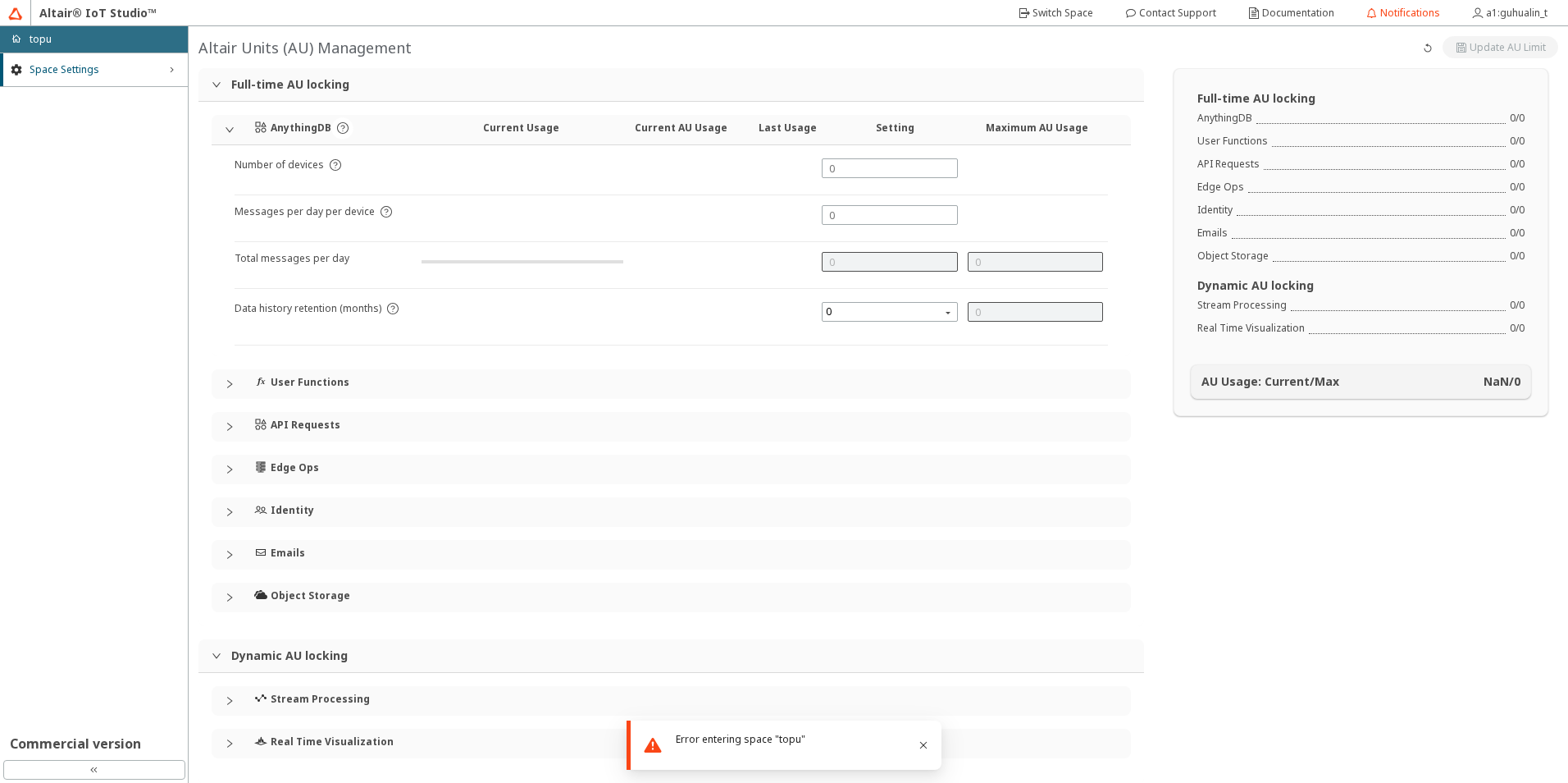
type input "1000"
type input "0"
click at [176, 64] on icon "right_chevron" at bounding box center [171, 70] width 13 height 13
drag, startPoint x: 176, startPoint y: 68, endPoint x: 388, endPoint y: 6, distance: 220.9
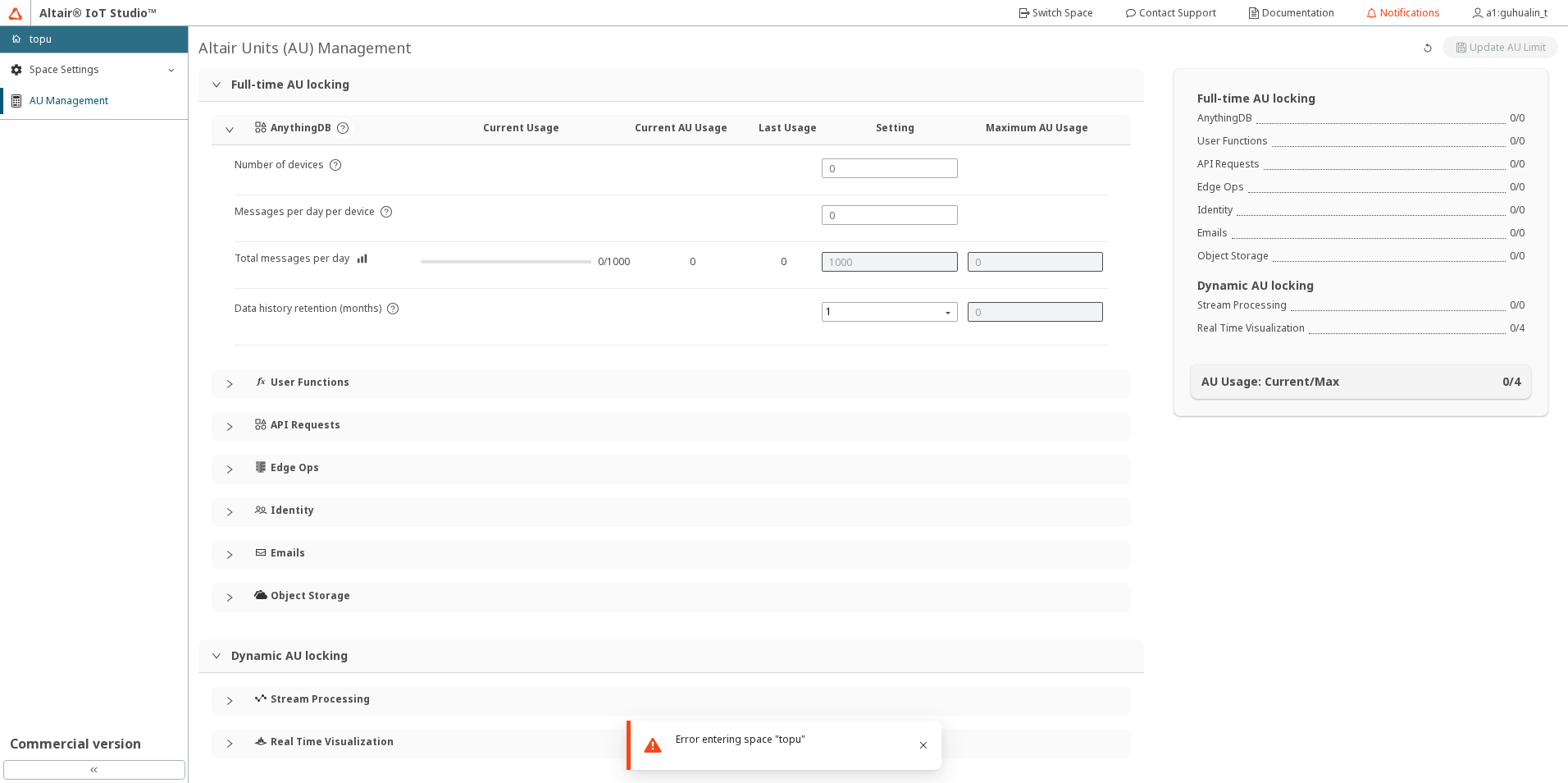
click at [177, 68] on icon "down_chevron" at bounding box center [171, 70] width 13 height 13
click at [226, 77] on div "Full-time AU locking" at bounding box center [671, 84] width 945 height 33
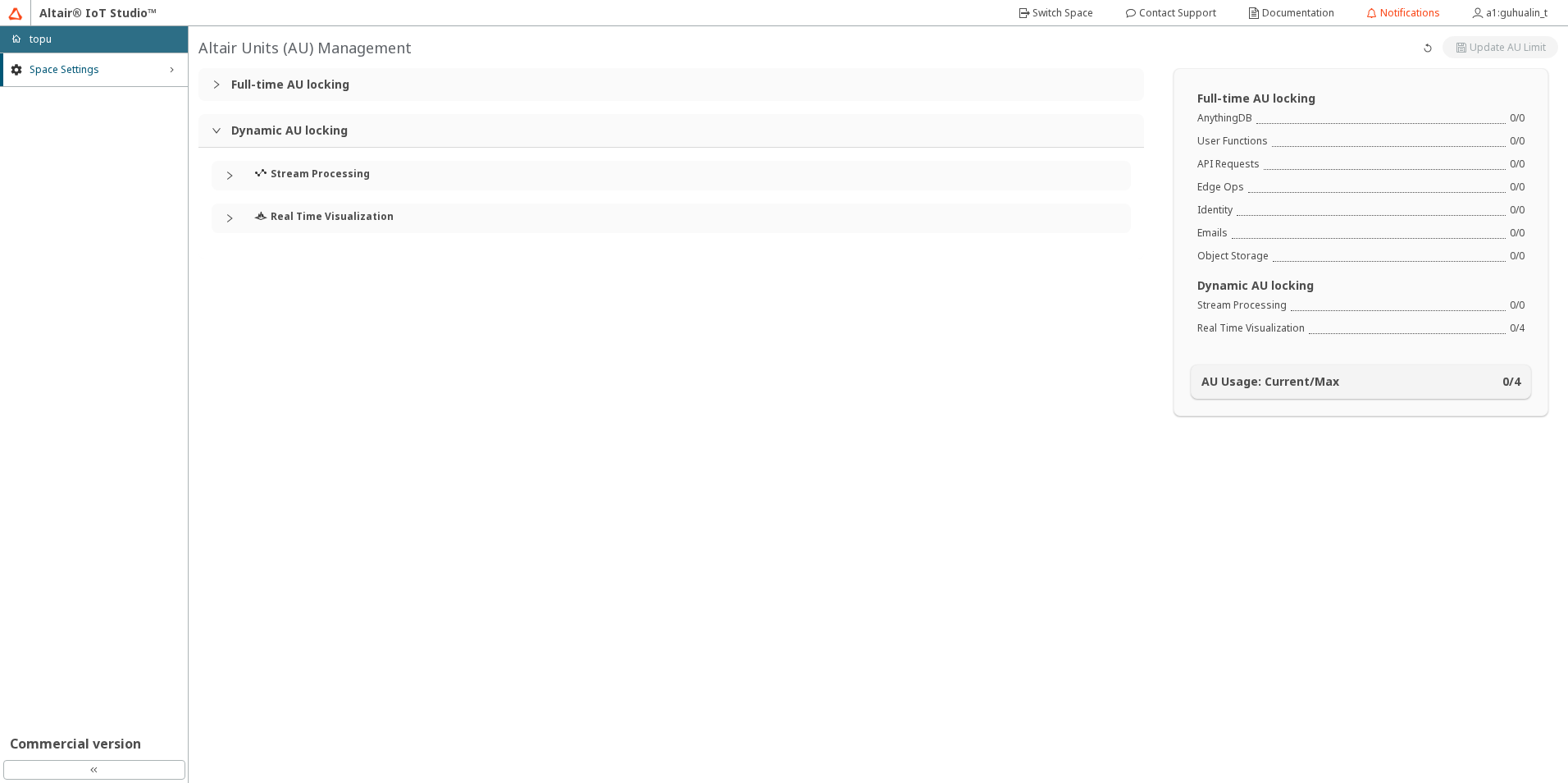
click at [345, 178] on h4 "Stream Processing" at bounding box center [320, 174] width 100 height 13
click at [376, 288] on h4 "Real Time Visualization" at bounding box center [332, 290] width 123 height 13
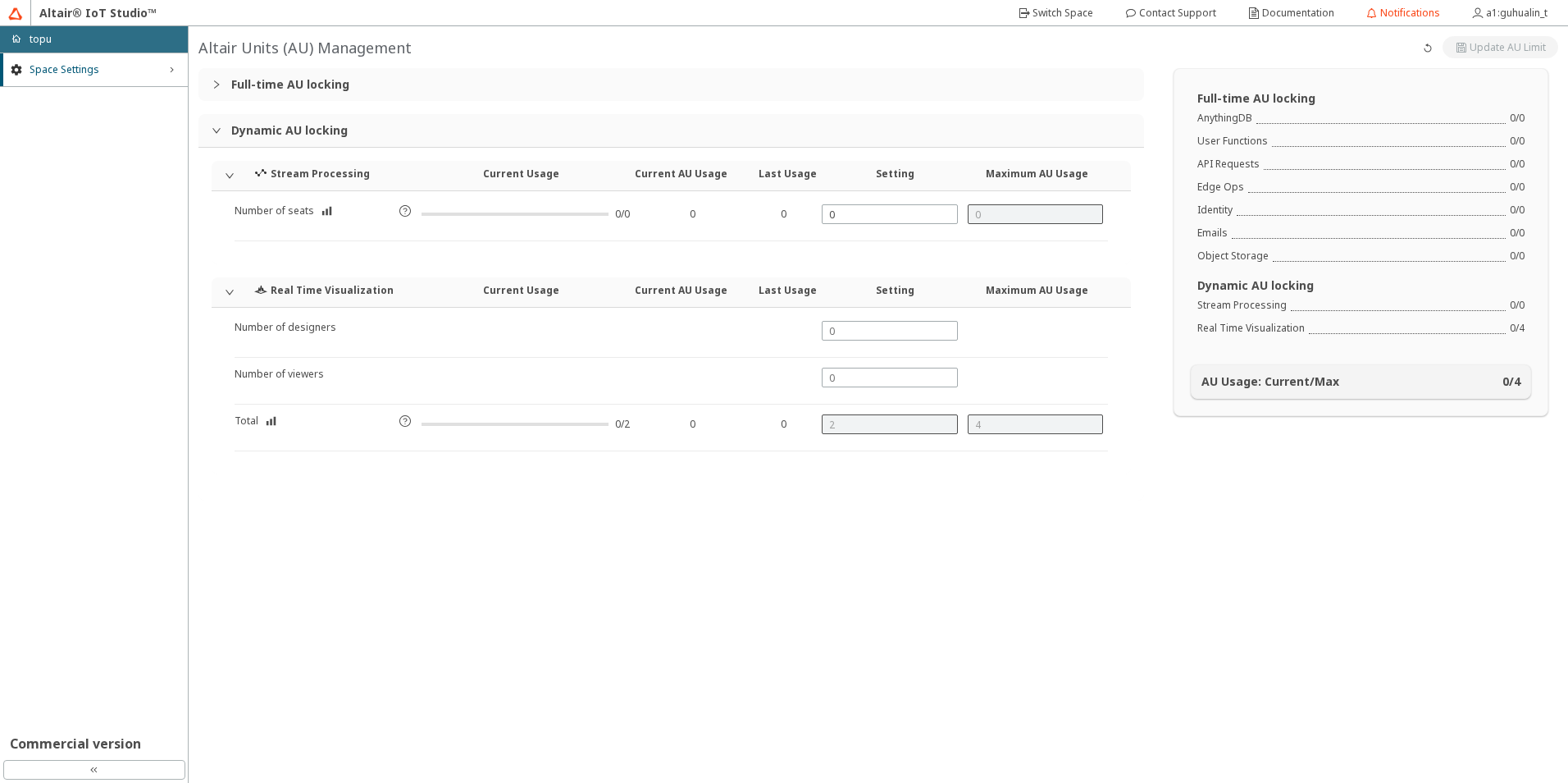
click at [320, 133] on h3 "Dynamic AU locking" at bounding box center [680, 130] width 900 height 13
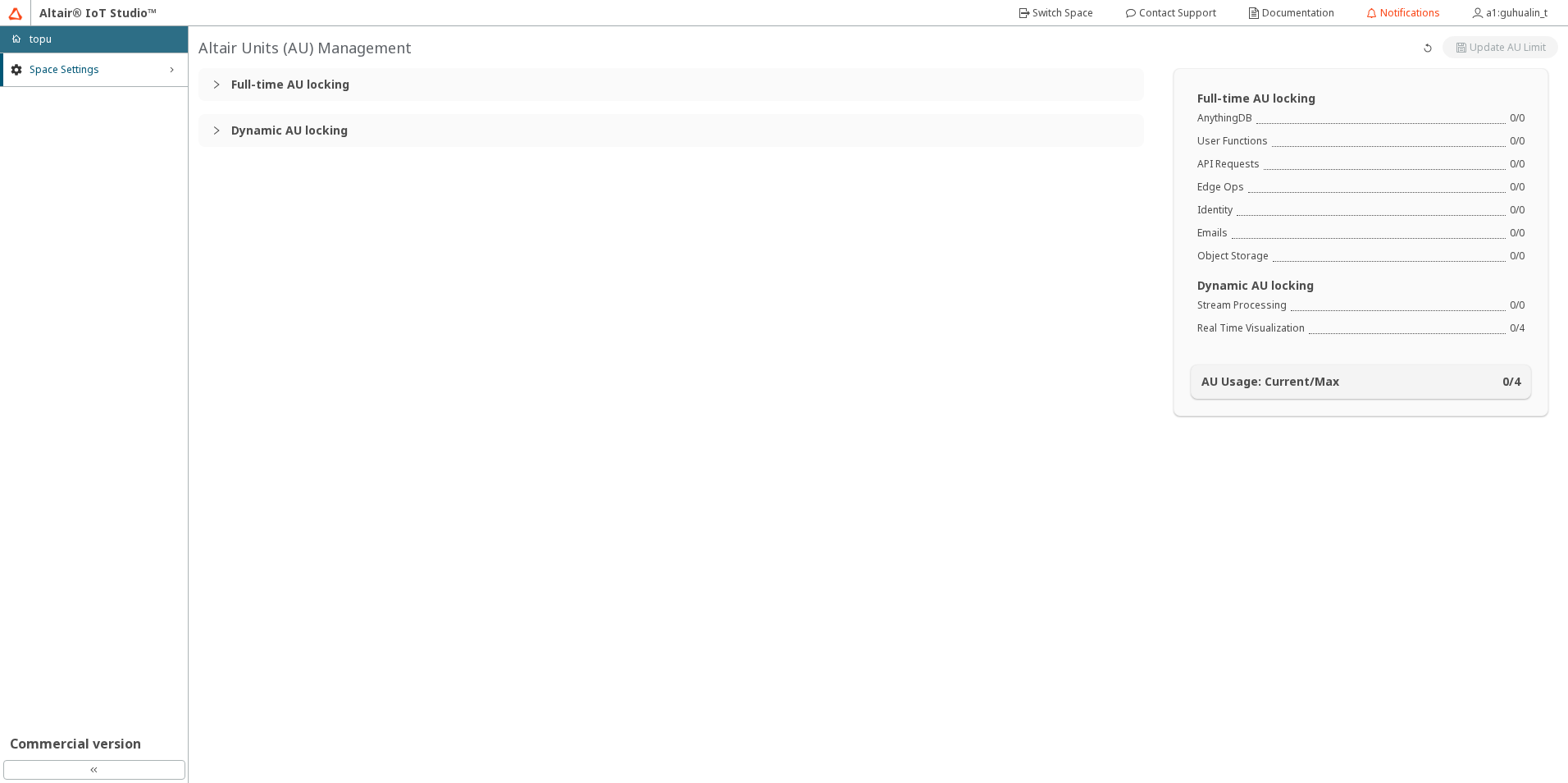
click at [320, 133] on h3 "Dynamic AU locking" at bounding box center [680, 130] width 900 height 13
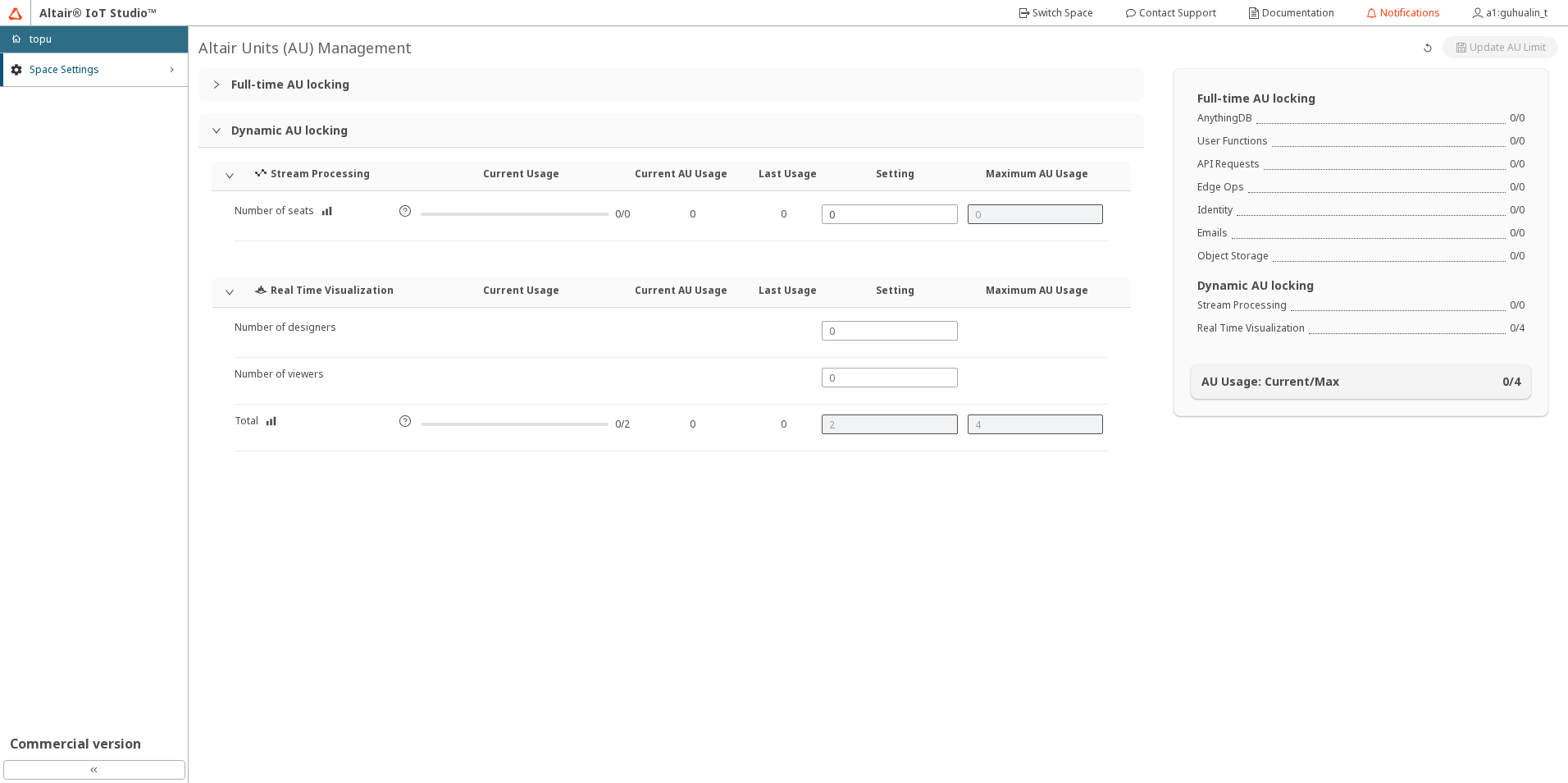
click at [330, 91] on h3 "Full-time AU locking" at bounding box center [680, 85] width 900 height 13
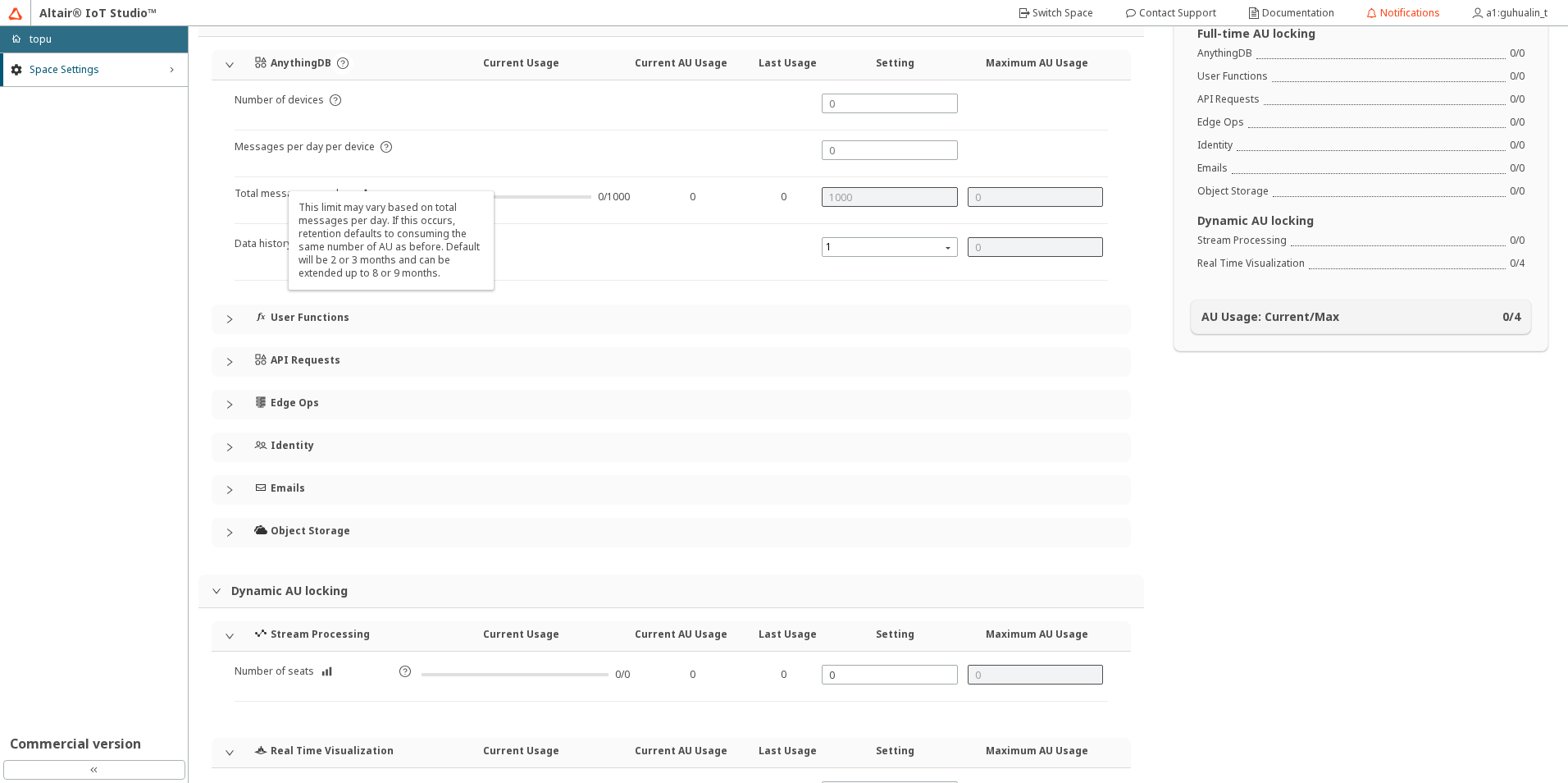
scroll to position [137, 0]
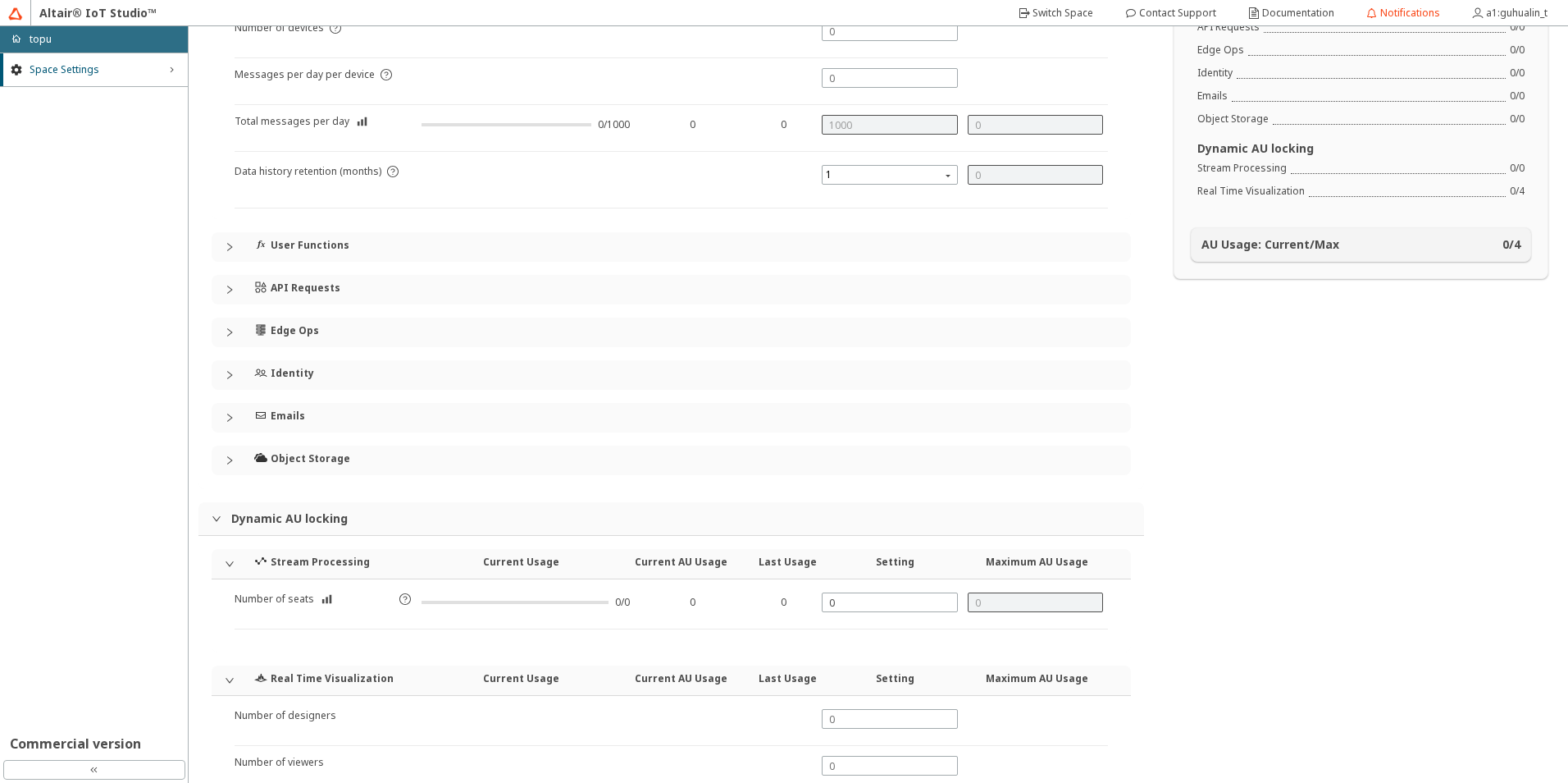
click at [288, 466] on div "Object Storage" at bounding box center [342, 457] width 178 height 24
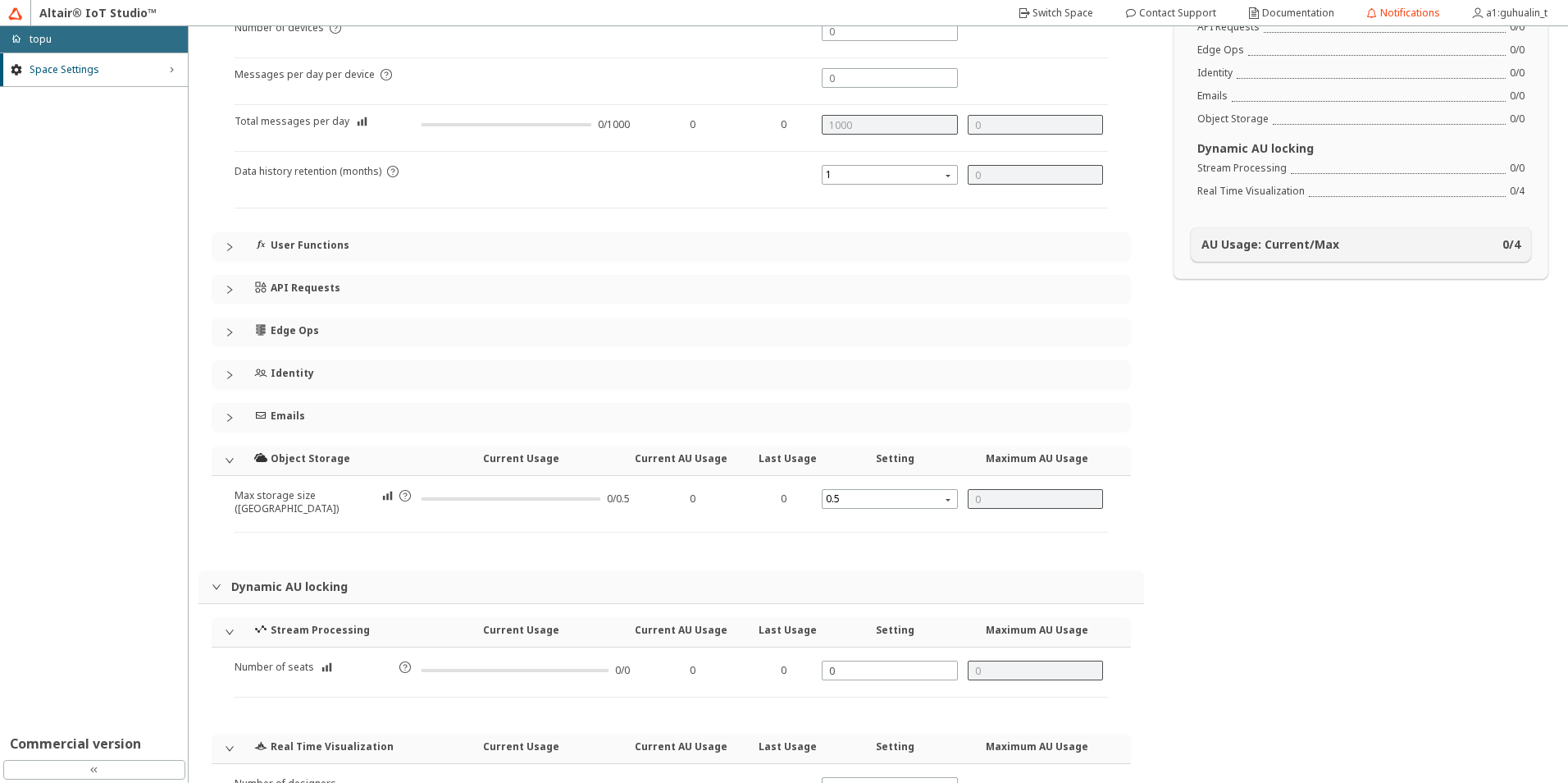
click at [293, 416] on h4 "Emails" at bounding box center [288, 416] width 34 height 13
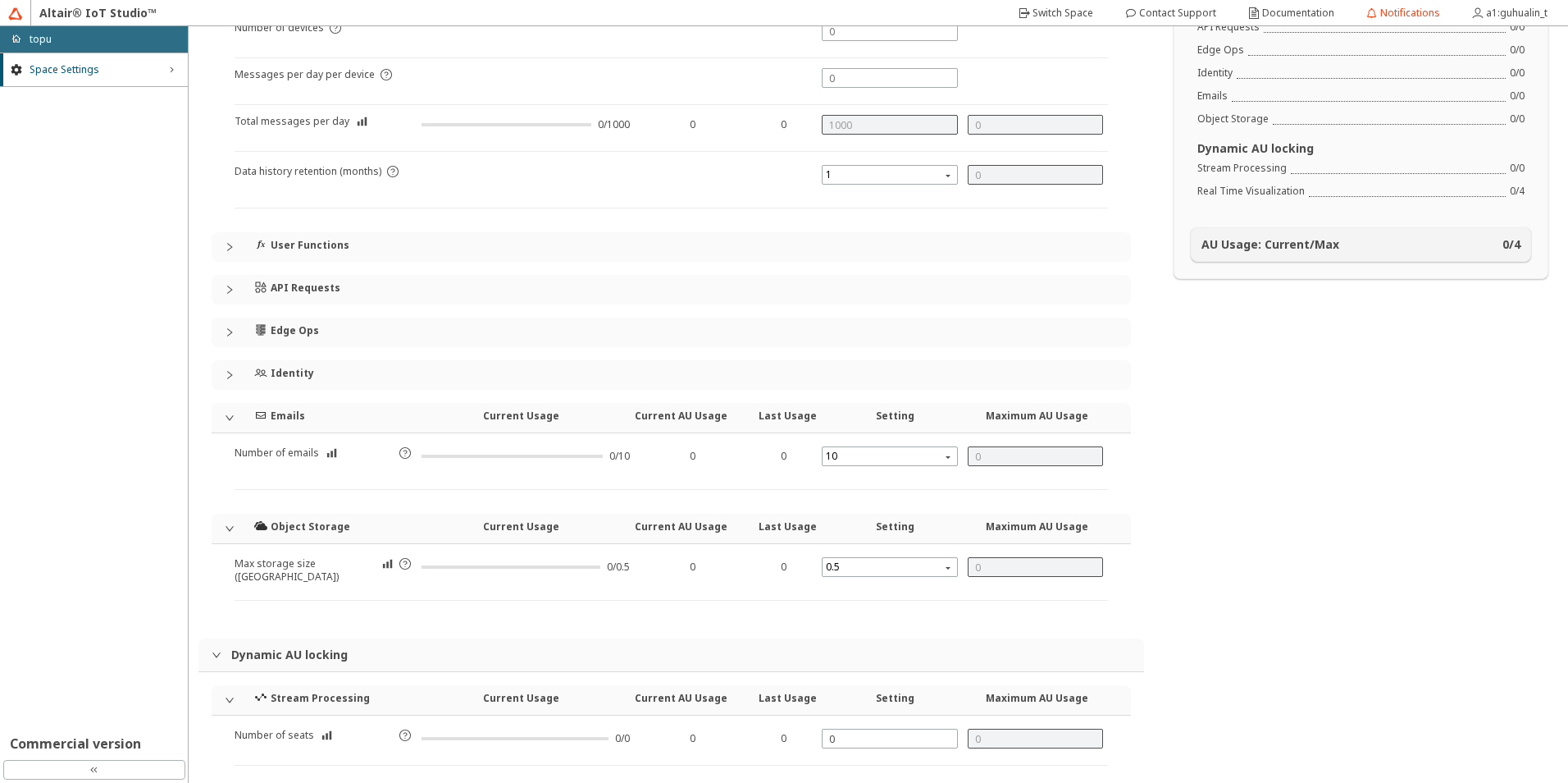
click at [298, 376] on h4 "Identity" at bounding box center [292, 373] width 44 height 13
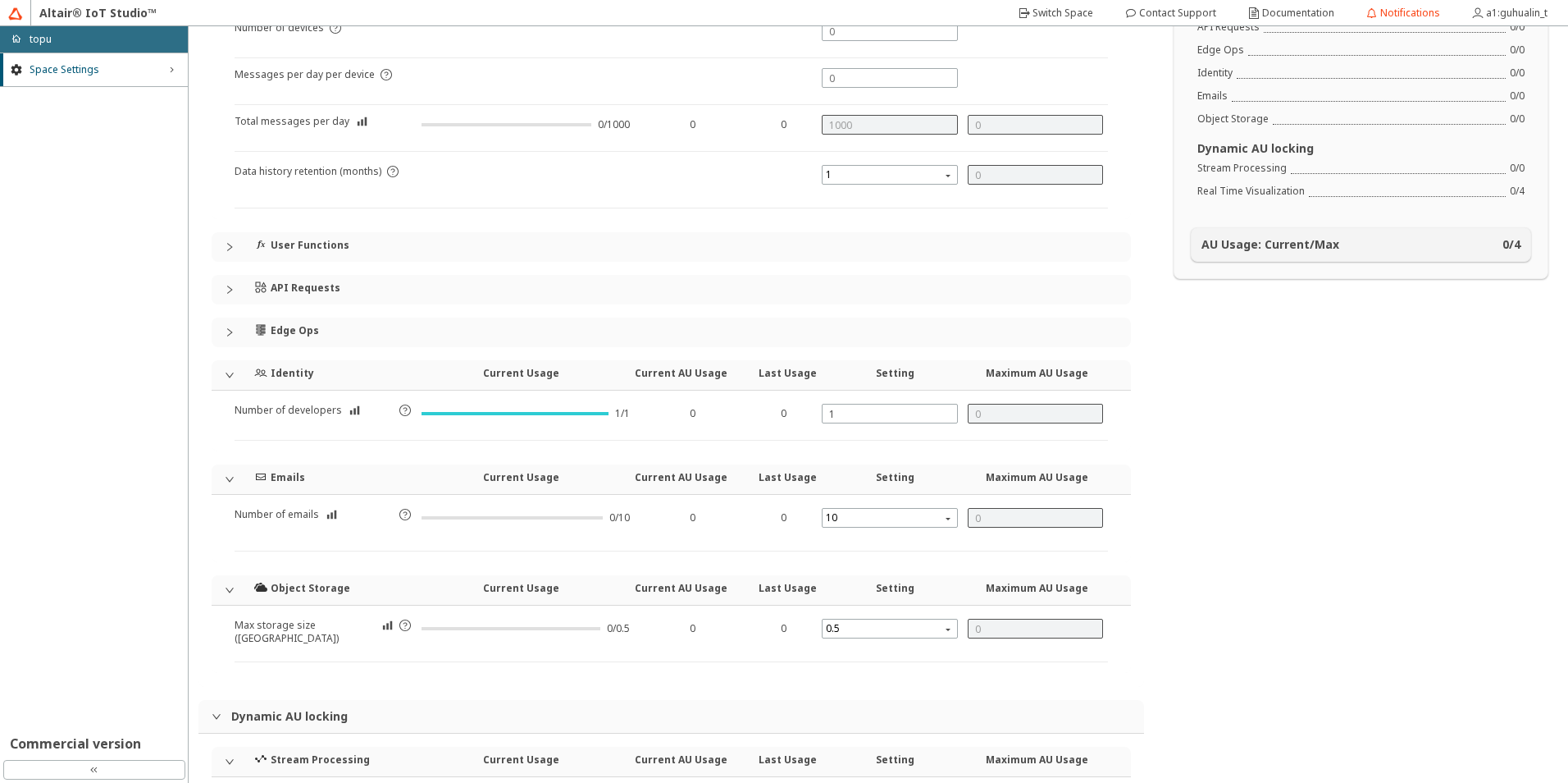
click at [303, 407] on article "Number of developers" at bounding box center [288, 422] width 107 height 36
click at [350, 411] on iron-icon at bounding box center [355, 411] width 11 height 13
click at [235, 371] on div at bounding box center [234, 374] width 20 height 10
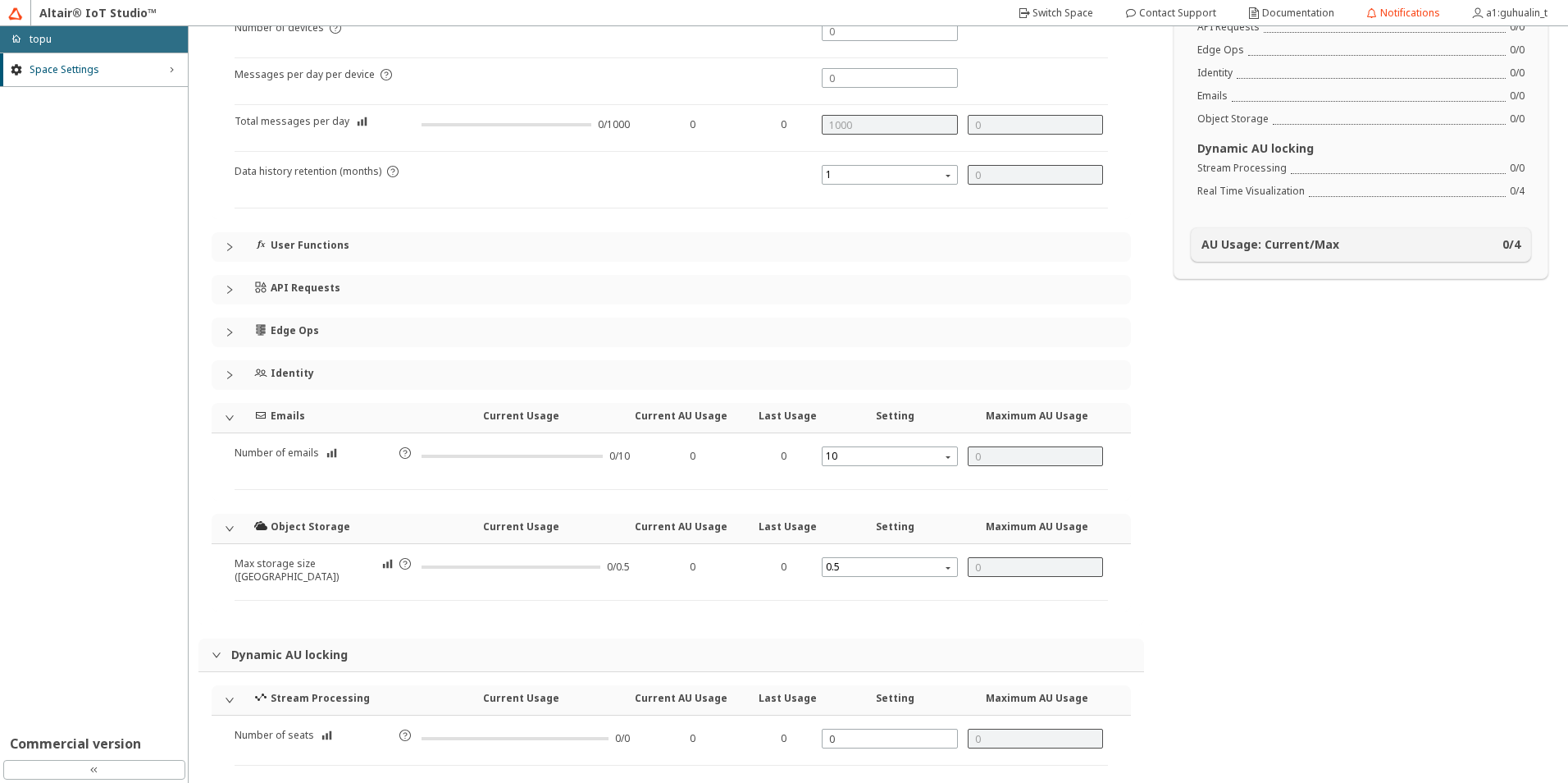
click at [238, 333] on div at bounding box center [234, 332] width 20 height 10
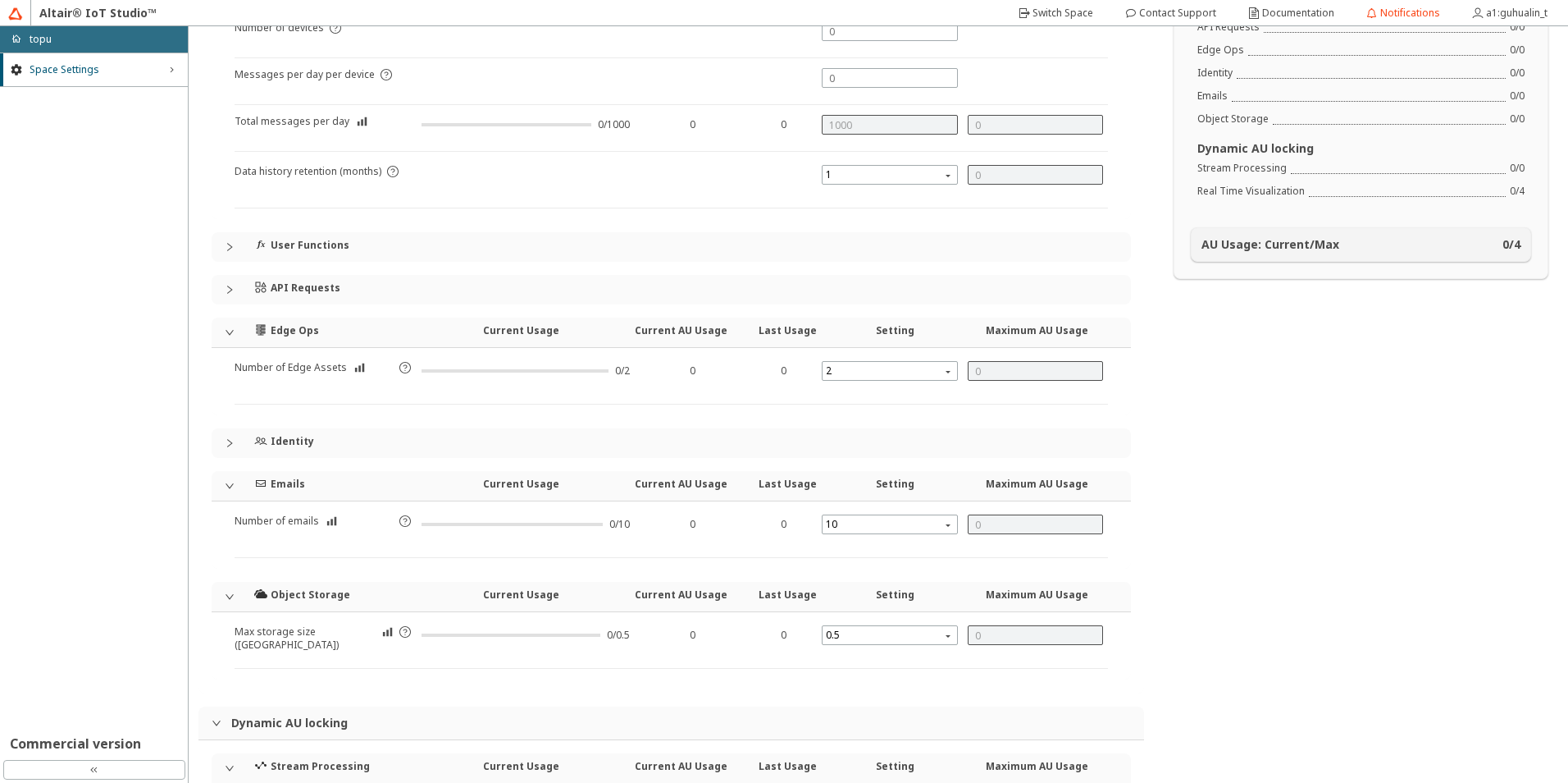
click at [238, 333] on div at bounding box center [234, 332] width 20 height 10
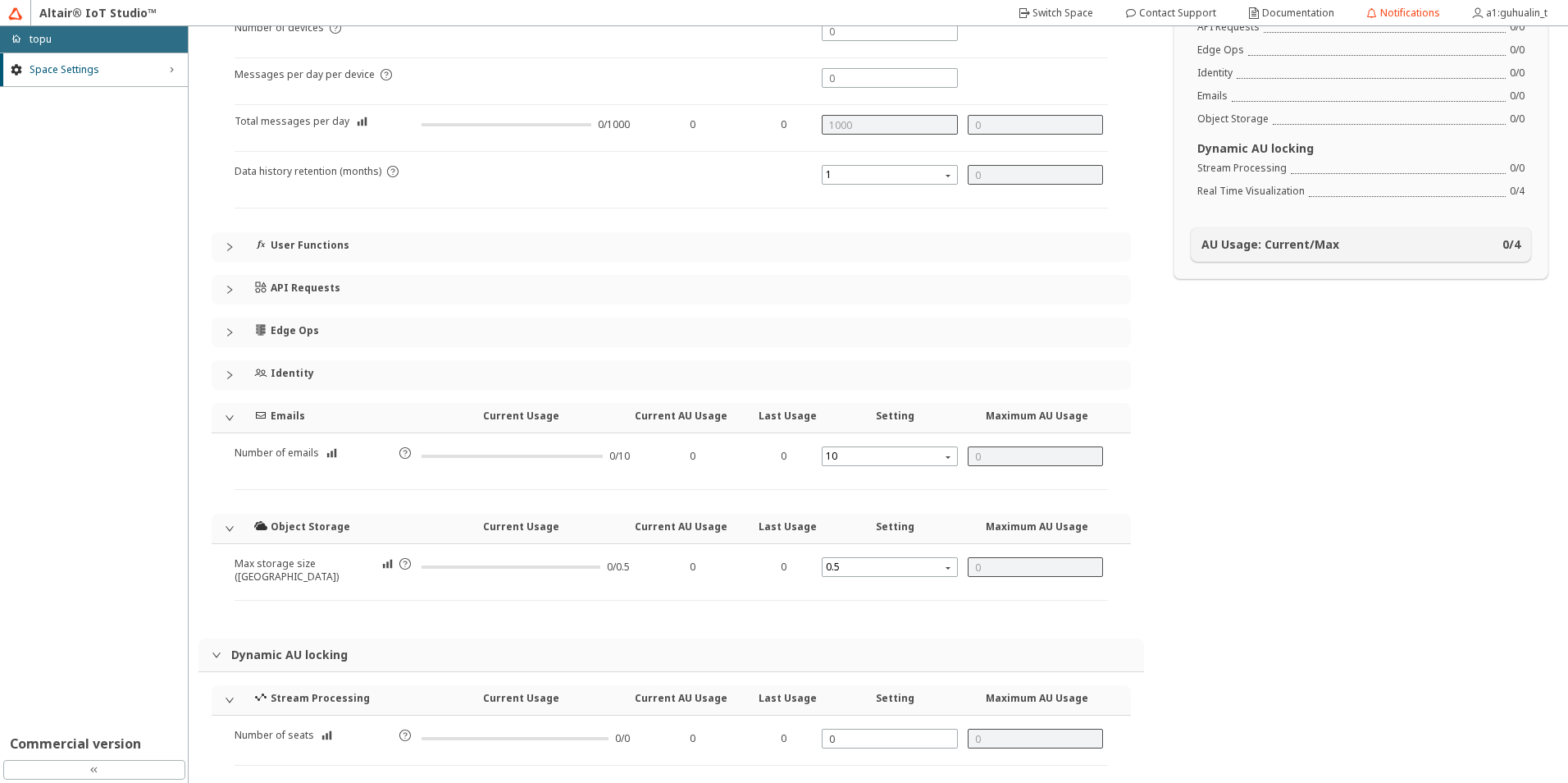
click at [247, 283] on span "API Requests" at bounding box center [681, 290] width 873 height 30
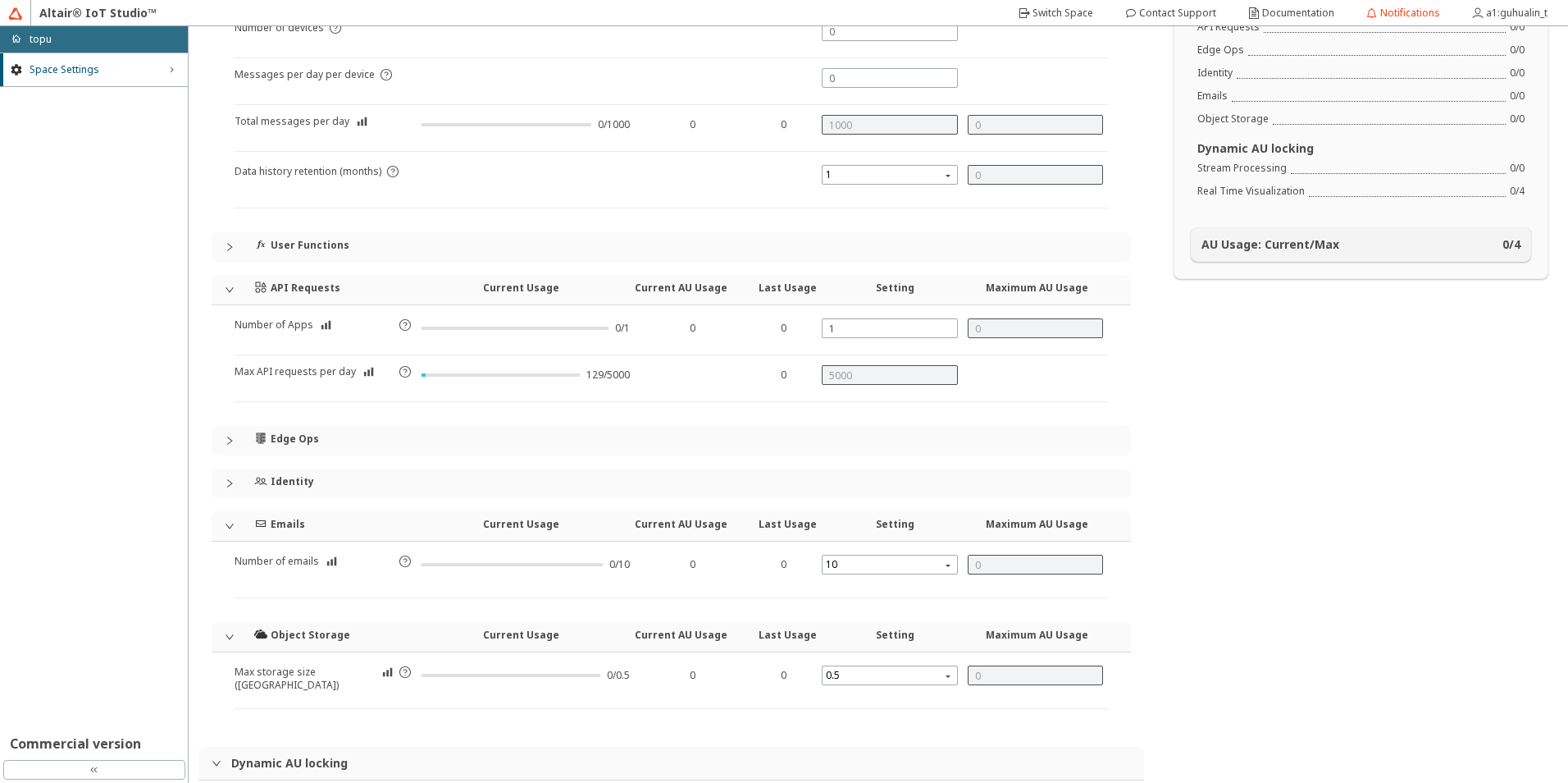
click at [254, 231] on div "AnythingDB Current Usage Current AU Usage Last Usage Setting Maximum AU Usage N…" at bounding box center [671, 348] width 919 height 742
click at [252, 240] on span "User Functions" at bounding box center [681, 247] width 873 height 30
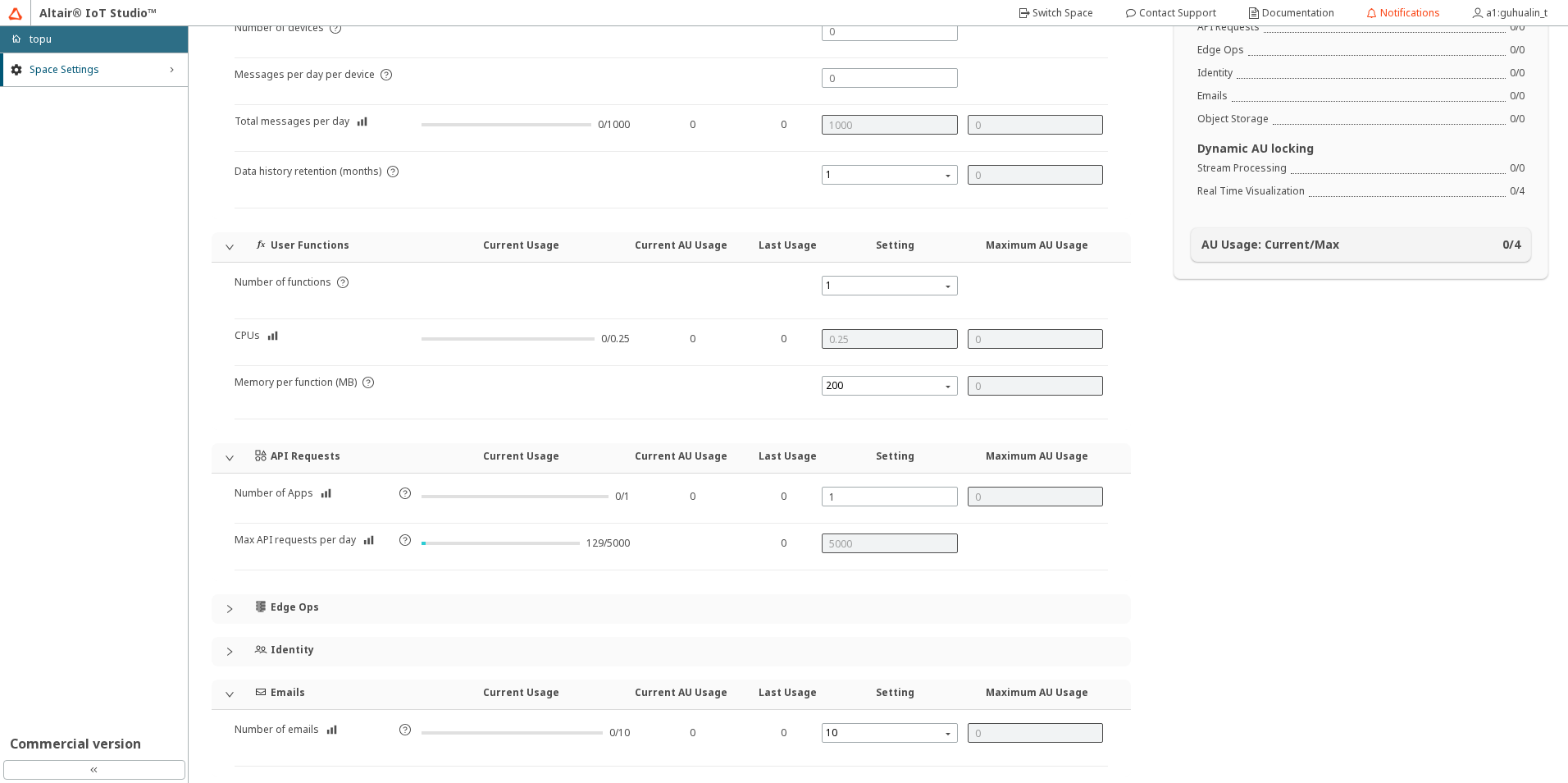
click at [590, 321] on div "Number of functions 1 CPUs 0/0.25 0 0 Memory per function (MB) 200" at bounding box center [671, 347] width 873 height 143
click at [863, 388] on span "200" at bounding box center [891, 385] width 131 height 20
click at [862, 285] on span "1" at bounding box center [891, 285] width 131 height 20
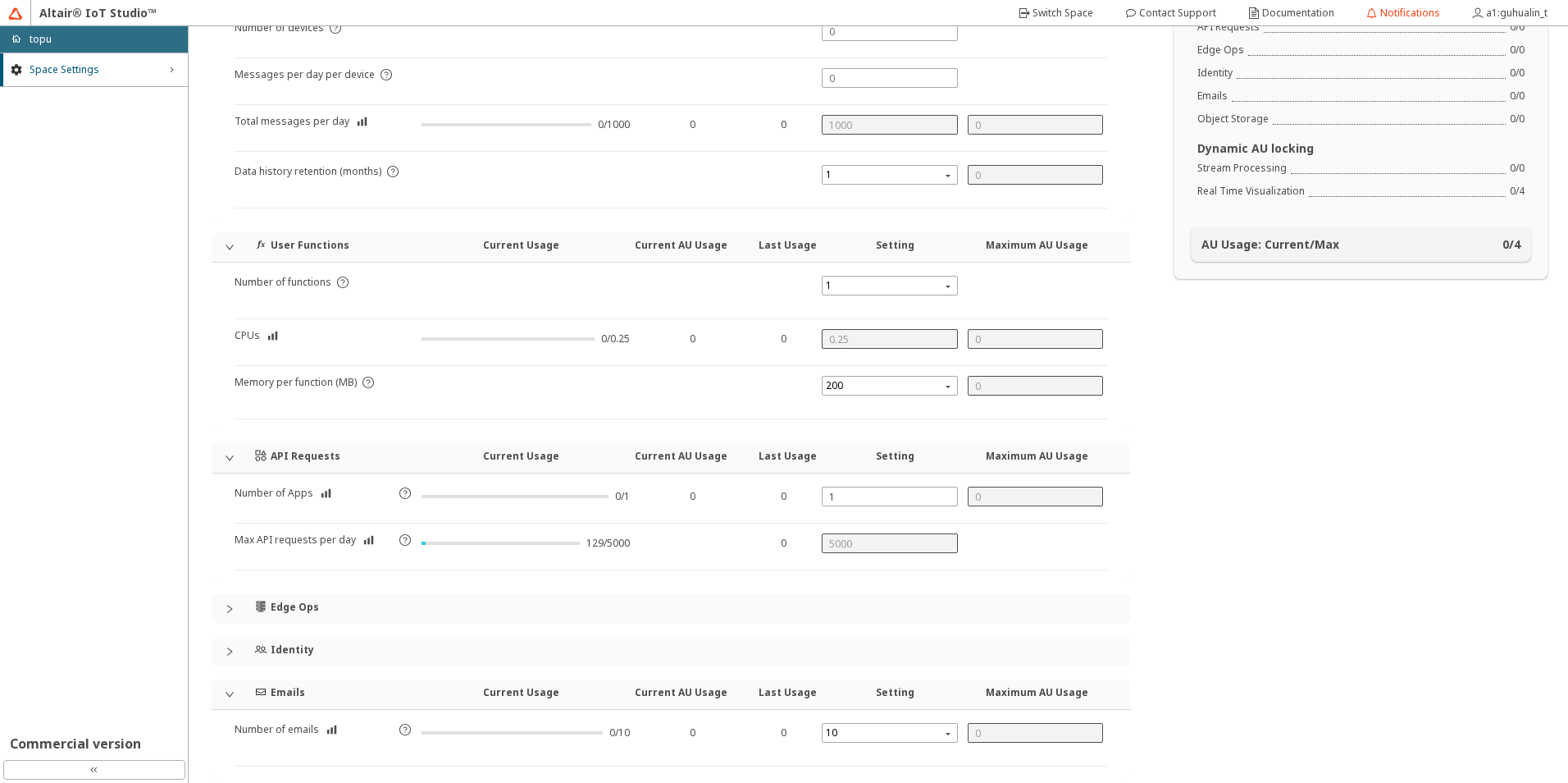
click at [229, 249] on icon "expanded" at bounding box center [229, 247] width 8 height 5
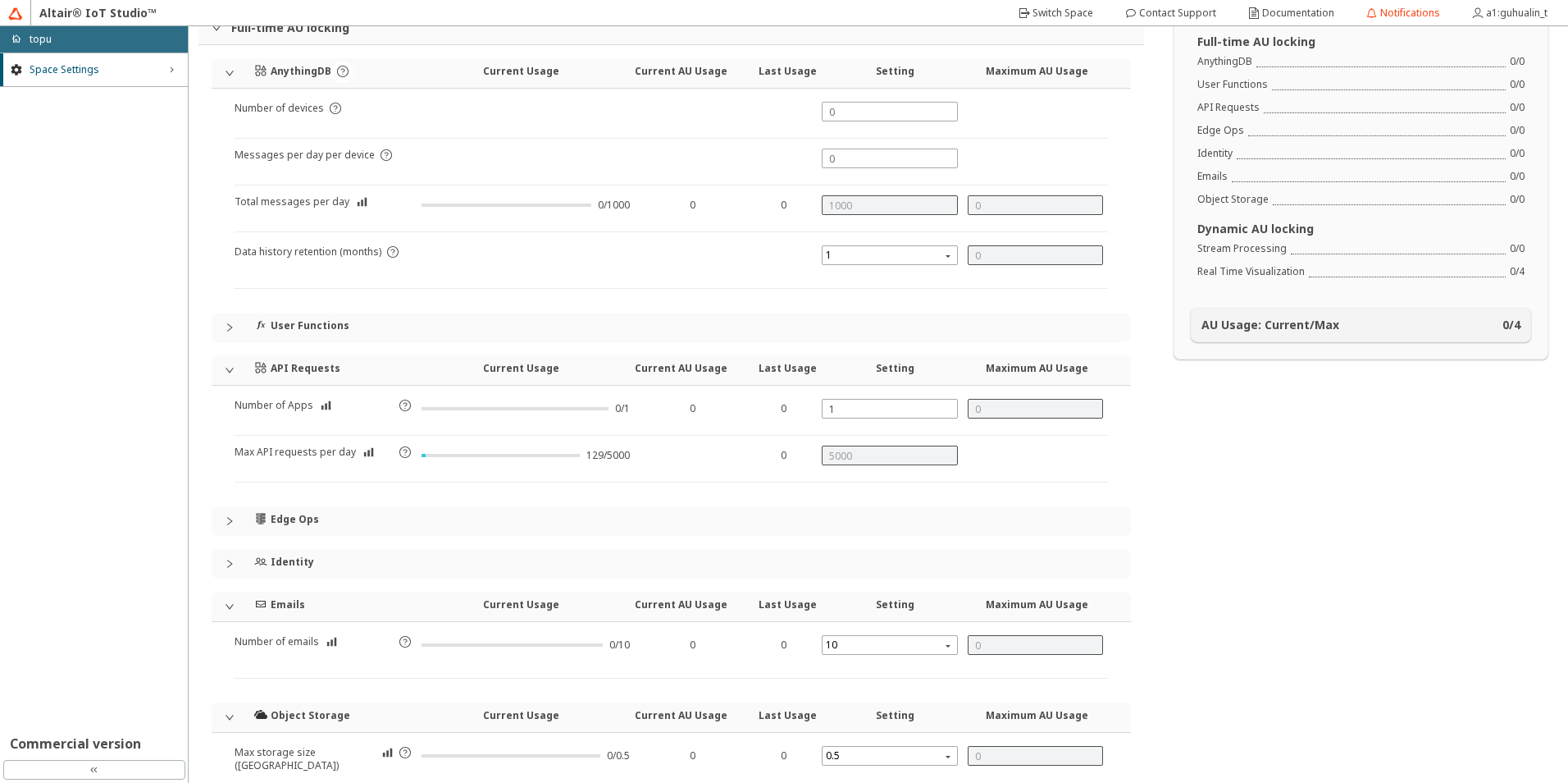
scroll to position [0, 0]
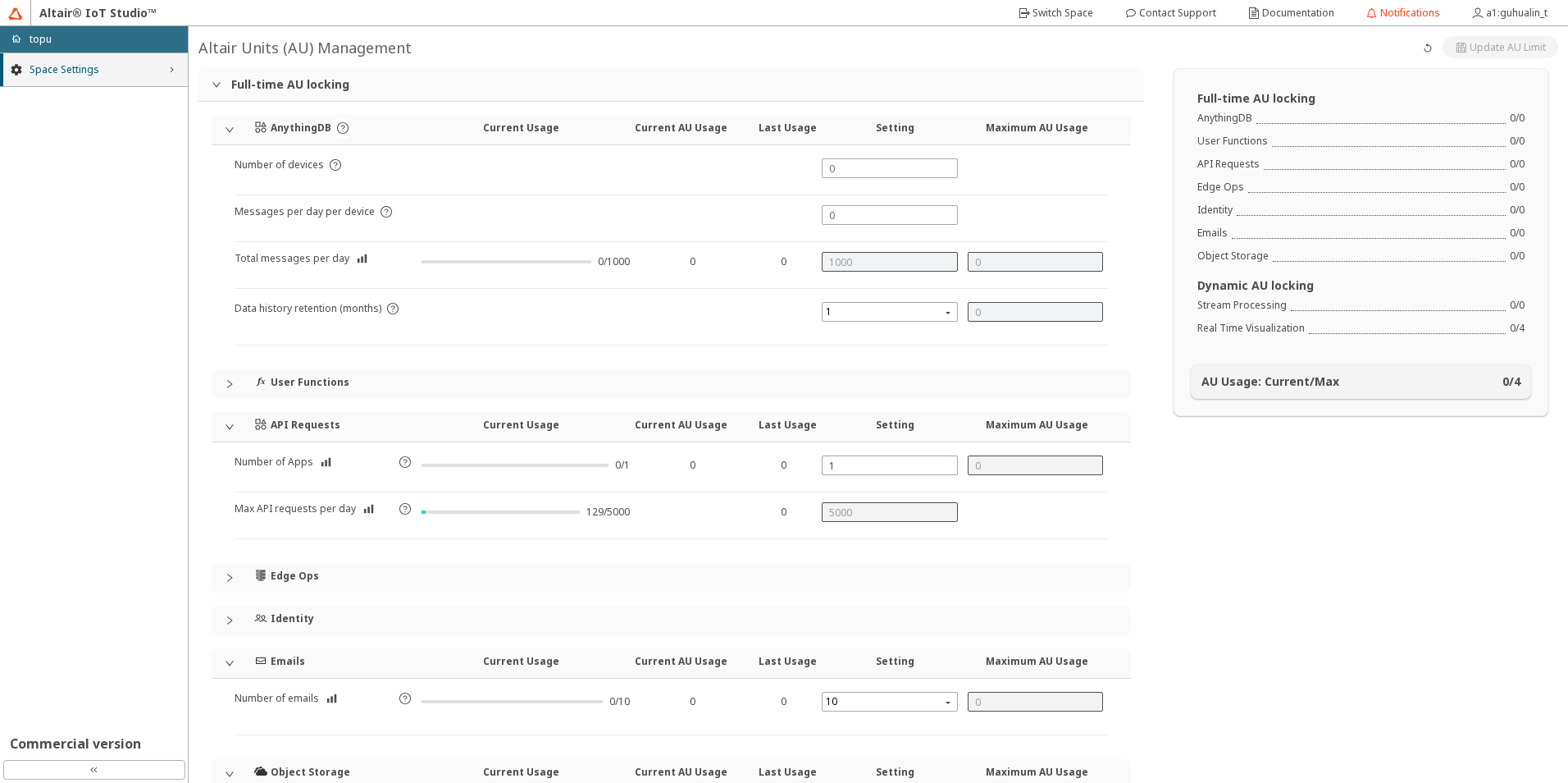
click at [173, 67] on icon "right_chevron" at bounding box center [171, 70] width 13 height 13
click at [1218, 117] on div "AnythingDB" at bounding box center [1224, 118] width 55 height 13
click at [0, 0] on slot "Switch Space" at bounding box center [0, 0] width 0 height 0
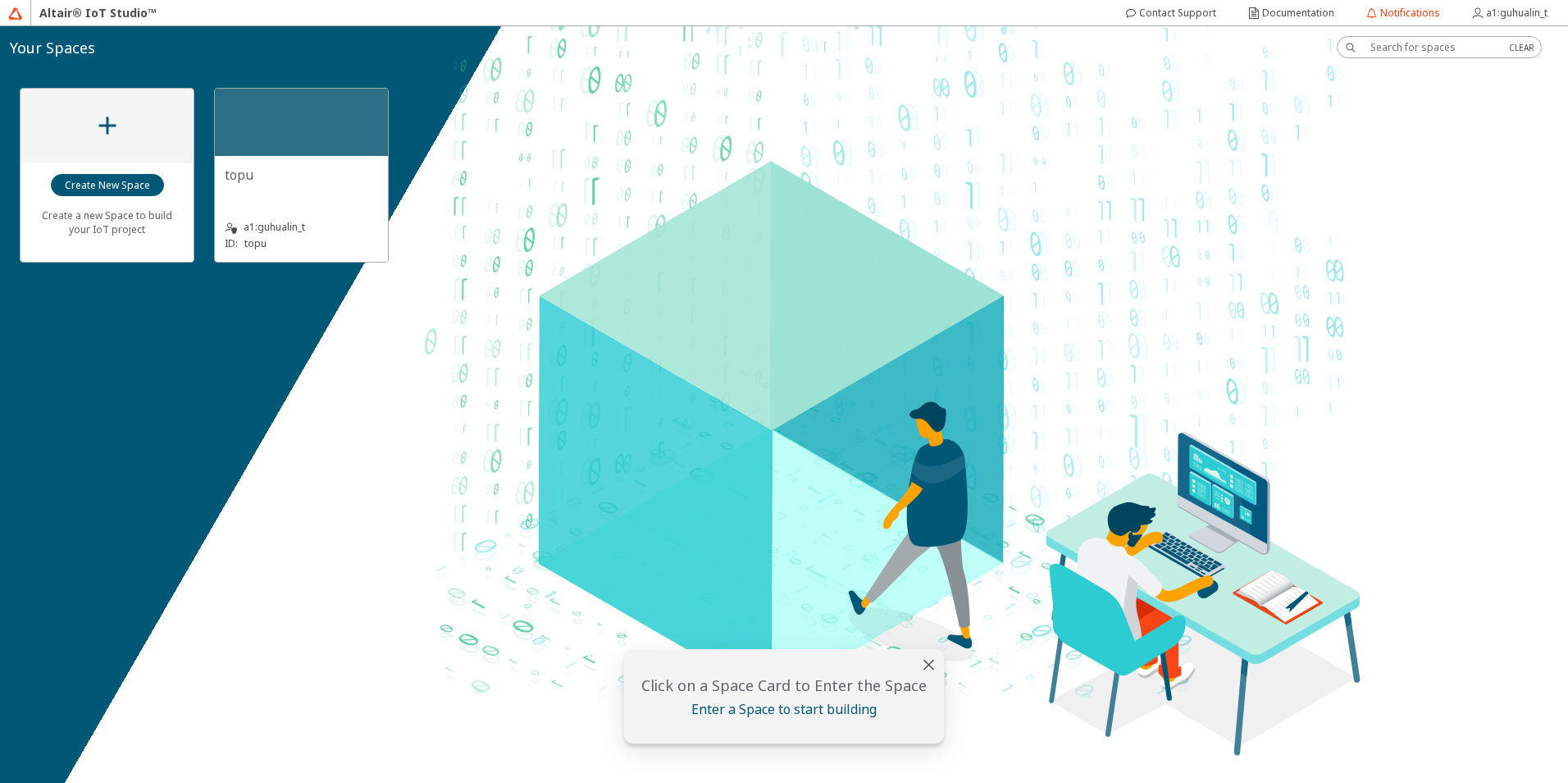
click at [340, 185] on div "topu" at bounding box center [301, 182] width 154 height 33
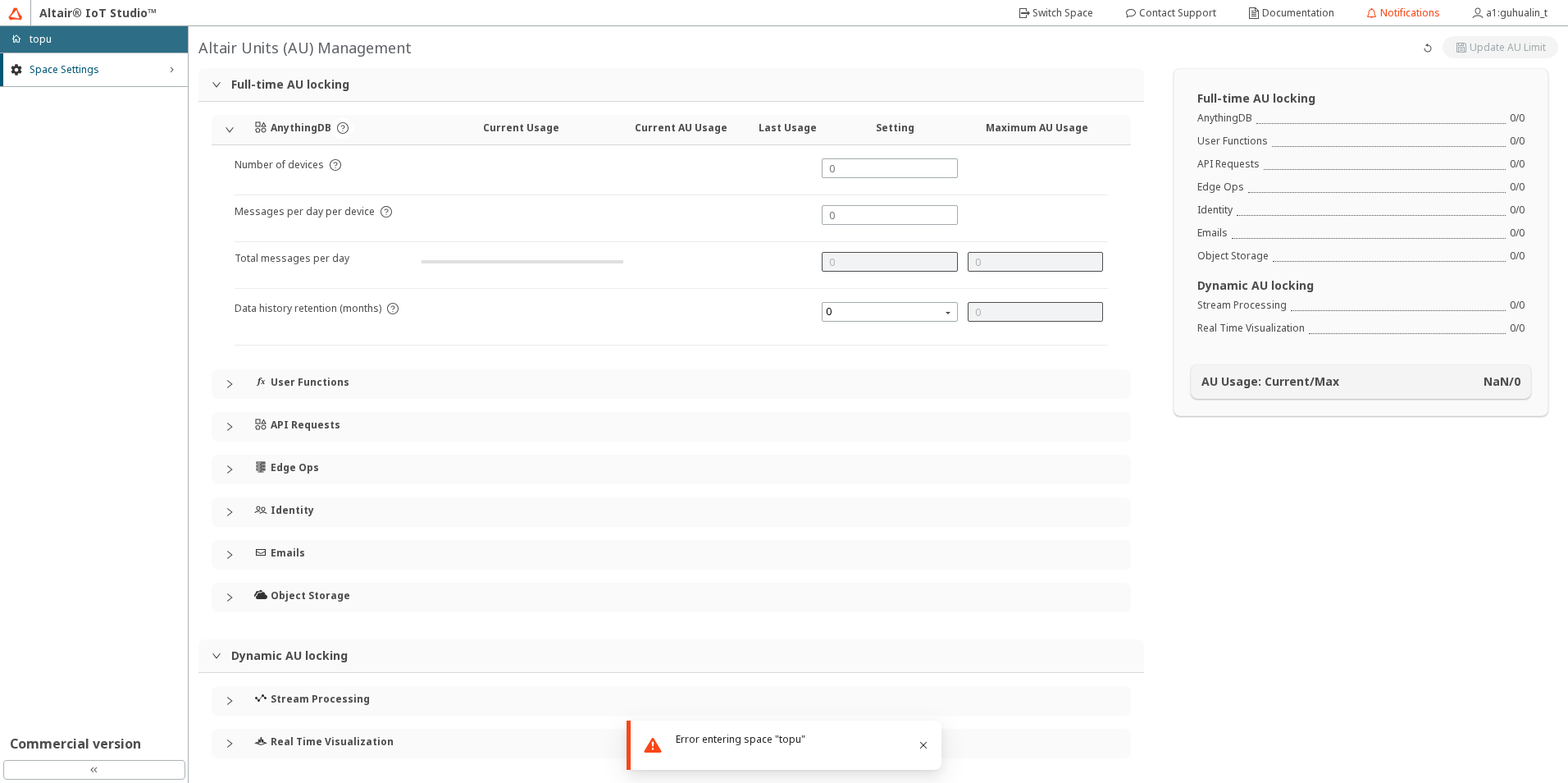
type input "1000"
type input "0"
click at [797, 742] on div "Error entering space "topu"" at bounding box center [798, 738] width 246 height 14
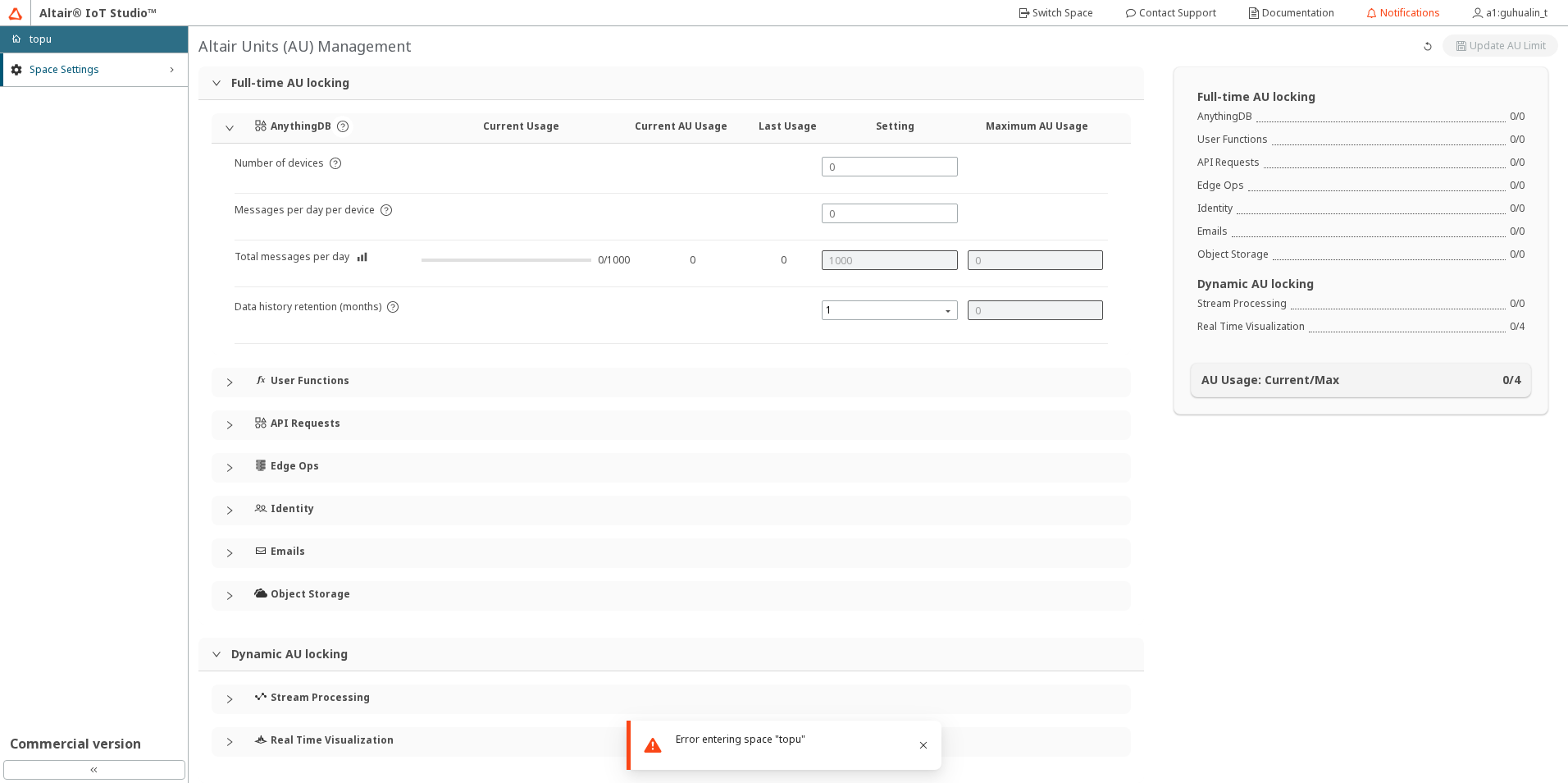
click at [154, 767] on div "double_left_chevron" at bounding box center [95, 769] width 182 height 20
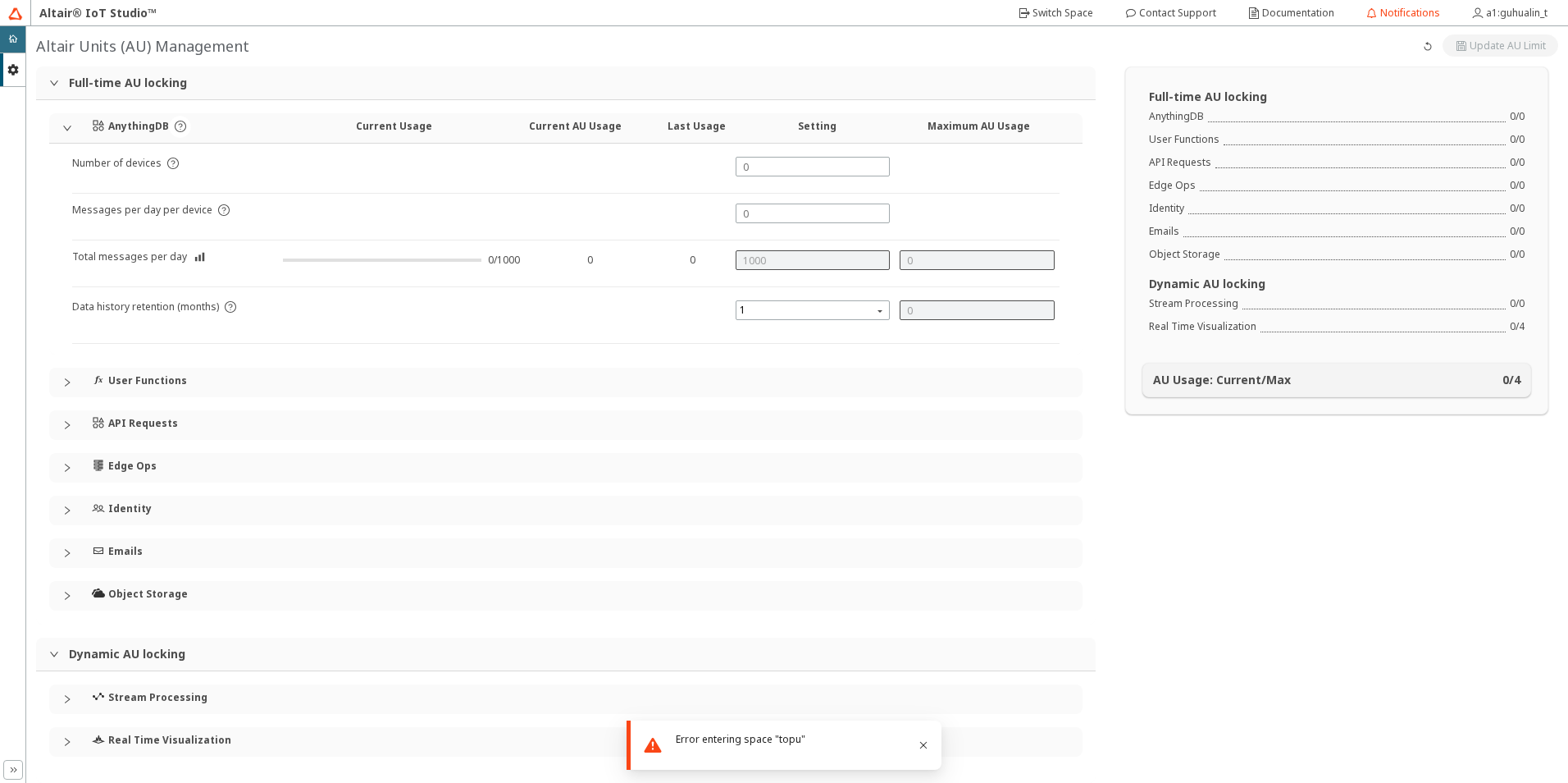
drag, startPoint x: 10, startPoint y: 773, endPoint x: 131, endPoint y: 503, distance: 295.9
click at [10, 766] on icon "double_right_chevron" at bounding box center [13, 769] width 13 height 13
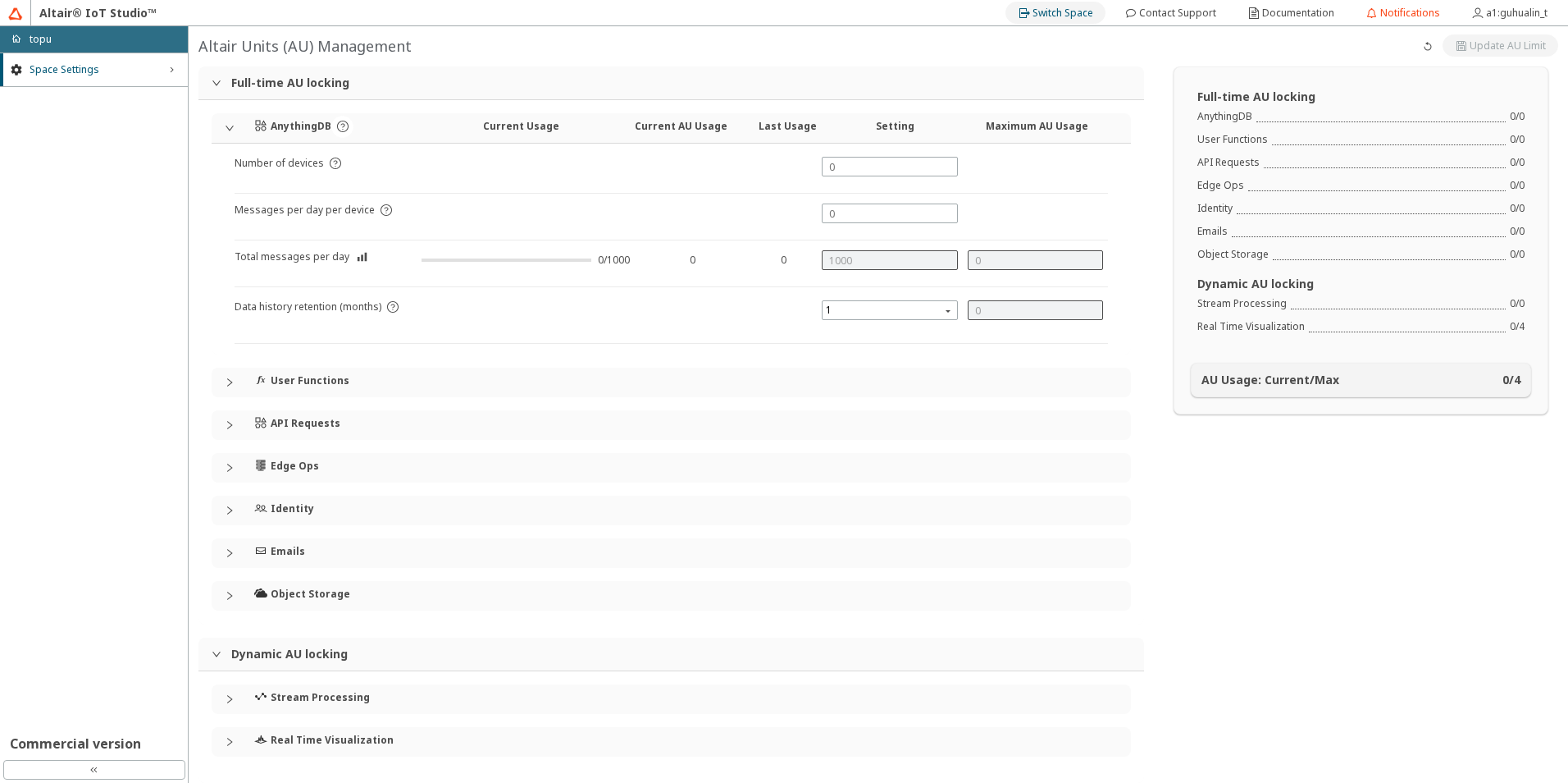
click at [0, 0] on slot "Switch Space" at bounding box center [0, 0] width 0 height 0
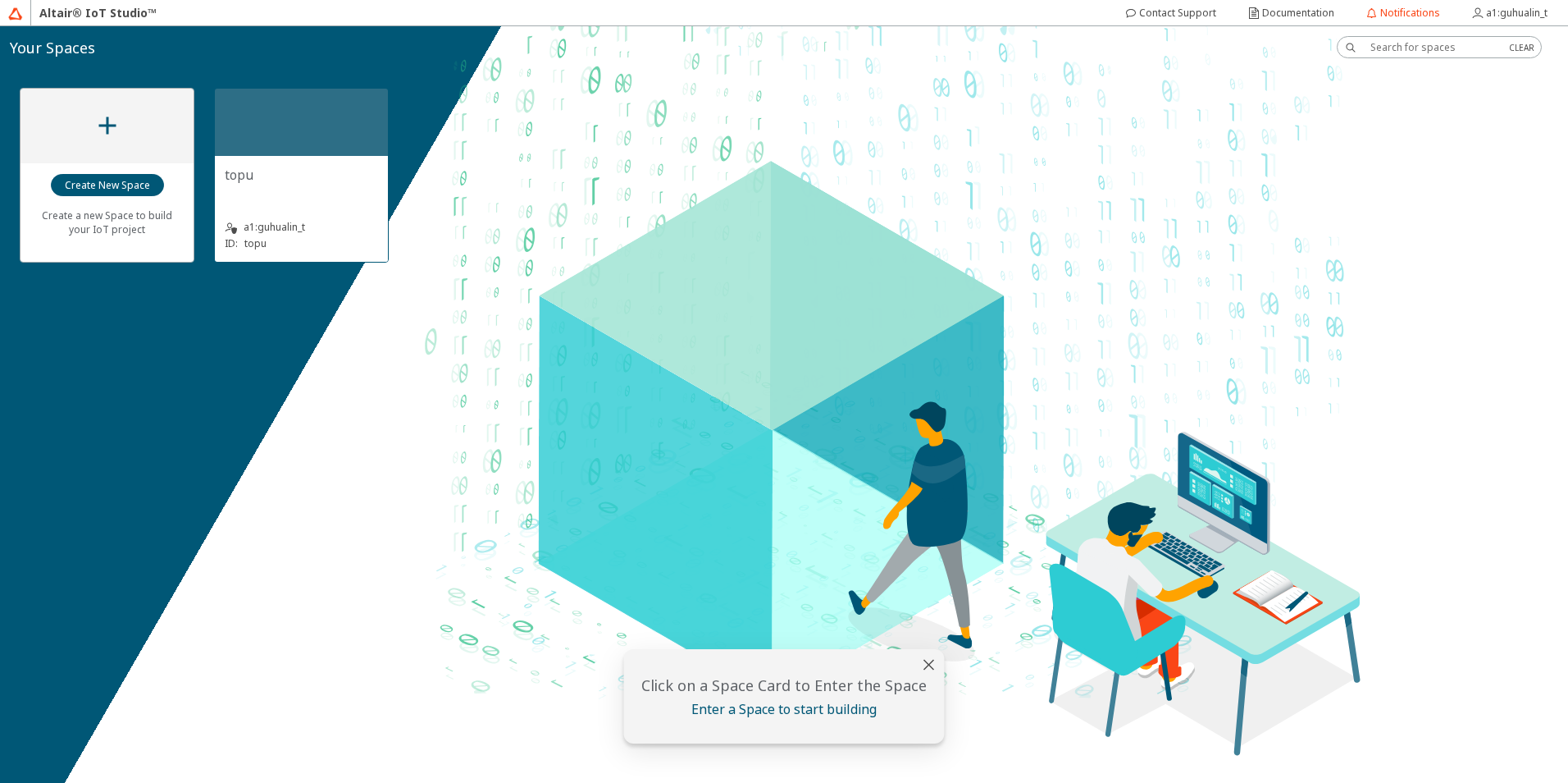
click at [275, 143] on div at bounding box center [302, 122] width 173 height 67
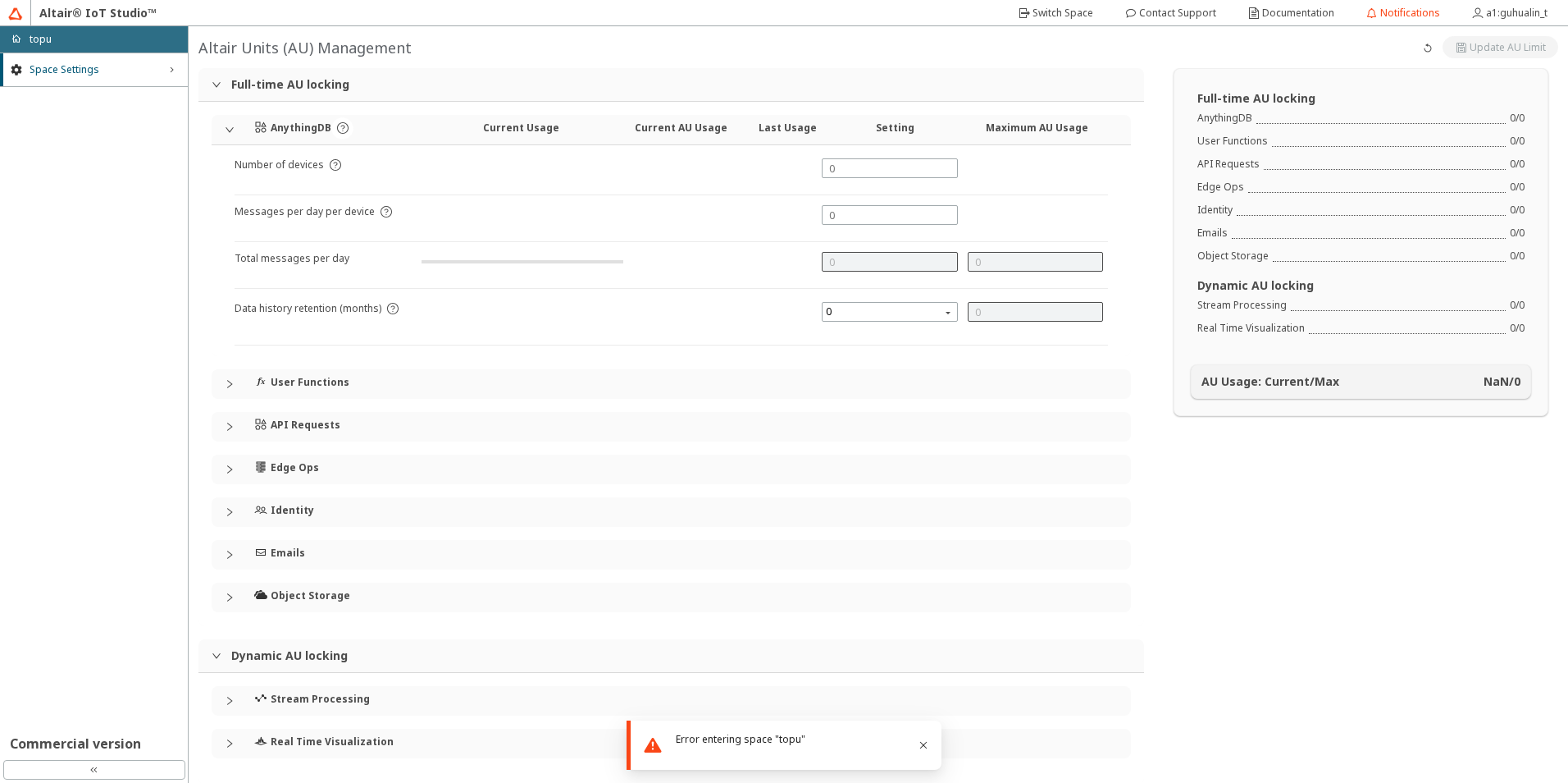
type input "1000"
type input "0"
click at [52, 156] on div "Space Settings right_chevron Commercial version" at bounding box center [94, 404] width 188 height 704
click at [99, 761] on div "double_left_chevron" at bounding box center [95, 769] width 182 height 20
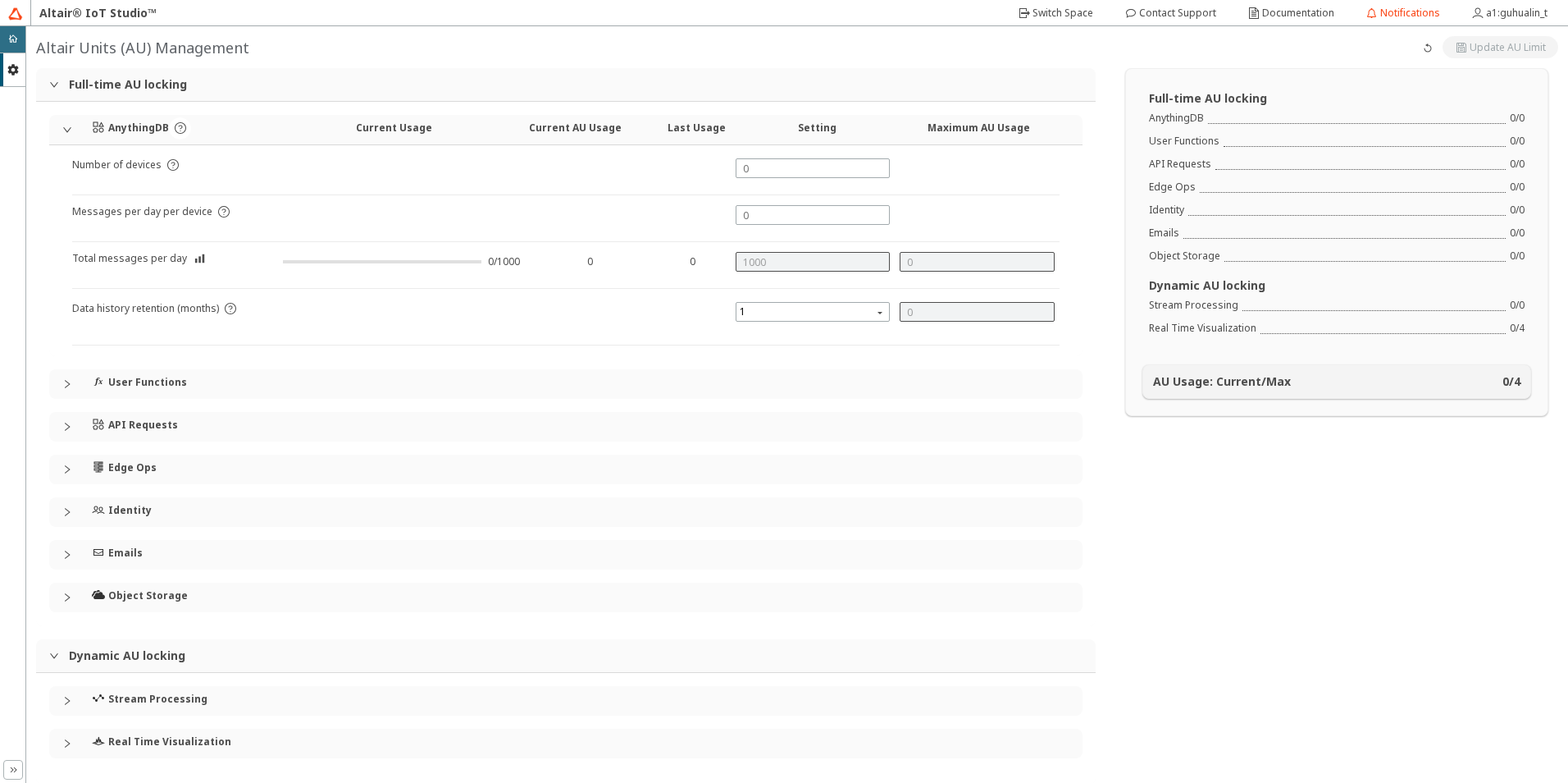
click at [9, 769] on icon "double_right_chevron" at bounding box center [13, 769] width 13 height 13
